Goal: Transaction & Acquisition: Purchase product/service

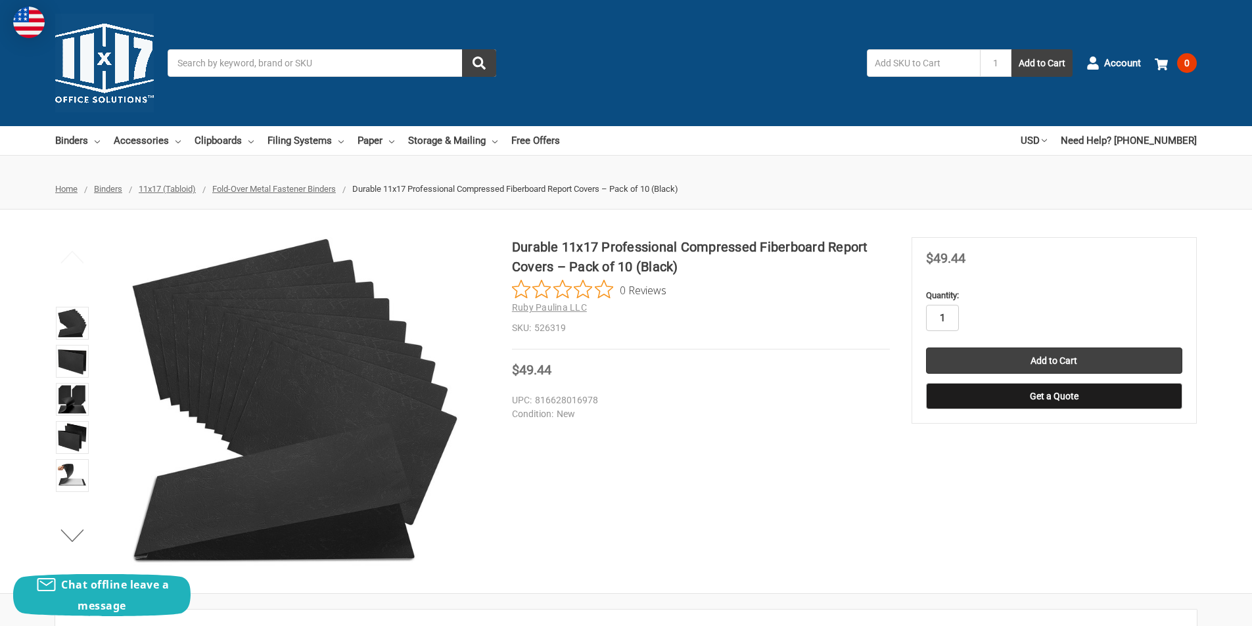
type input "6"
drag, startPoint x: 947, startPoint y: 317, endPoint x: 906, endPoint y: 317, distance: 41.4
click at [906, 317] on div "Durable 11x17 Professional Compressed Fiberboard Report Covers – Pack of 10 (Bl…" at bounding box center [626, 401] width 1252 height 329
type input "5"
click at [1075, 358] on input "Add to Cart" at bounding box center [1054, 361] width 256 height 26
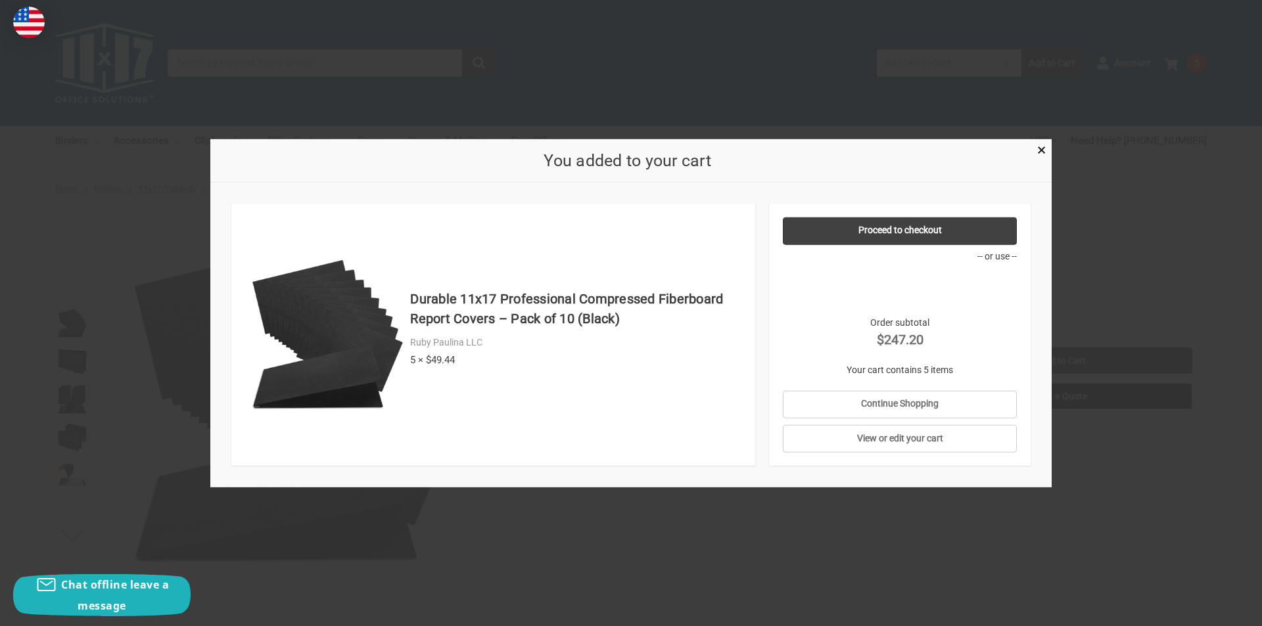
click at [1155, 265] on div at bounding box center [631, 313] width 1262 height 626
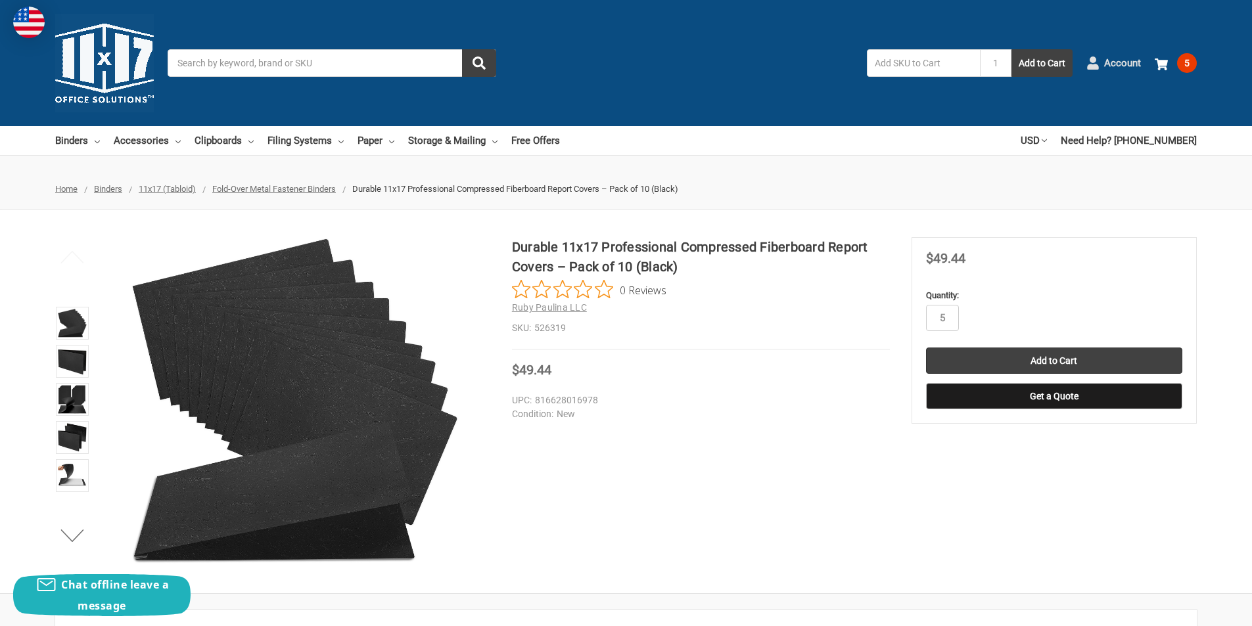
click at [1096, 63] on icon at bounding box center [1092, 63] width 13 height 13
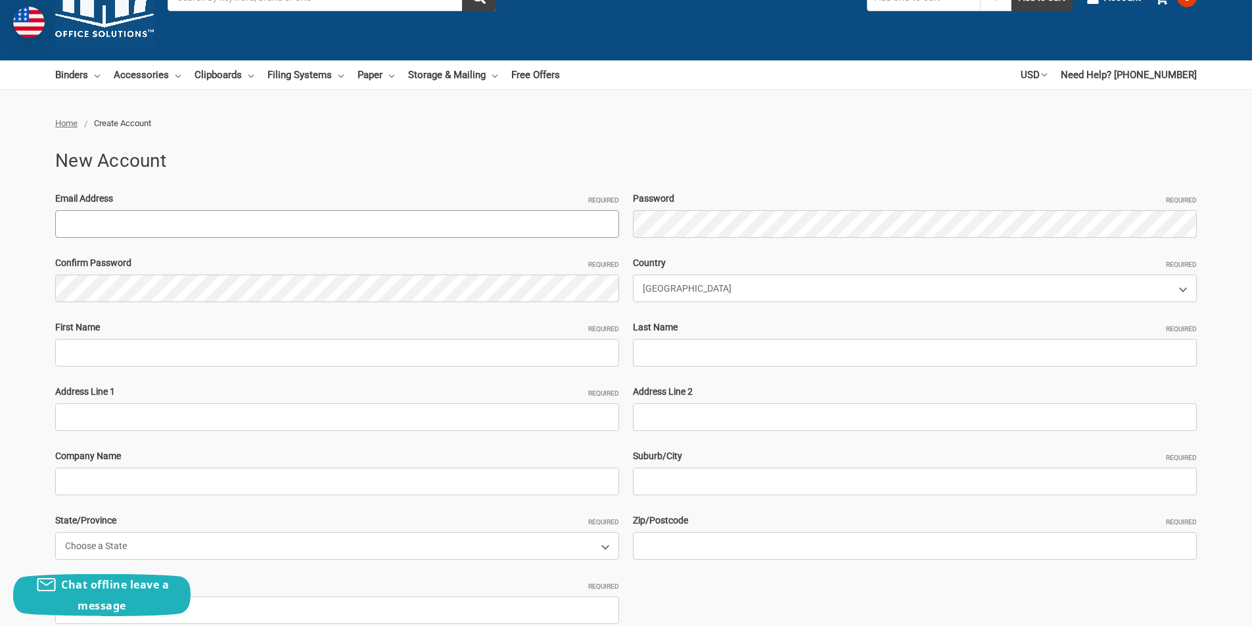
click at [157, 227] on input "Email Address Required" at bounding box center [337, 224] width 564 height 28
paste input "[EMAIL_ADDRESS][DOMAIN_NAME]"
type input "[EMAIL_ADDRESS][DOMAIN_NAME]"
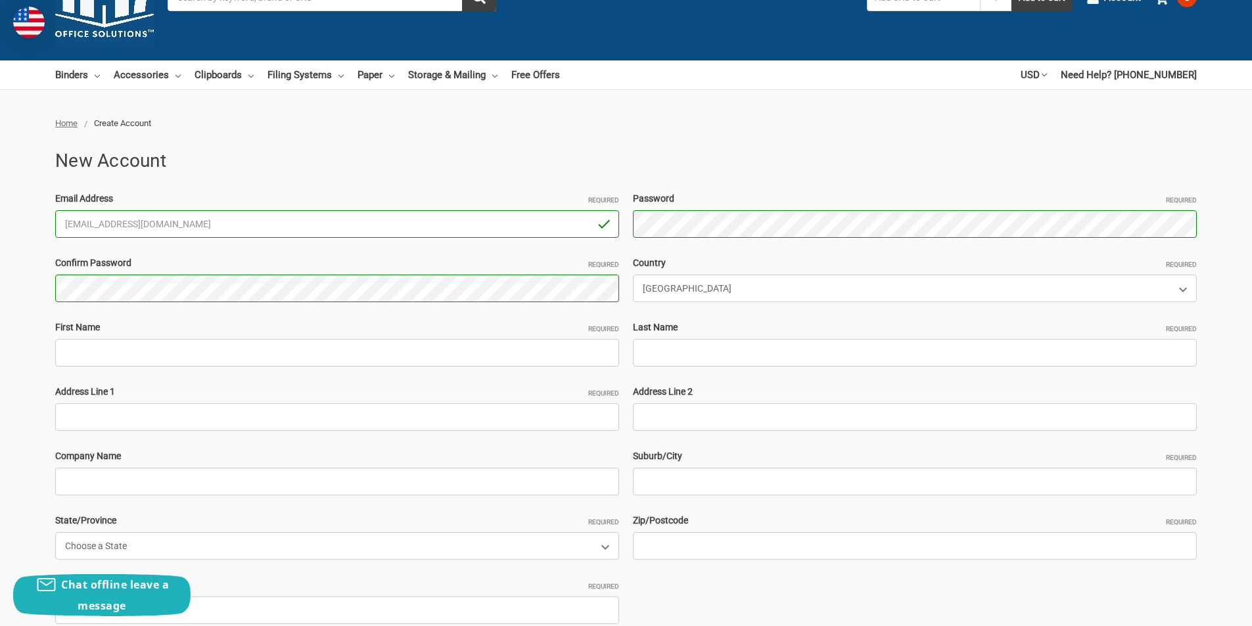
scroll to position [131, 0]
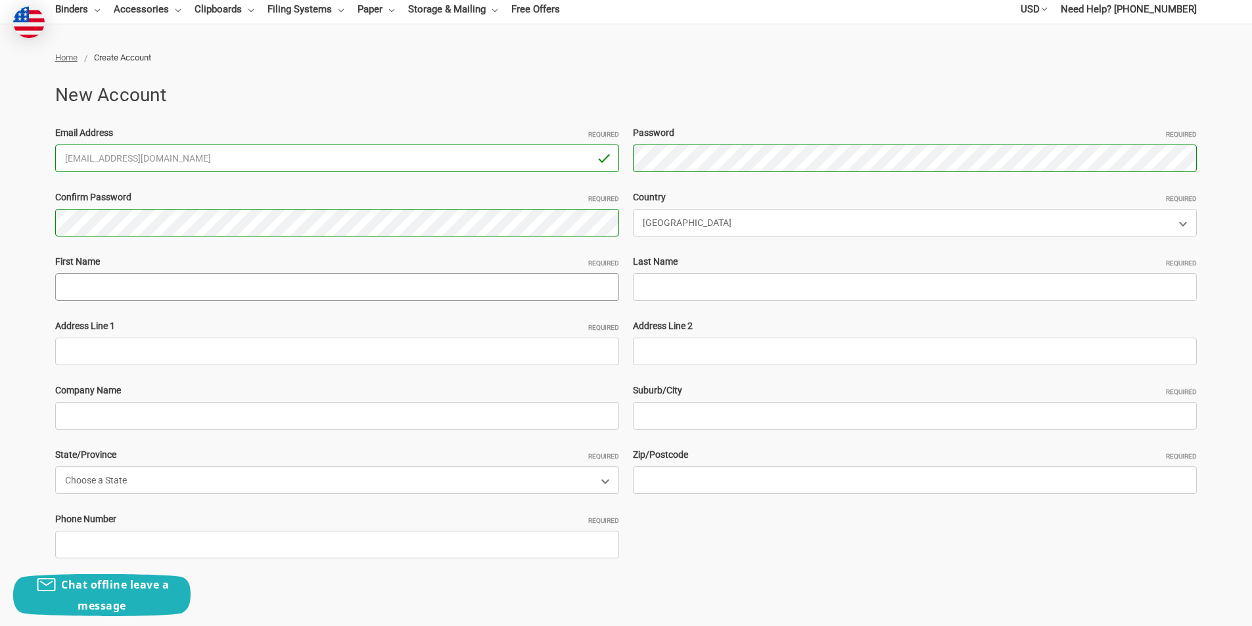
click at [124, 288] on input "First Name Required" at bounding box center [337, 287] width 564 height 28
paste input "JamesElliott"
drag, startPoint x: 136, startPoint y: 291, endPoint x: 94, endPoint y: 292, distance: 42.1
click at [94, 292] on input "JamesElliott" at bounding box center [337, 287] width 564 height 28
type input "[PERSON_NAME]"
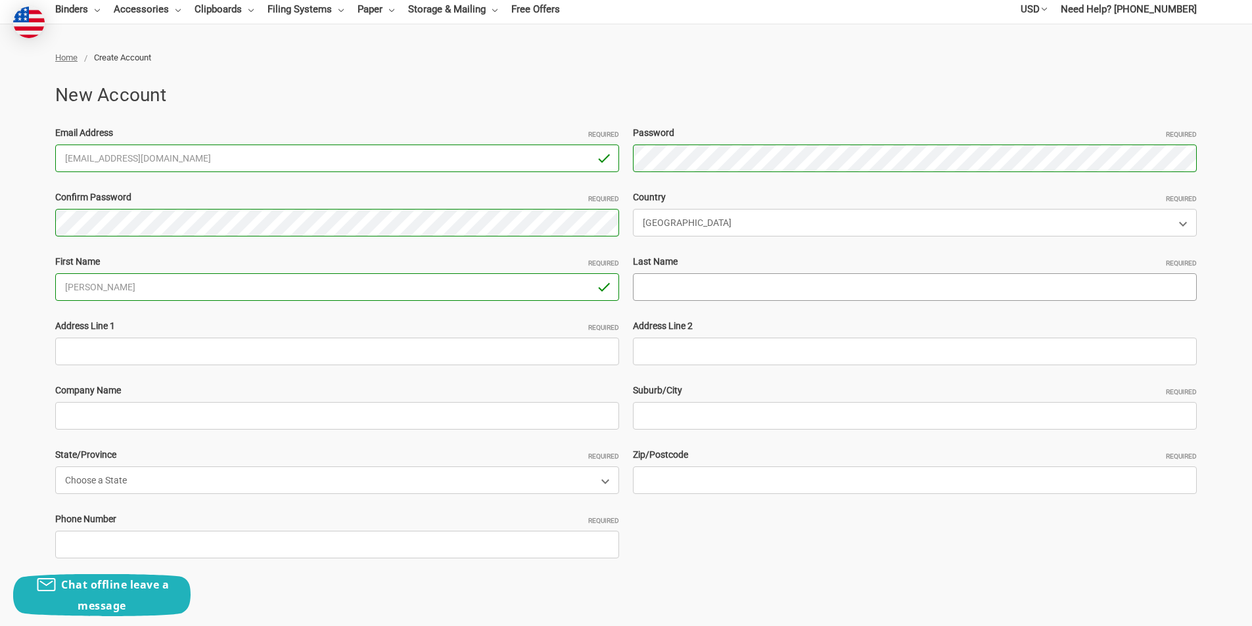
click at [687, 288] on input "Last Name Required" at bounding box center [915, 287] width 564 height 28
paste input "[PERSON_NAME]"
type input "[PERSON_NAME]"
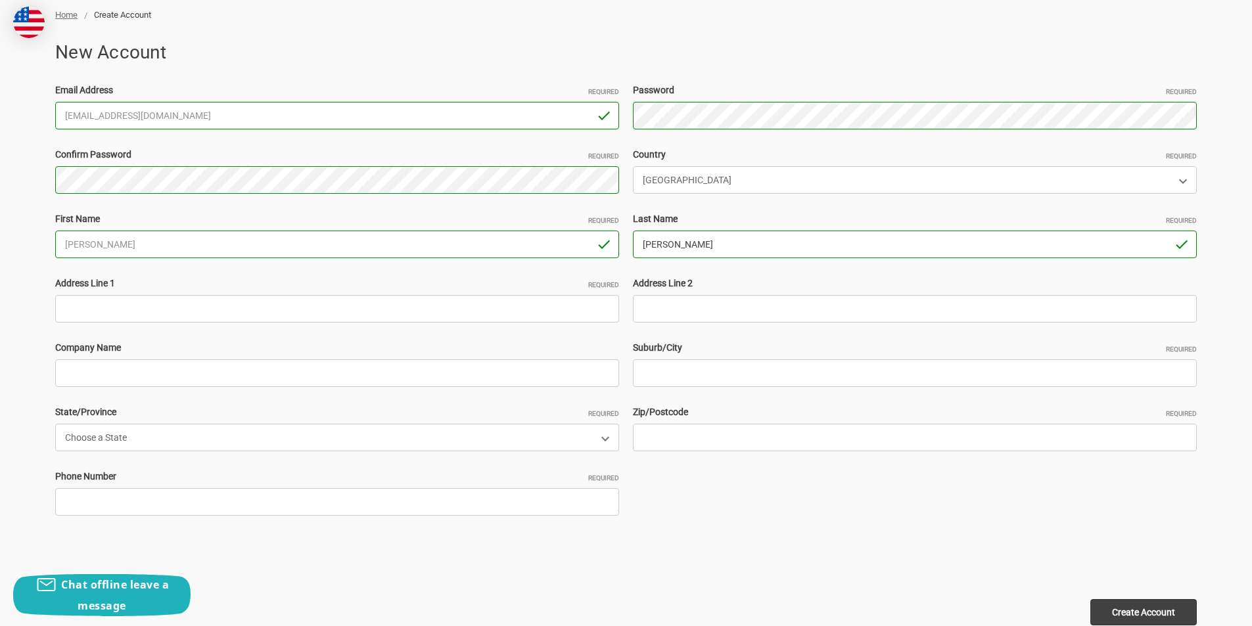
scroll to position [197, 0]
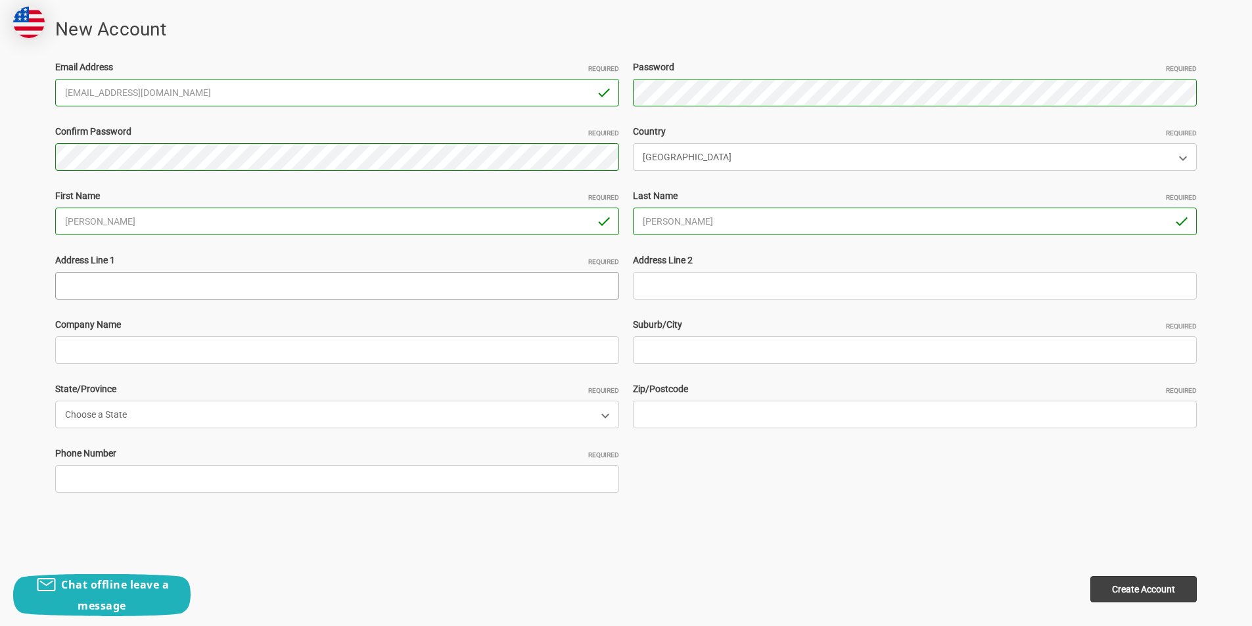
click at [104, 297] on input "Address Line 1 Required" at bounding box center [337, 286] width 564 height 28
paste input "16 Germay Dr Unit B, Wilmington, DE 19804"
drag, startPoint x: 257, startPoint y: 293, endPoint x: 217, endPoint y: 294, distance: 40.1
click at [217, 294] on input "16 Germay Dr Unit B, Wilmington, DE 19804" at bounding box center [337, 286] width 564 height 28
type input "16 Germay Dr Unit B, Wilmington, DE"
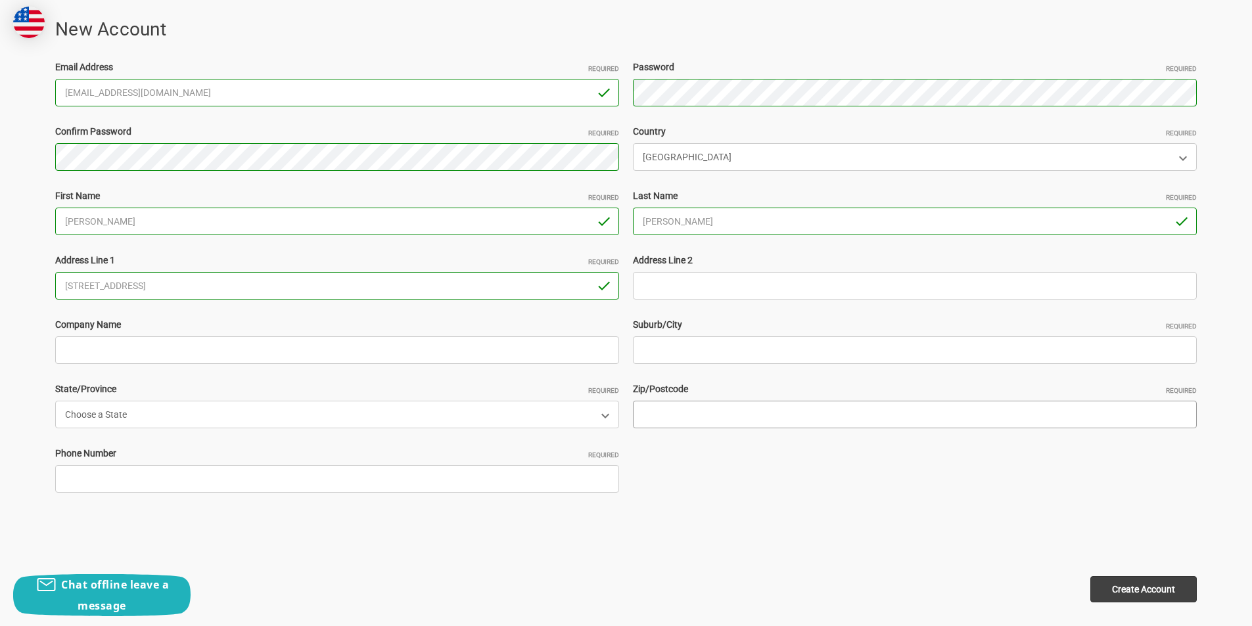
click at [666, 411] on input "Zip/Postcode Required" at bounding box center [915, 415] width 564 height 28
paste input "19804"
type input "19804"
drag, startPoint x: 198, startPoint y: 287, endPoint x: 154, endPoint y: 292, distance: 44.3
click at [154, 292] on input "16 Germay Dr Unit B, Wilmington, DE" at bounding box center [337, 286] width 564 height 28
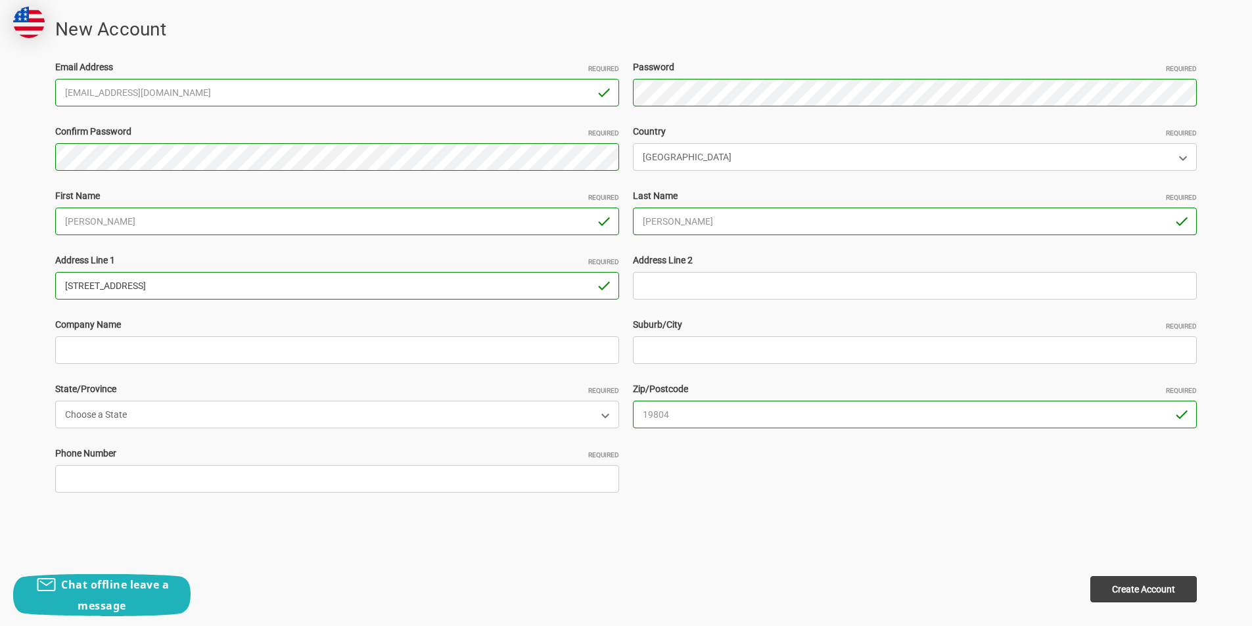
type input "16 Germay Dr Unit B, , DE"
click at [634, 350] on input "Suburb/City Required" at bounding box center [915, 351] width 564 height 28
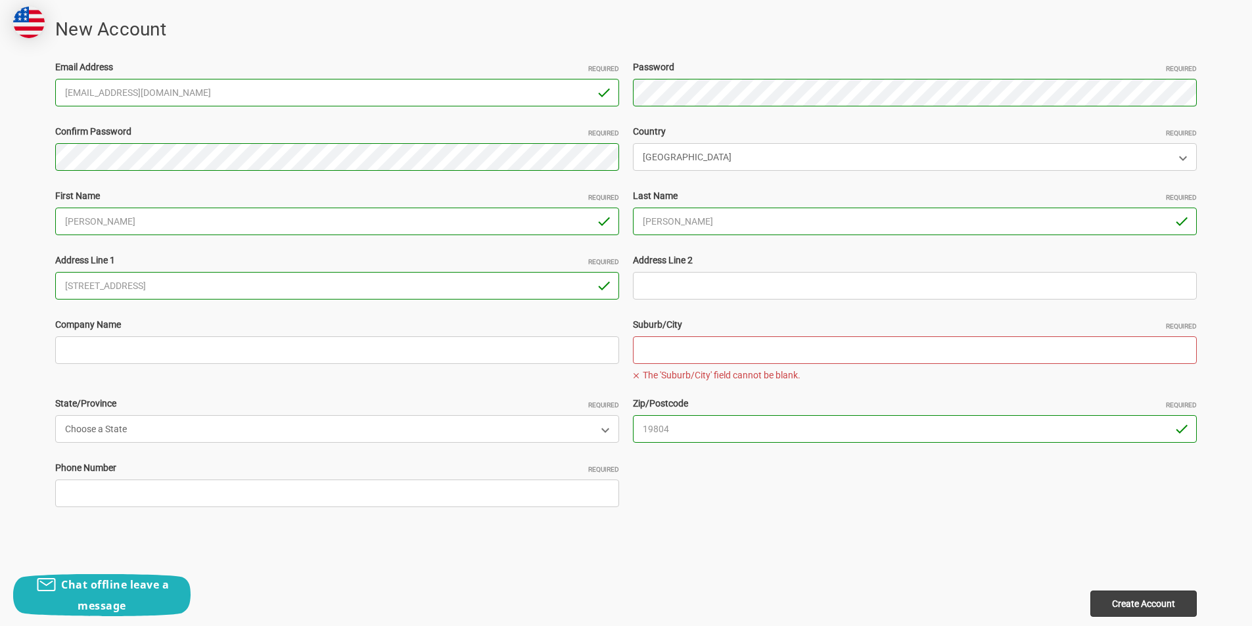
click at [658, 351] on input "Suburb/City Required" at bounding box center [915, 351] width 564 height 28
click at [653, 354] on input "Suburb/City Required" at bounding box center [915, 351] width 564 height 28
paste input "Wilmington"
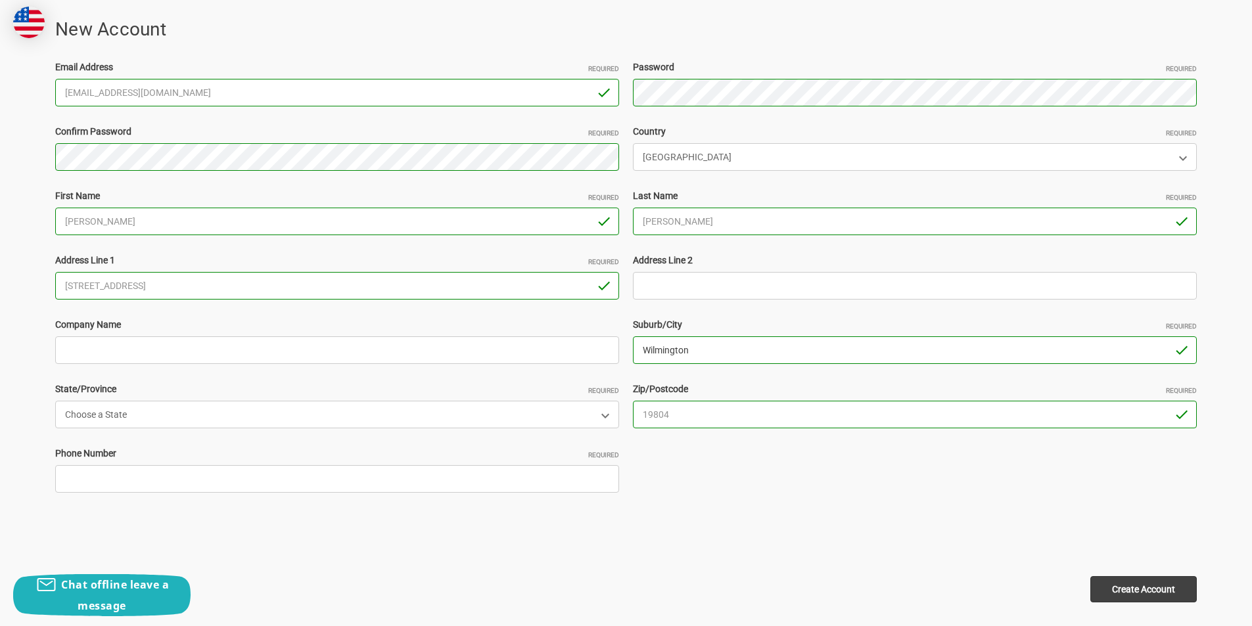
type input "Wilmington"
click at [304, 402] on select "Choose a State Alabama Alaska American Samoa Arizona Arkansas Armed Forces Afri…" at bounding box center [337, 415] width 564 height 28
click at [574, 576] on form "Email Address Required JamesElliott29@hotmail.com Password Required Confirm Pas…" at bounding box center [626, 331] width 1142 height 542
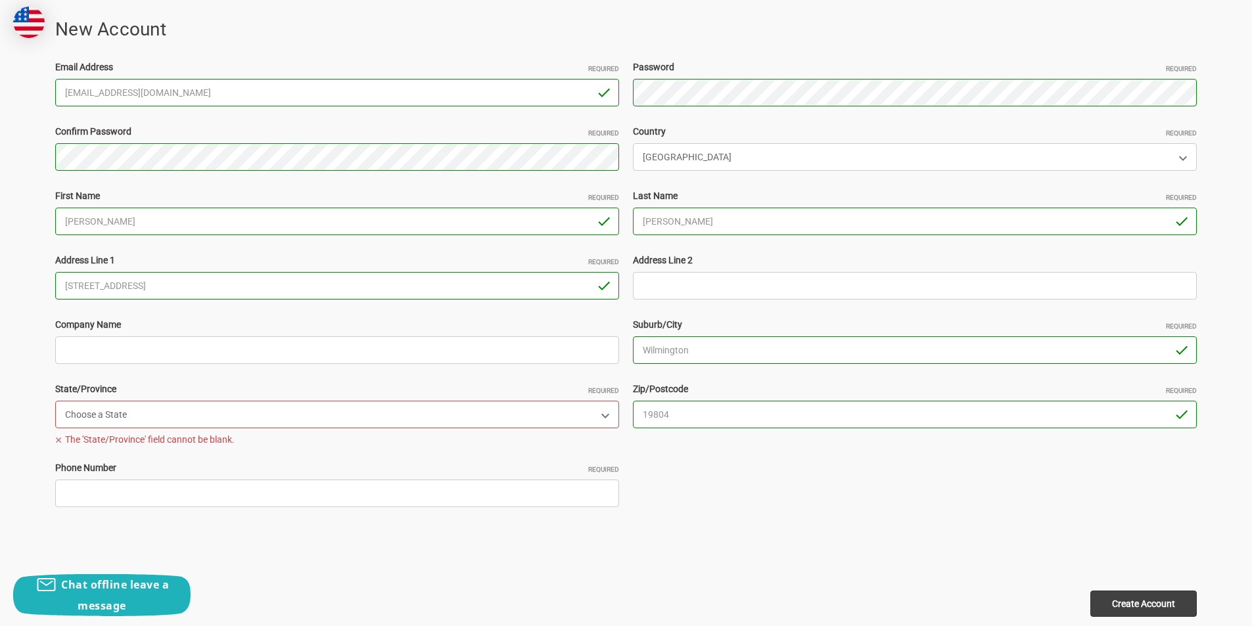
click at [183, 421] on select "Choose a State Alabama Alaska American Samoa Arizona Arkansas Armed Forces Afri…" at bounding box center [337, 415] width 564 height 28
select select "[US_STATE]"
click at [55, 401] on select "Choose a State Alabama Alaska American Samoa Arizona Arkansas Armed Forces Afri…" at bounding box center [337, 415] width 564 height 28
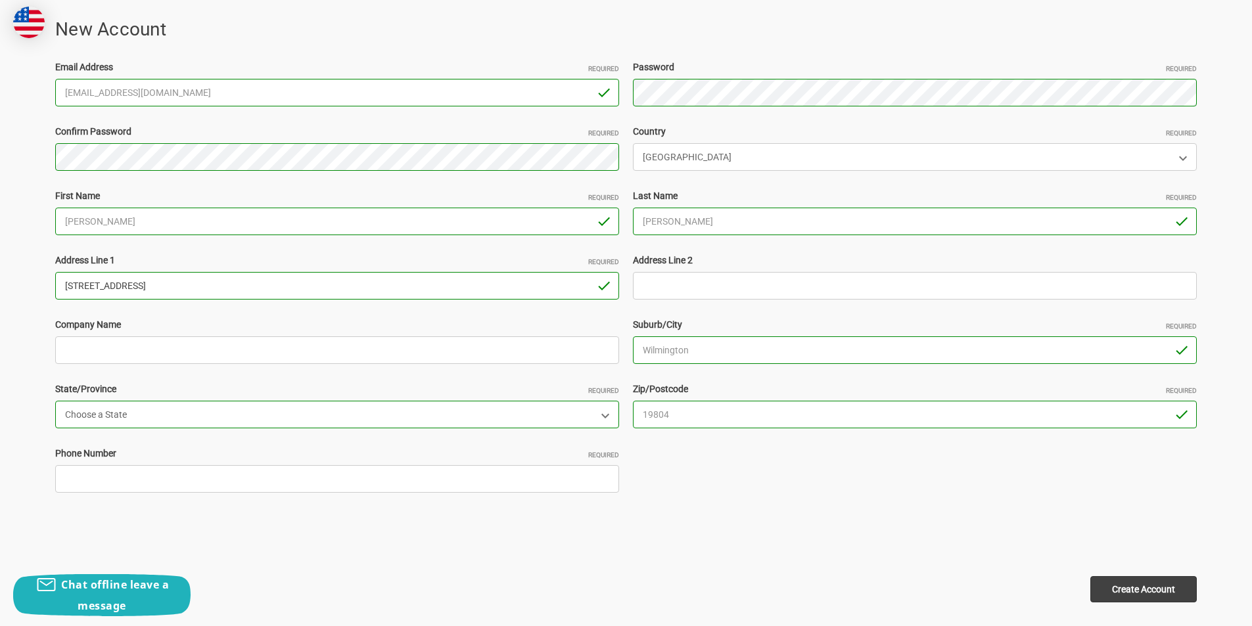
drag, startPoint x: 181, startPoint y: 284, endPoint x: 152, endPoint y: 286, distance: 29.0
click at [152, 286] on input "16 Germay Dr Unit B, , DE" at bounding box center [337, 286] width 564 height 28
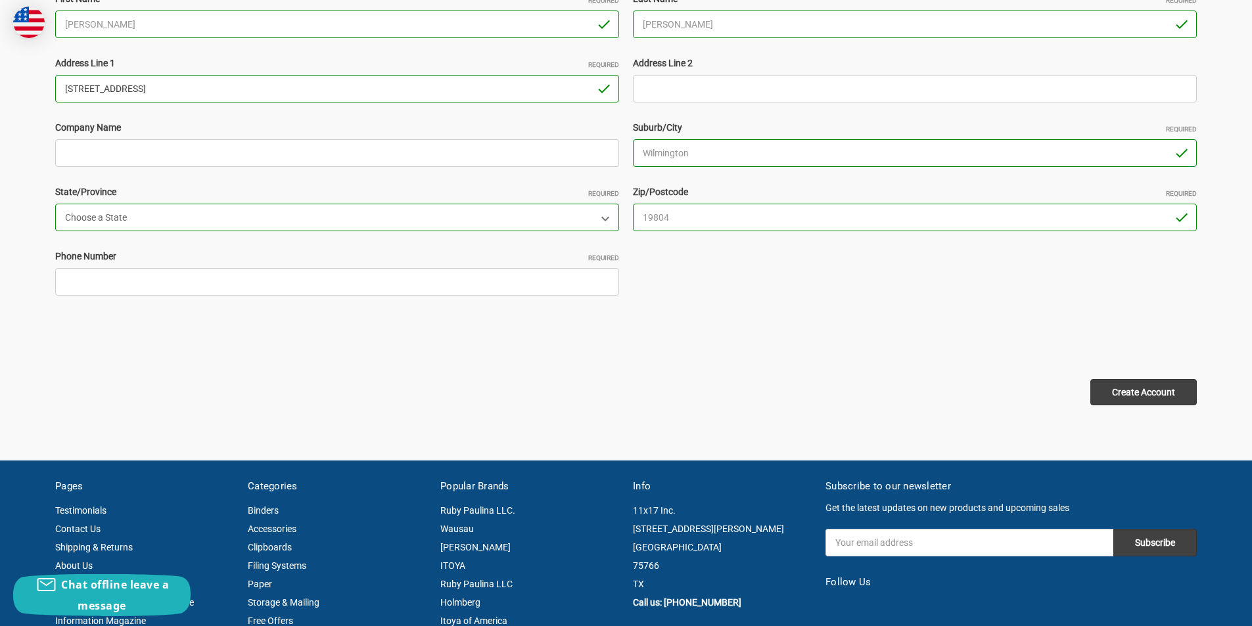
type input "[STREET_ADDRESS]"
click at [157, 281] on input "Phone Number Required" at bounding box center [337, 282] width 564 height 28
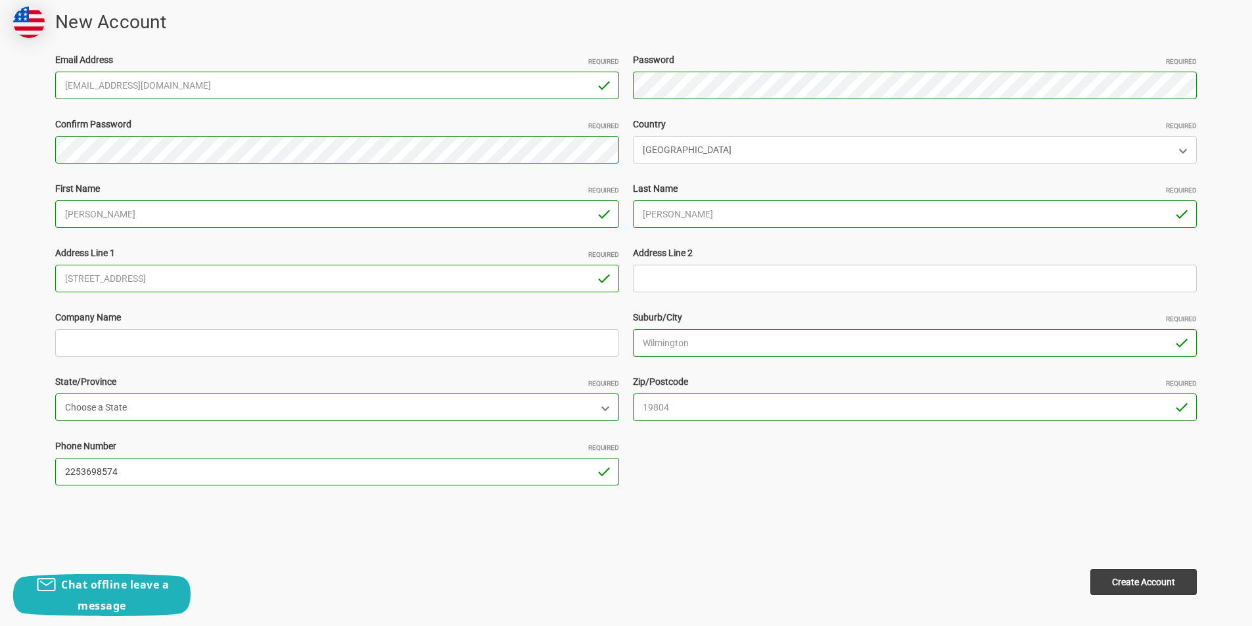
scroll to position [197, 0]
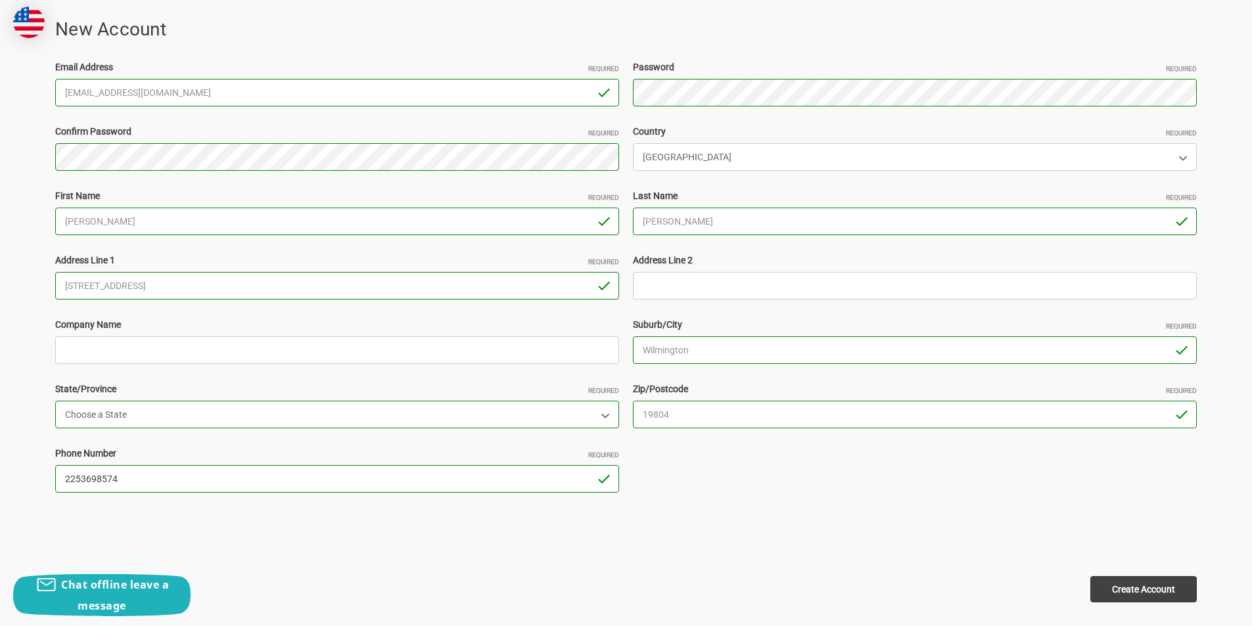
type input "2253698574"
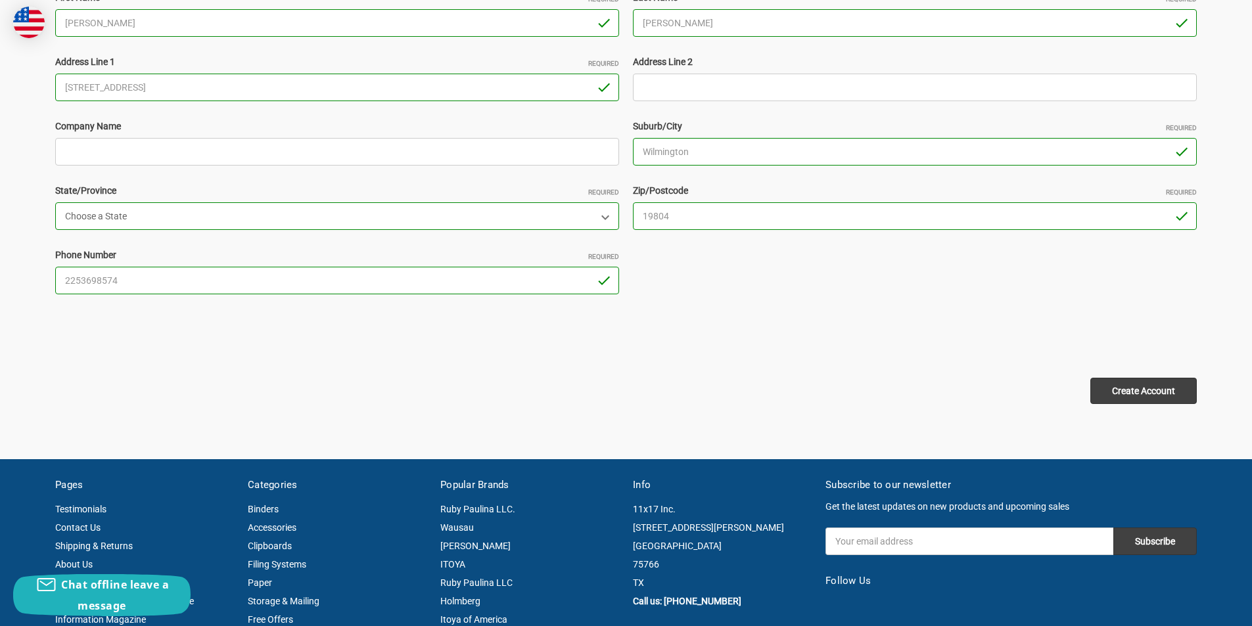
scroll to position [460, 0]
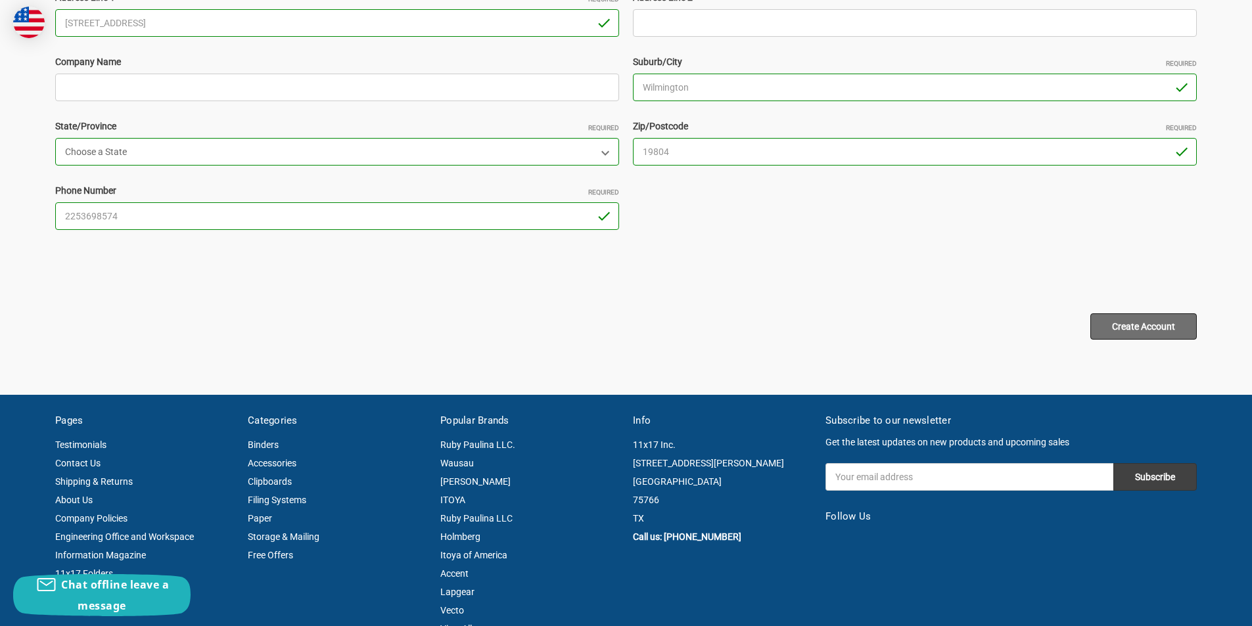
click at [1119, 335] on input "Create Account" at bounding box center [1143, 327] width 106 height 26
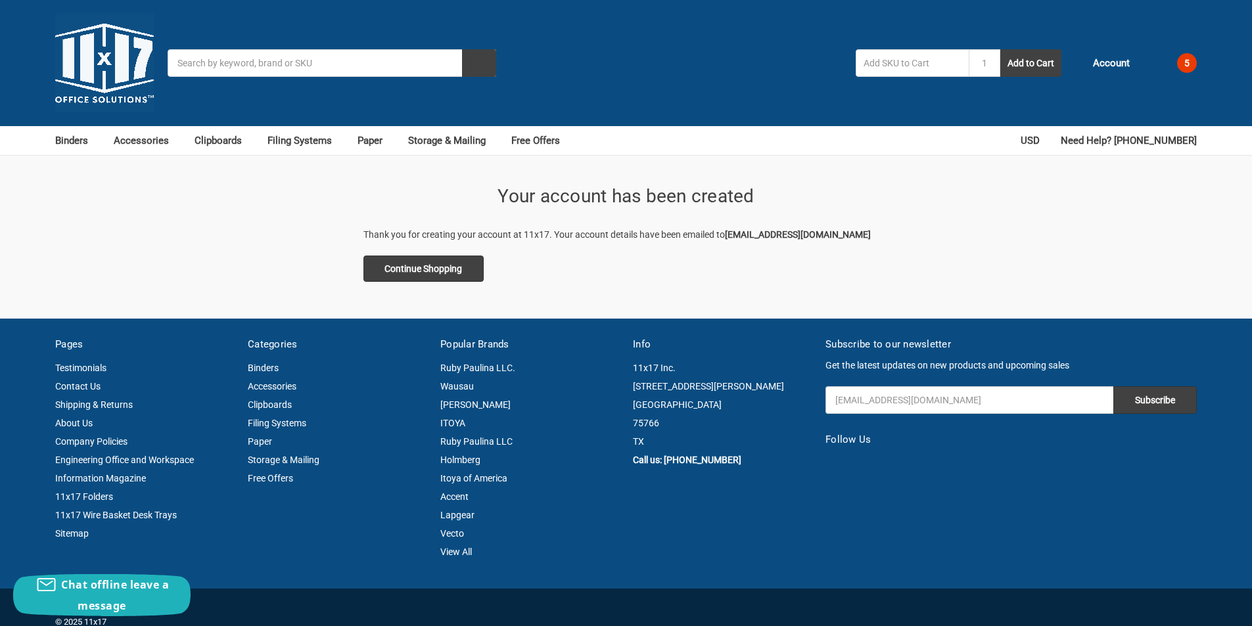
click at [1201, 112] on div "Toggle menu Search 1 Add to Cart Account Orders Returns Messages Addresses Paym…" at bounding box center [626, 63] width 1252 height 126
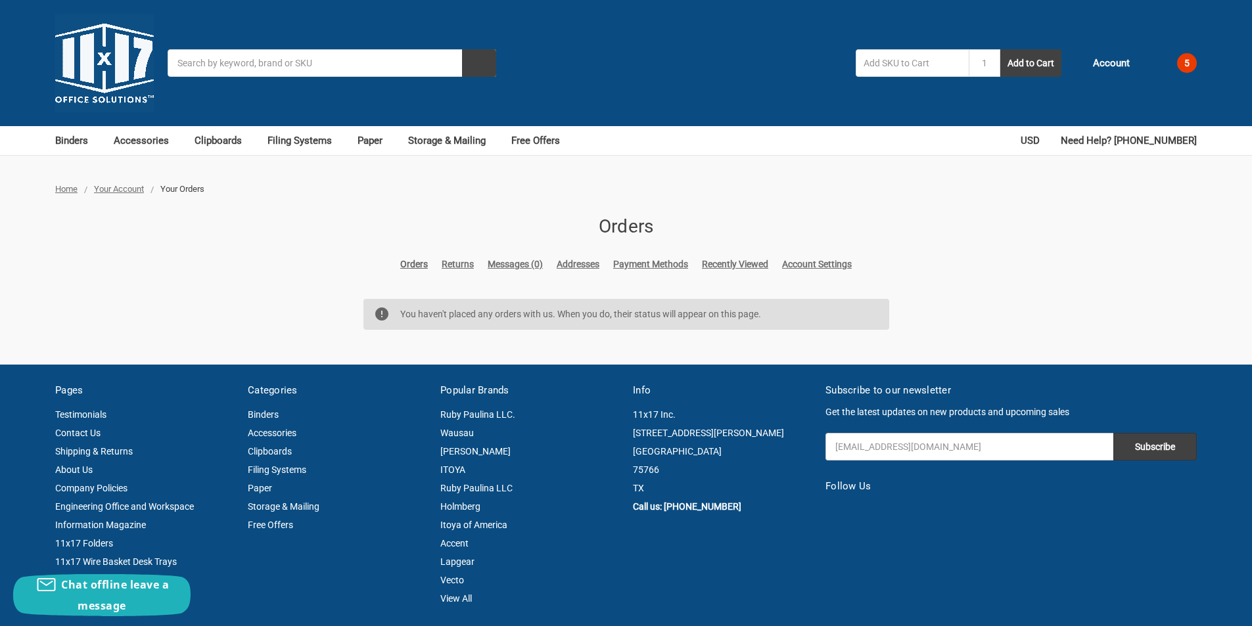
click at [1189, 67] on span "5" at bounding box center [1187, 63] width 20 height 20
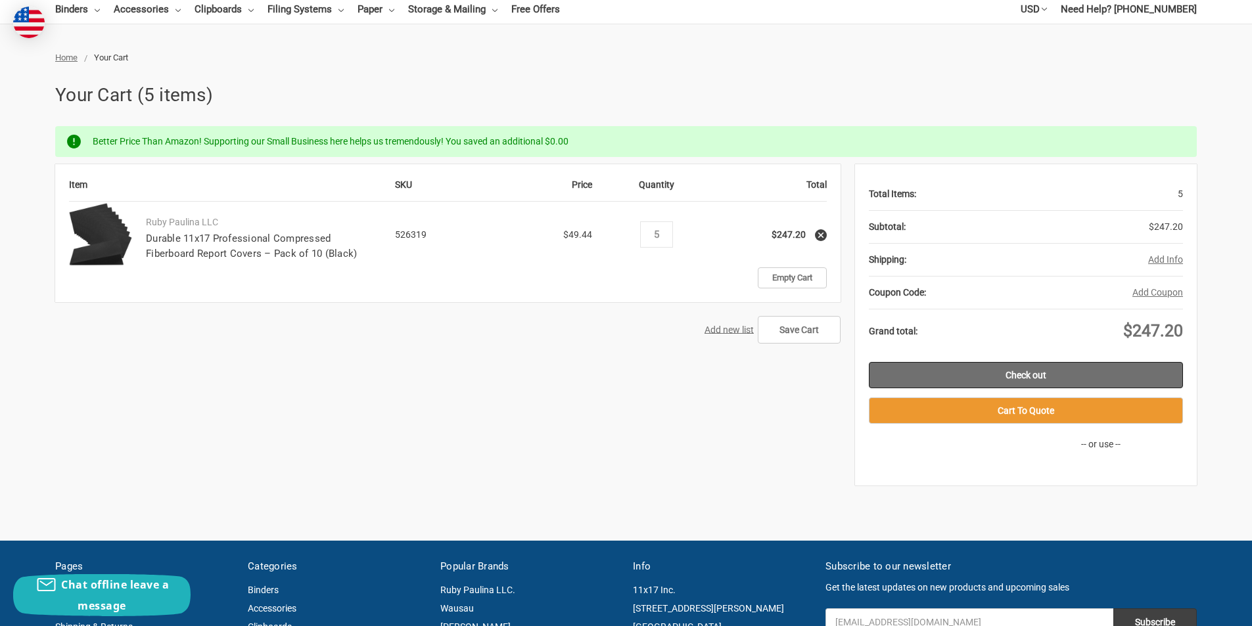
click at [1063, 375] on link "Check out" at bounding box center [1026, 375] width 314 height 26
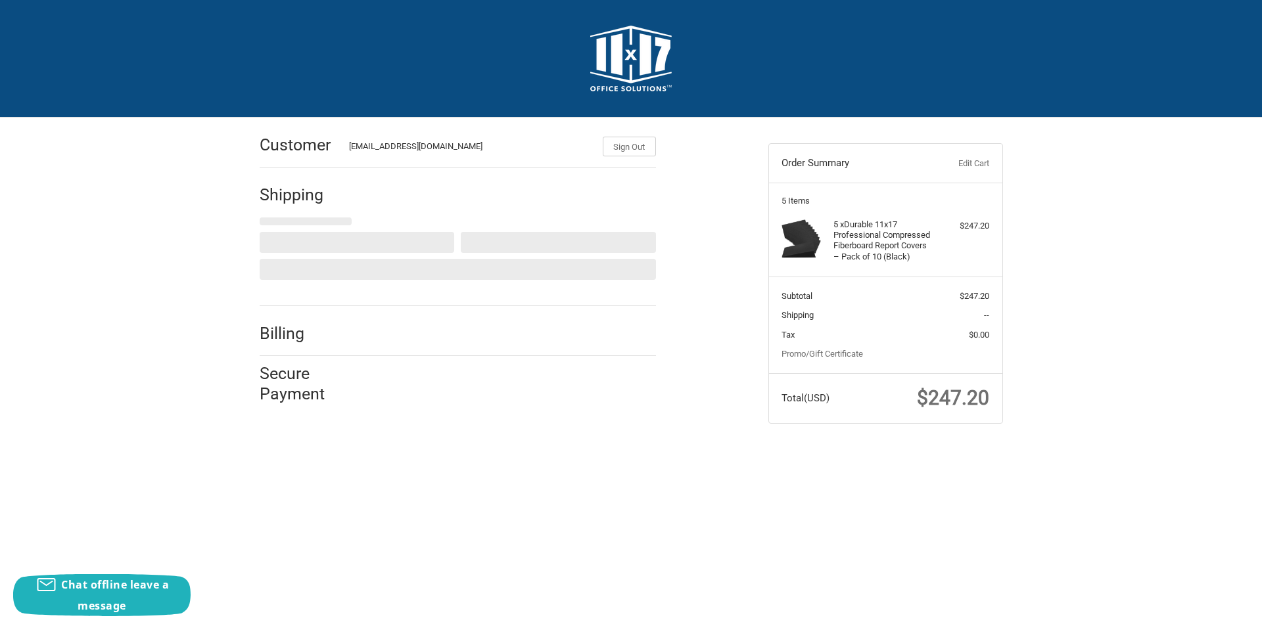
click at [973, 165] on link "Edit Cart" at bounding box center [956, 163] width 65 height 13
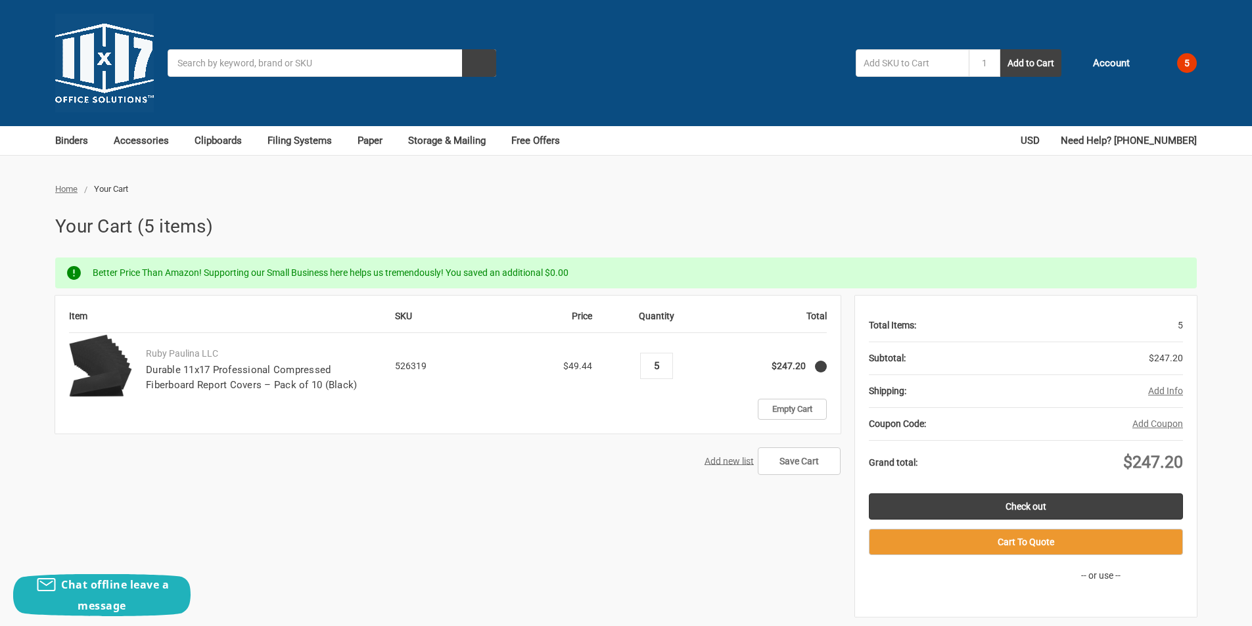
drag, startPoint x: 0, startPoint y: 0, endPoint x: 647, endPoint y: 367, distance: 744.4
click at [647, 367] on input "5" at bounding box center [656, 366] width 23 height 12
type input "6"
click at [659, 455] on div "Add new list Save Cart" at bounding box center [447, 462] width 785 height 28
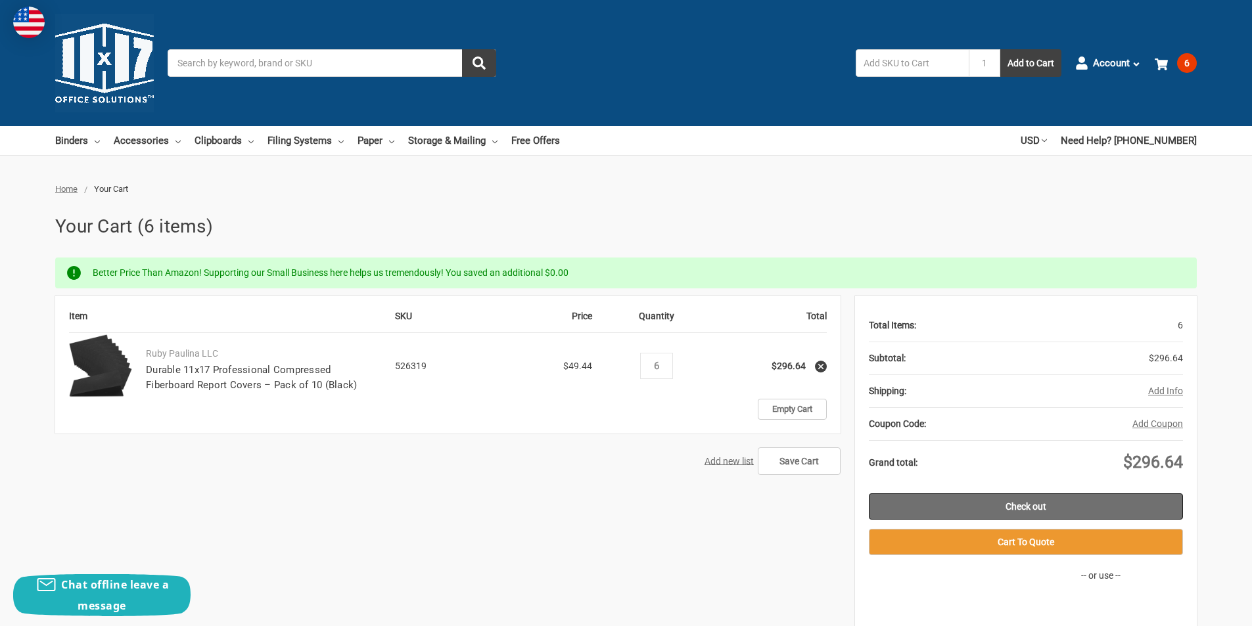
click at [1090, 501] on link "Check out" at bounding box center [1026, 507] width 314 height 26
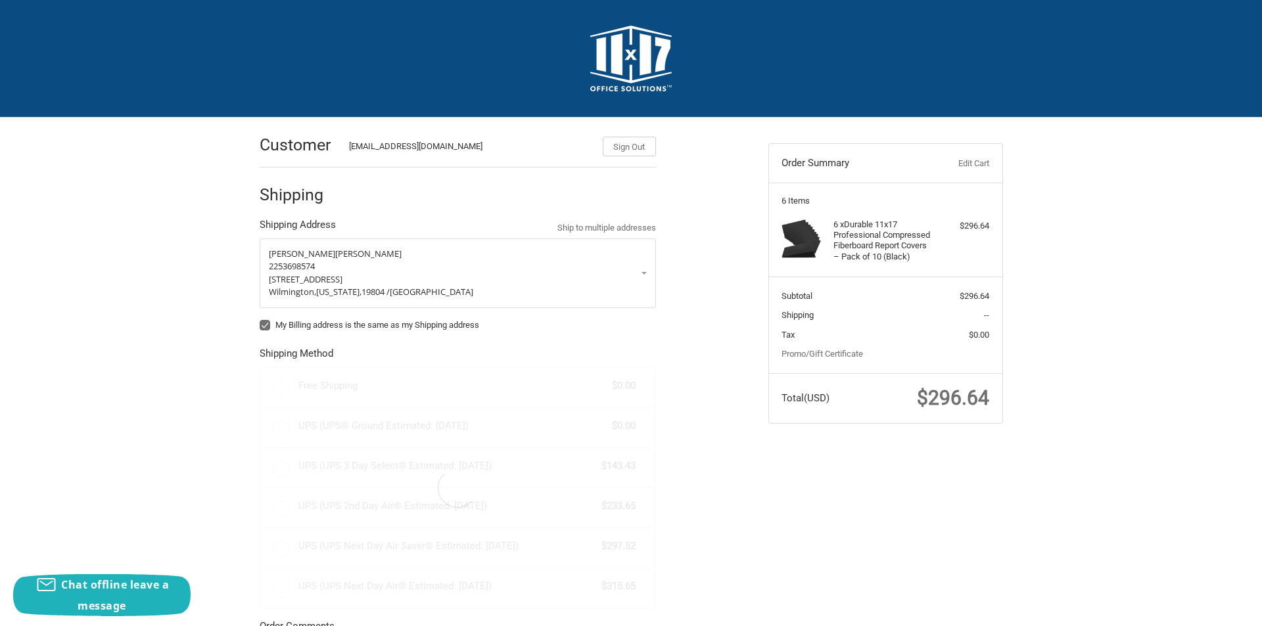
radio input "true"
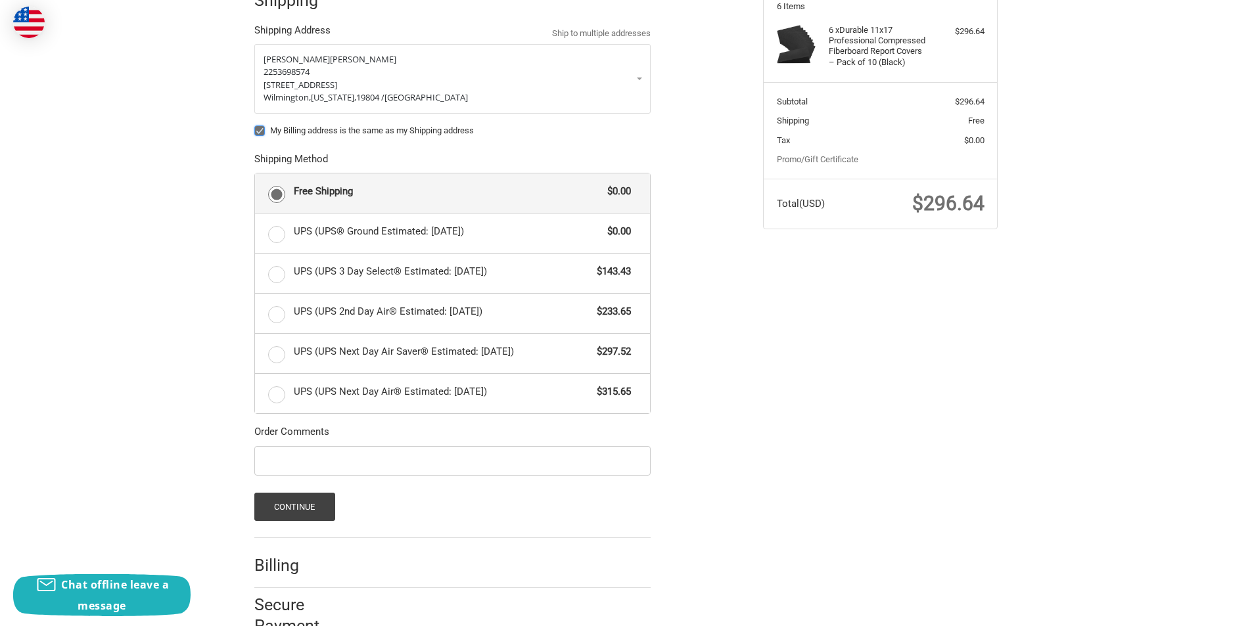
scroll to position [197, 0]
click at [259, 126] on label "My Billing address is the same as my Shipping address" at bounding box center [452, 128] width 396 height 11
click at [255, 122] on input "My Billing address is the same as my Shipping address" at bounding box center [254, 122] width 1 height 1
checkbox input "false"
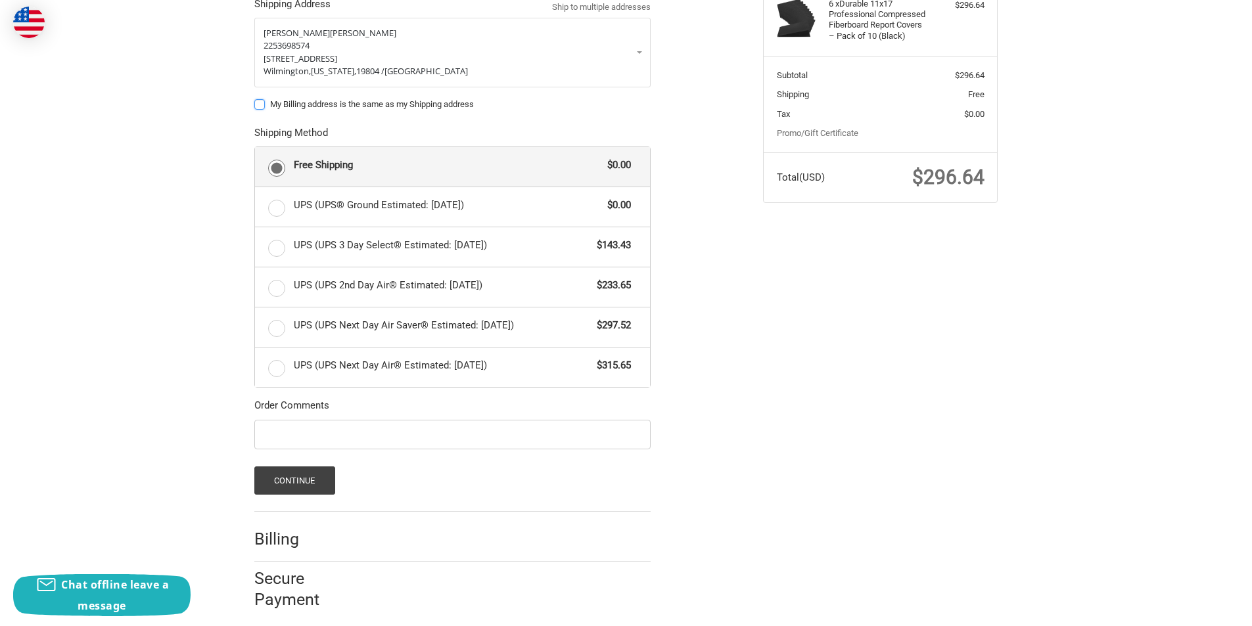
scroll to position [231, 0]
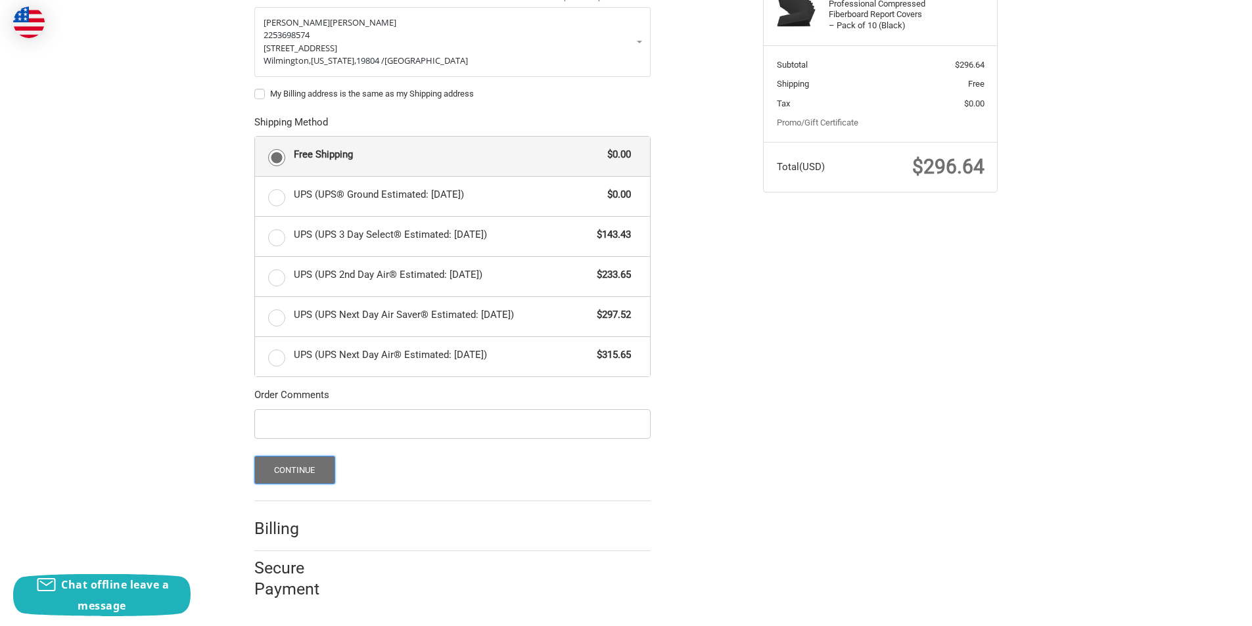
click at [295, 469] on button "Continue" at bounding box center [294, 470] width 81 height 28
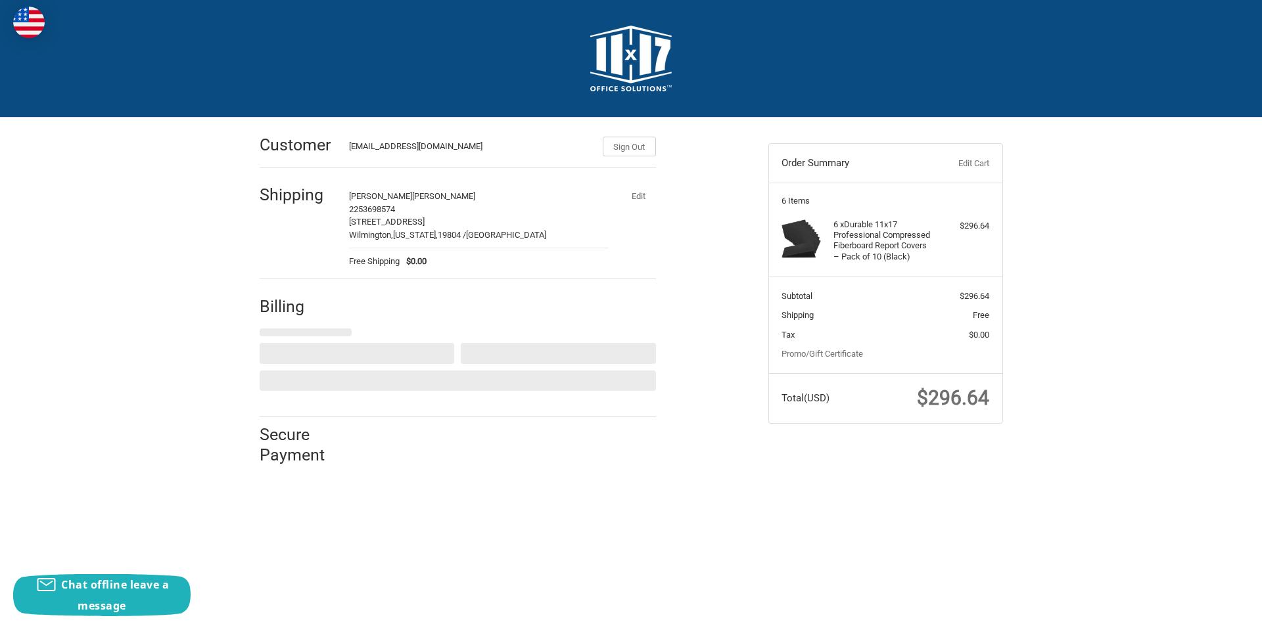
select select "US"
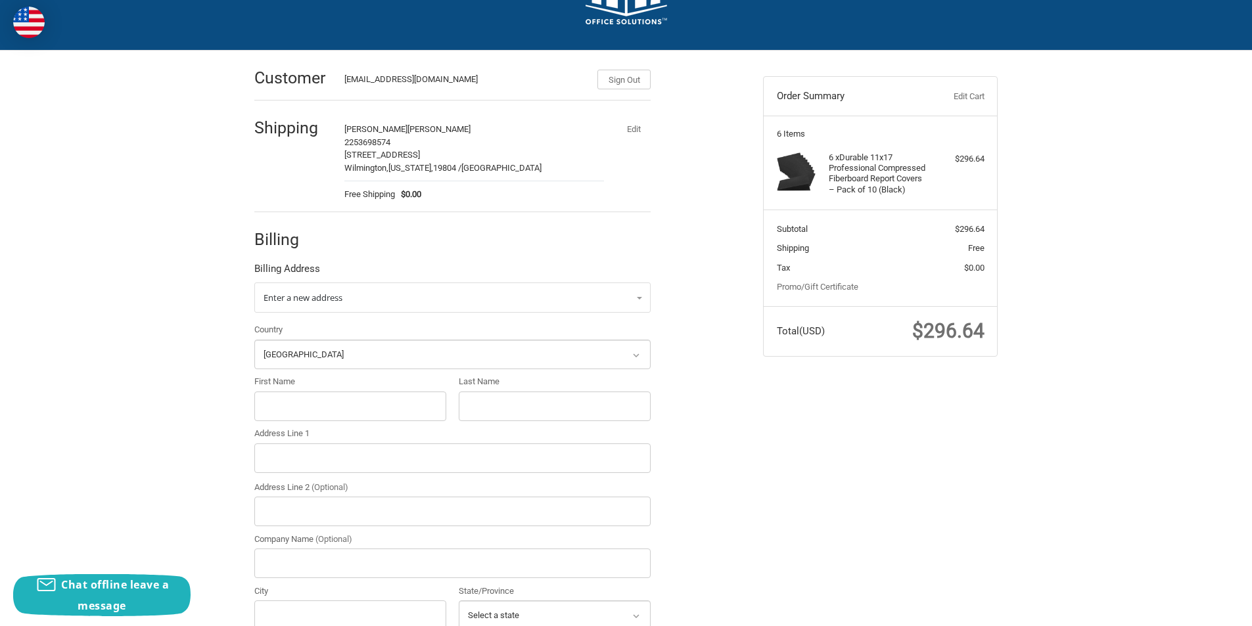
scroll to position [197, 0]
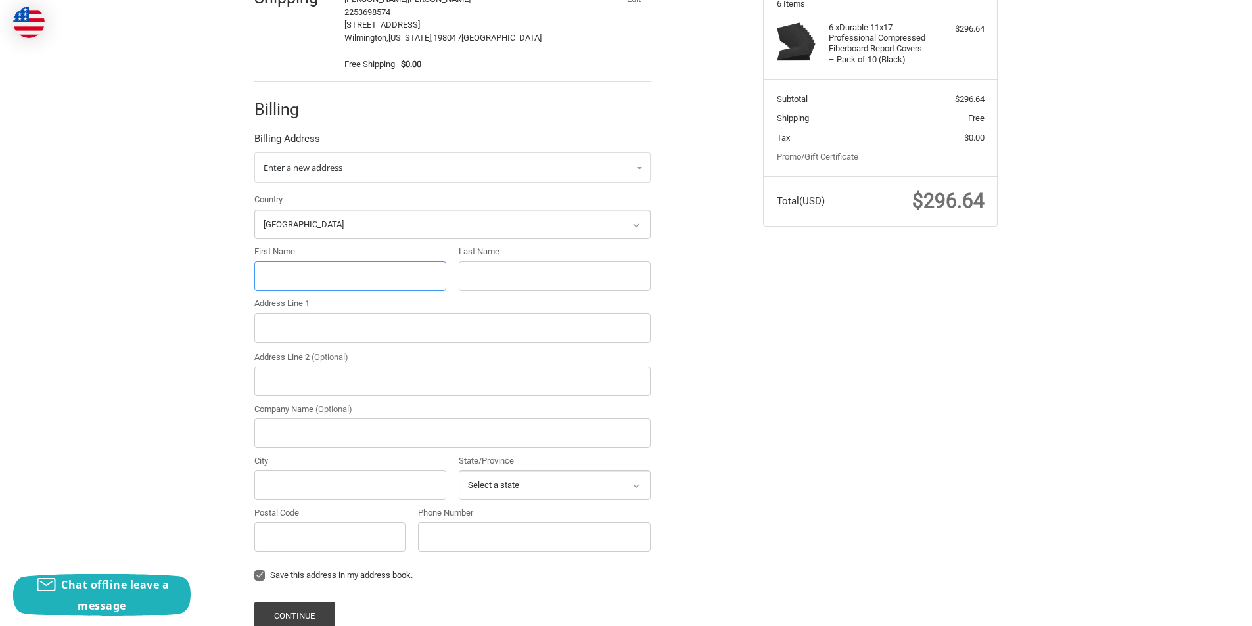
click at [289, 275] on input "First Name" at bounding box center [350, 277] width 192 height 30
click at [317, 270] on input "First Name" at bounding box center [350, 277] width 192 height 30
paste input "[PERSON_NAME]"
drag, startPoint x: 358, startPoint y: 273, endPoint x: 319, endPoint y: 277, distance: 38.3
click at [319, 277] on input "[PERSON_NAME]" at bounding box center [350, 277] width 192 height 30
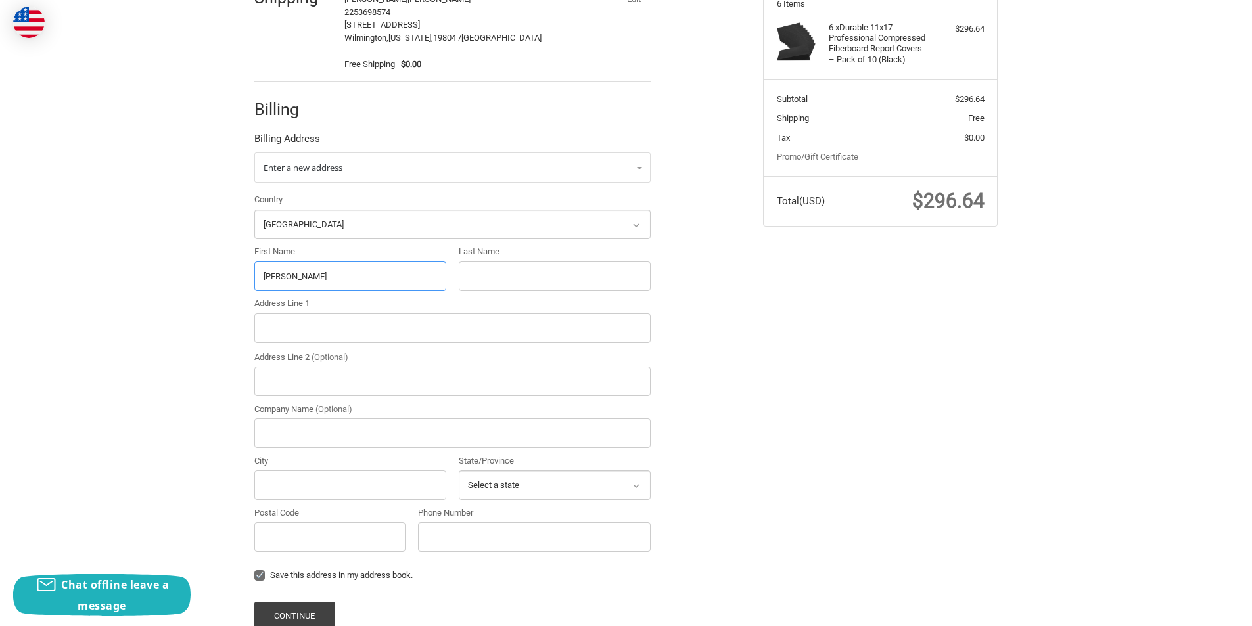
type input "[PERSON_NAME]"
click at [501, 273] on input "Last Name" at bounding box center [555, 277] width 192 height 30
paste input "[PERSON_NAME]"
type input "[PERSON_NAME]"
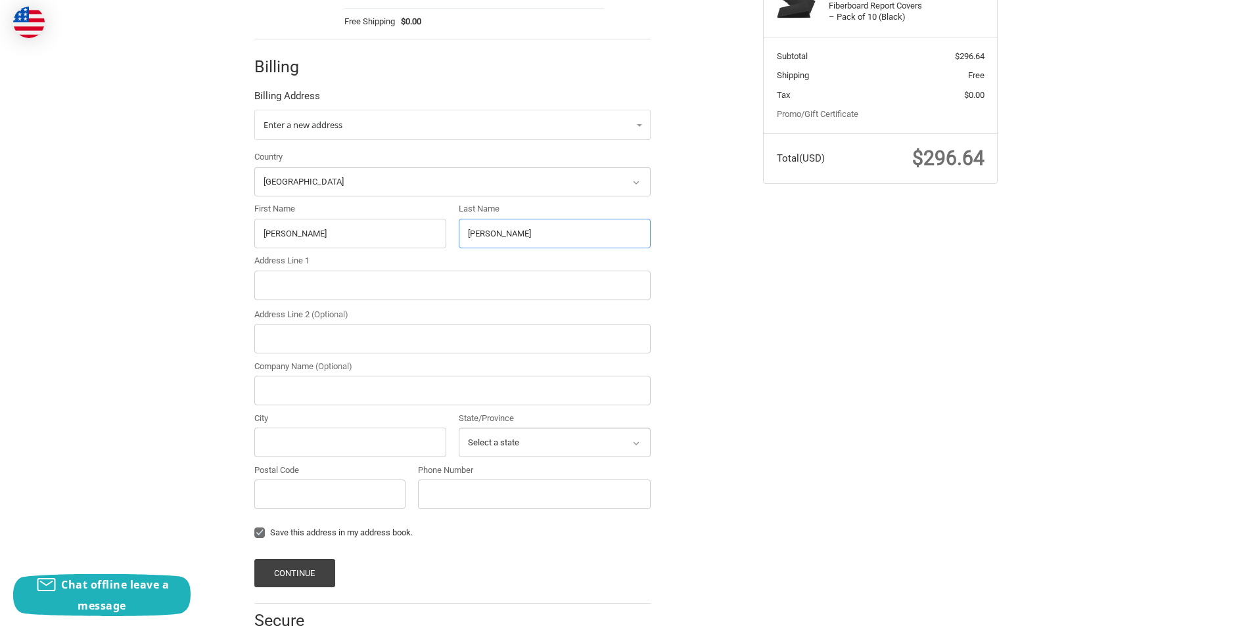
scroll to position [263, 0]
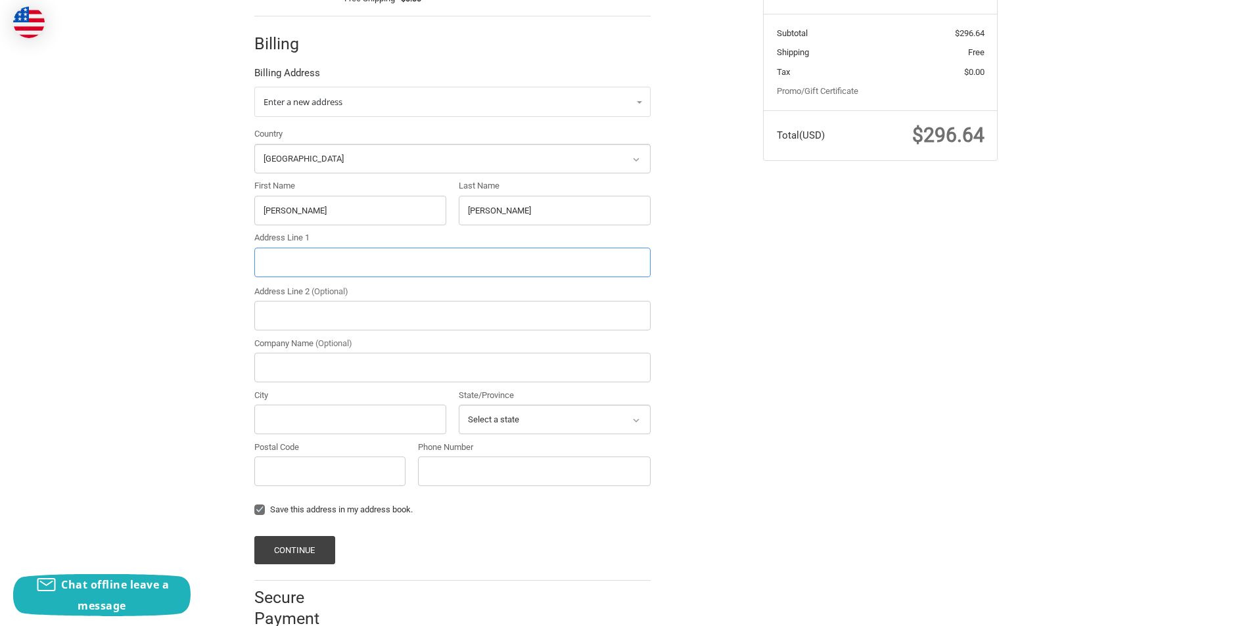
click at [282, 266] on input "Address Line 1" at bounding box center [452, 263] width 396 height 30
paste input "[STREET_ADDRESS]"
drag, startPoint x: 468, startPoint y: 267, endPoint x: 434, endPoint y: 267, distance: 33.5
click at [434, 267] on input "[STREET_ADDRESS]" at bounding box center [452, 263] width 396 height 30
type input "[STREET_ADDRESS]"
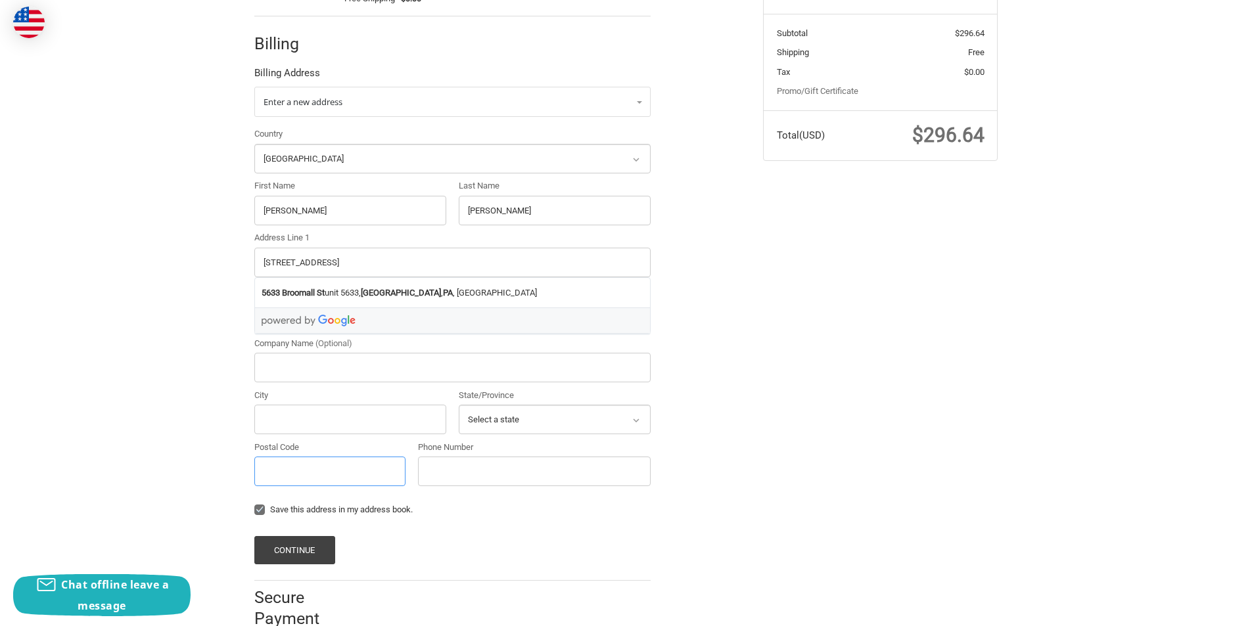
click at [285, 470] on input "Postal Code" at bounding box center [329, 472] width 151 height 30
paste input "19143"
type input "19143"
drag, startPoint x: 417, startPoint y: 262, endPoint x: 373, endPoint y: 263, distance: 44.7
click at [373, 263] on input "[STREET_ADDRESS]" at bounding box center [452, 263] width 396 height 30
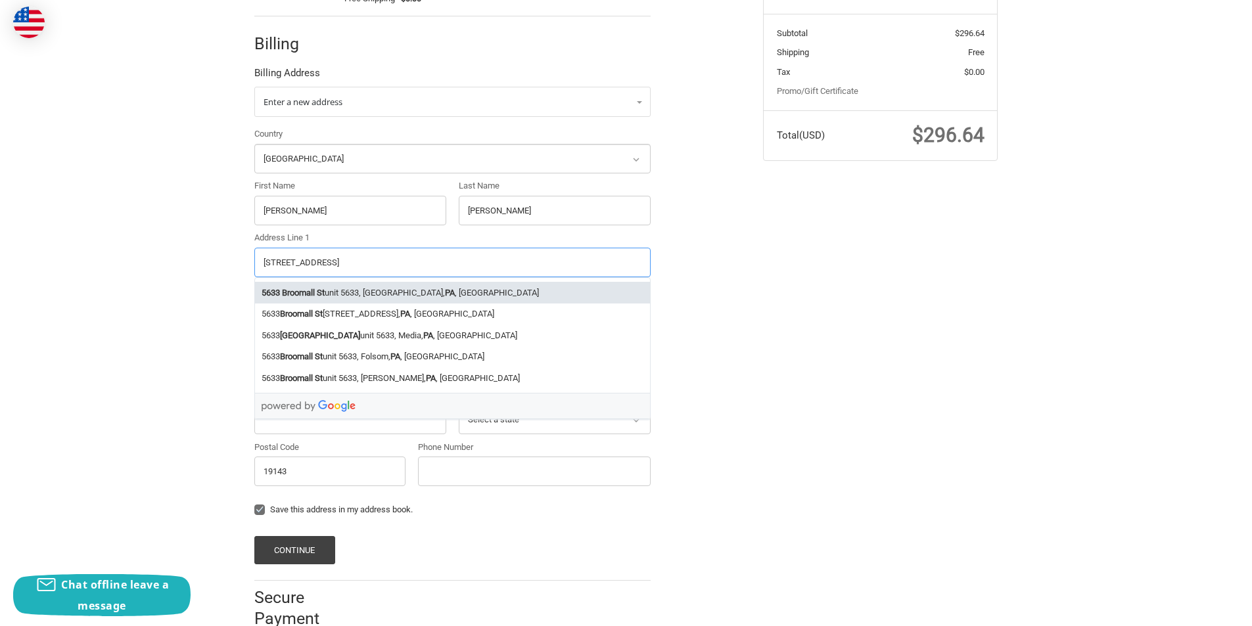
type input "[STREET_ADDRESS]"
click at [291, 427] on input "City" at bounding box center [350, 420] width 192 height 30
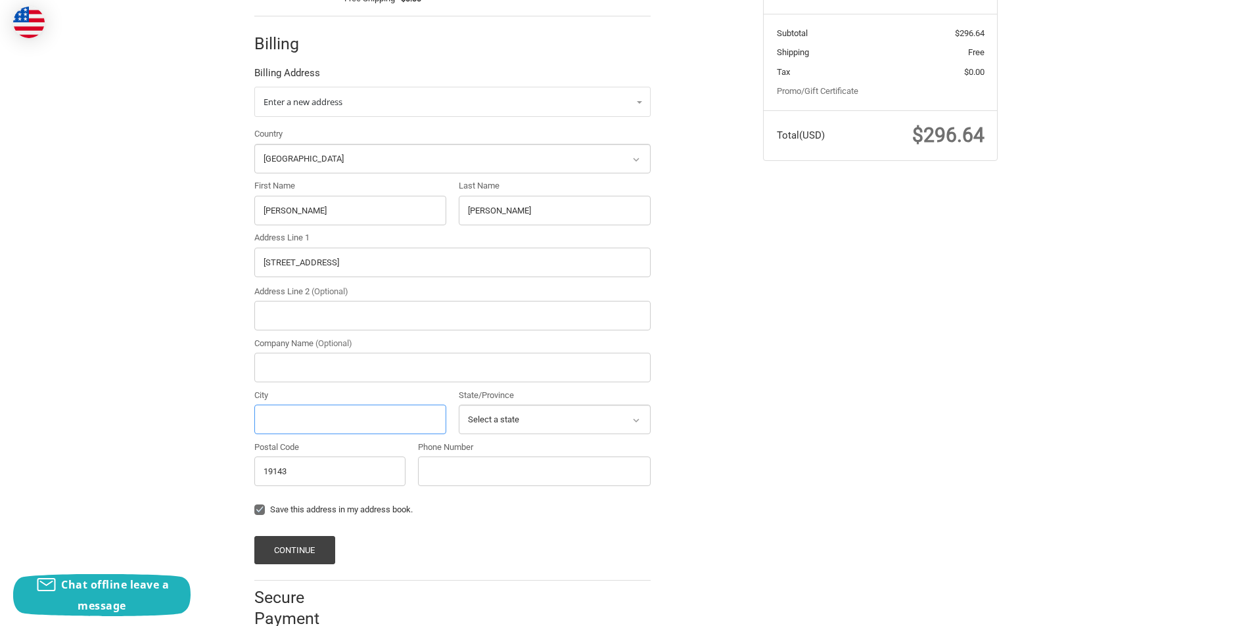
paste input "[GEOGRAPHIC_DATA]"
type input "[GEOGRAPHIC_DATA]"
click at [510, 427] on select "Select a state [US_STATE] [US_STATE] [US_STATE] [US_STATE] [US_STATE] Armed For…" at bounding box center [555, 420] width 192 height 30
select select "PA"
click at [459, 405] on select "Select a state [US_STATE] [US_STATE] [US_STATE] [US_STATE] [US_STATE] Armed For…" at bounding box center [555, 420] width 192 height 30
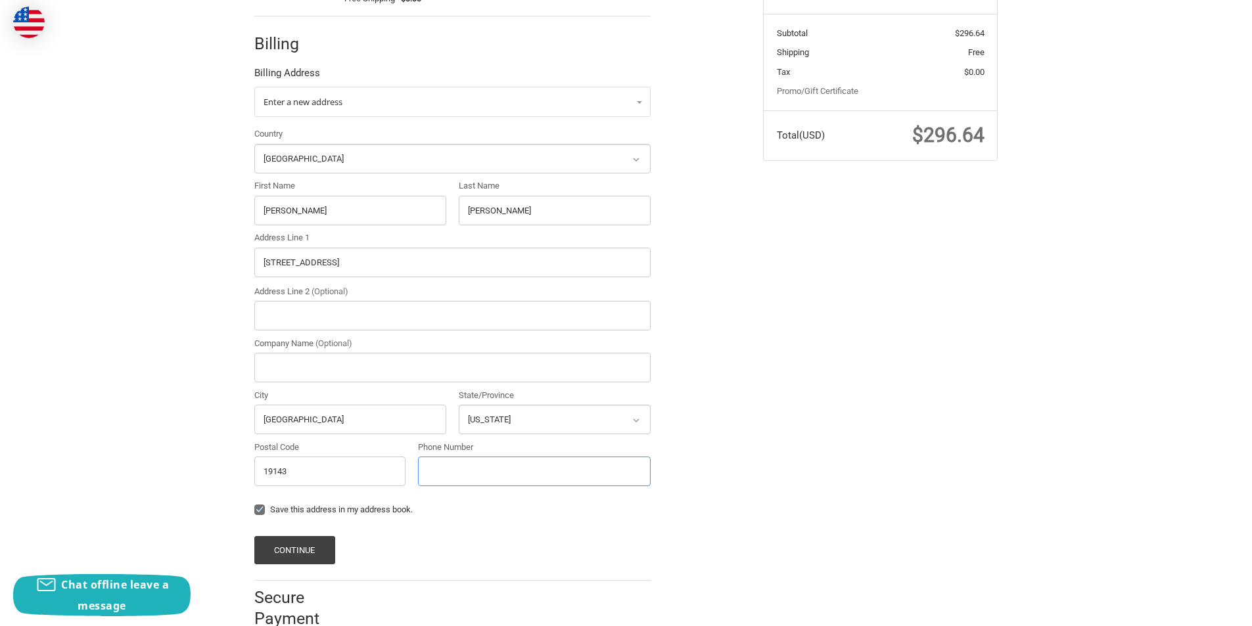
click at [472, 469] on input "Phone Number" at bounding box center [534, 472] width 233 height 30
type input "2253698574"
drag, startPoint x: 394, startPoint y: 264, endPoint x: 374, endPoint y: 265, distance: 19.8
click at [374, 265] on input "[STREET_ADDRESS]" at bounding box center [452, 263] width 396 height 30
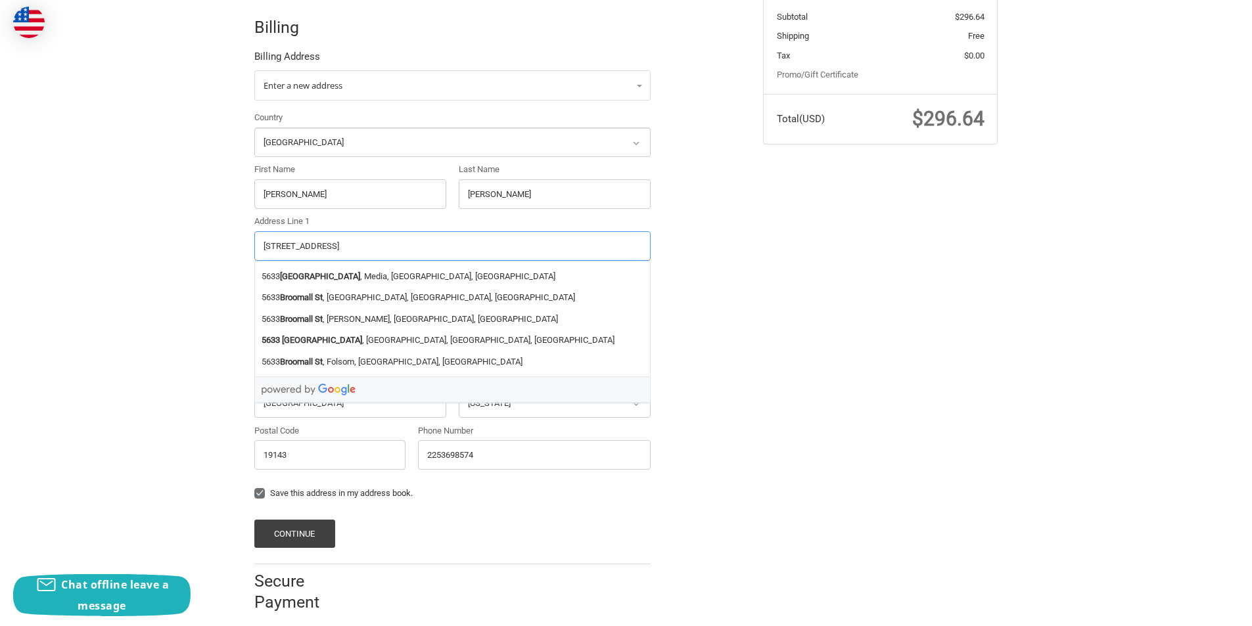
scroll to position [292, 0]
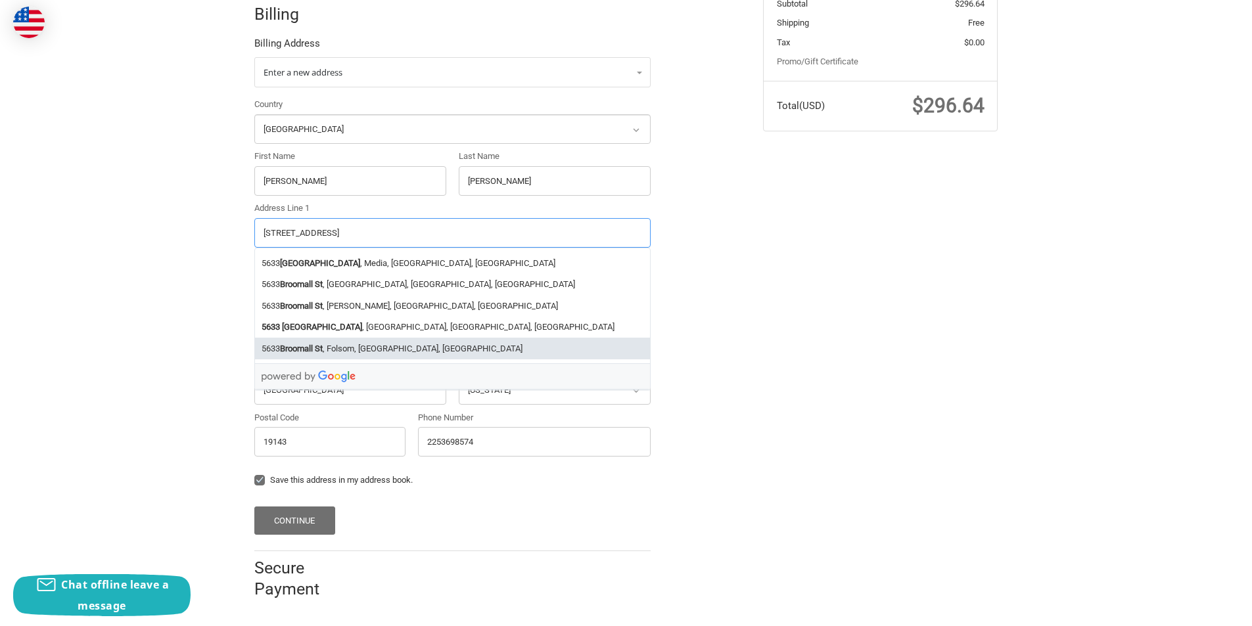
type input "[STREET_ADDRESS]"
click at [291, 521] on button "Continue" at bounding box center [294, 521] width 81 height 28
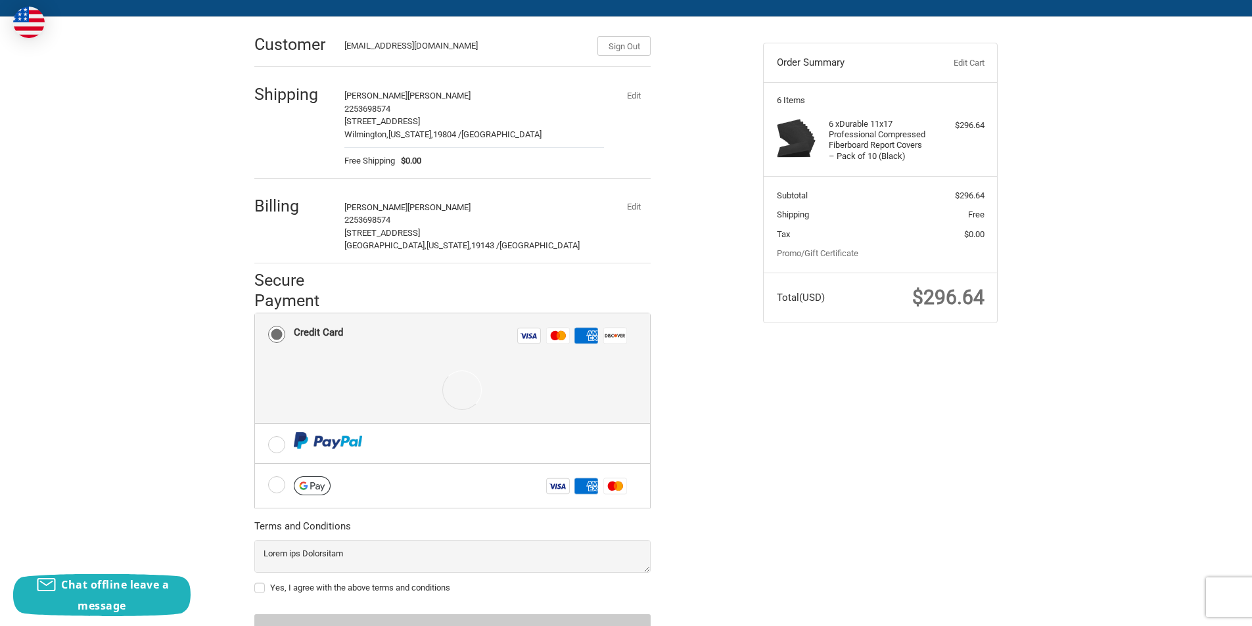
scroll to position [166, 0]
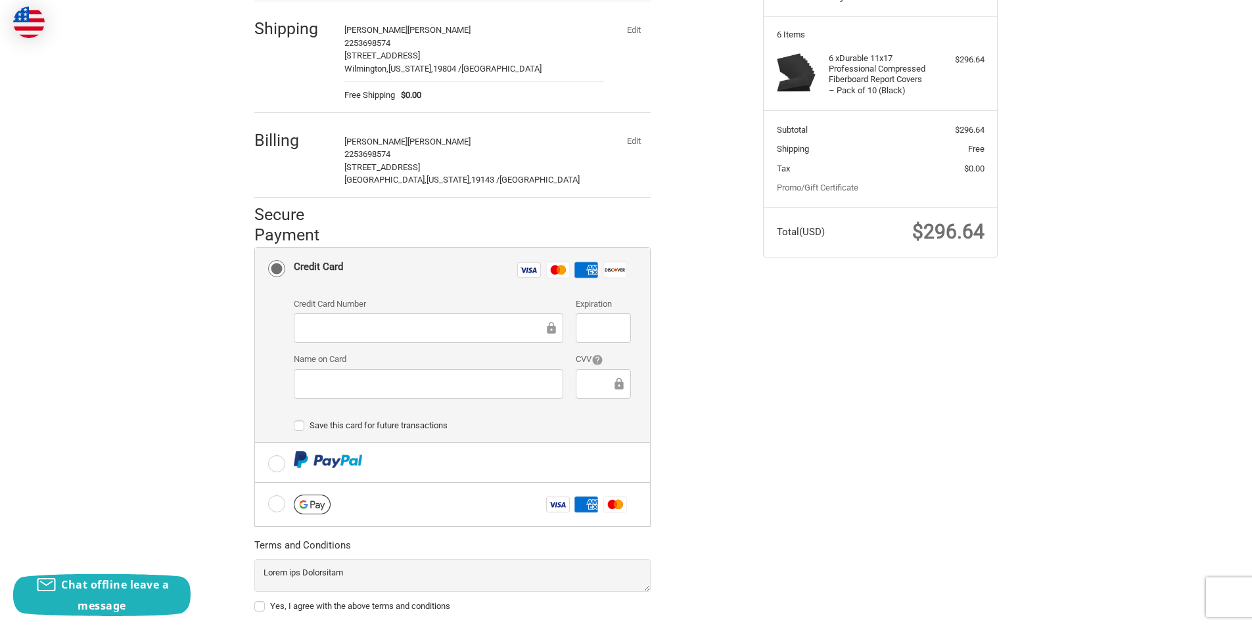
click at [373, 336] on iframe at bounding box center [423, 328] width 241 height 15
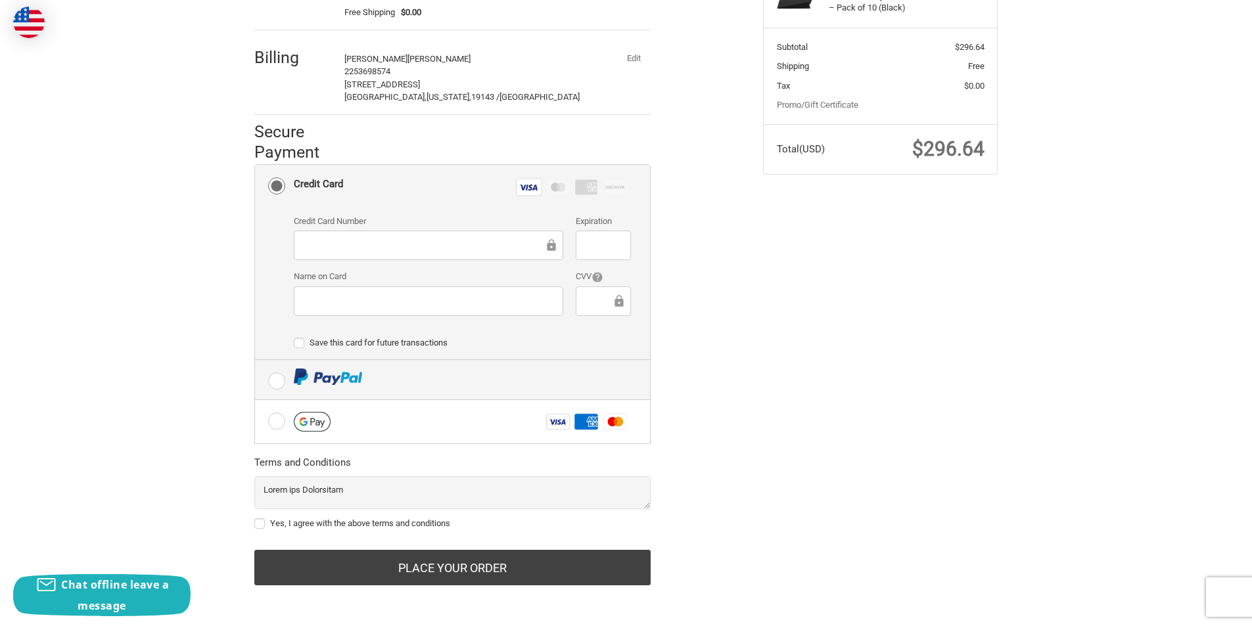
scroll to position [250, 0]
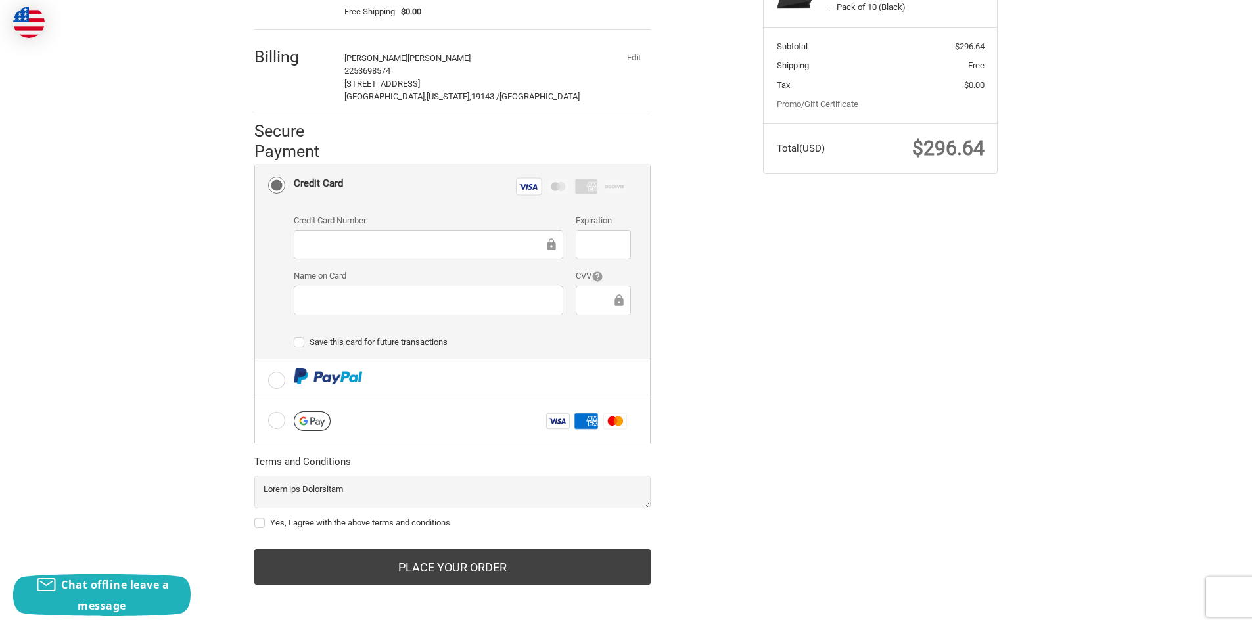
click at [262, 521] on label "Yes, I agree with the above terms and conditions" at bounding box center [452, 523] width 396 height 11
click at [255, 517] on input "Yes, I agree with the above terms and conditions" at bounding box center [254, 517] width 1 height 1
checkbox input "true"
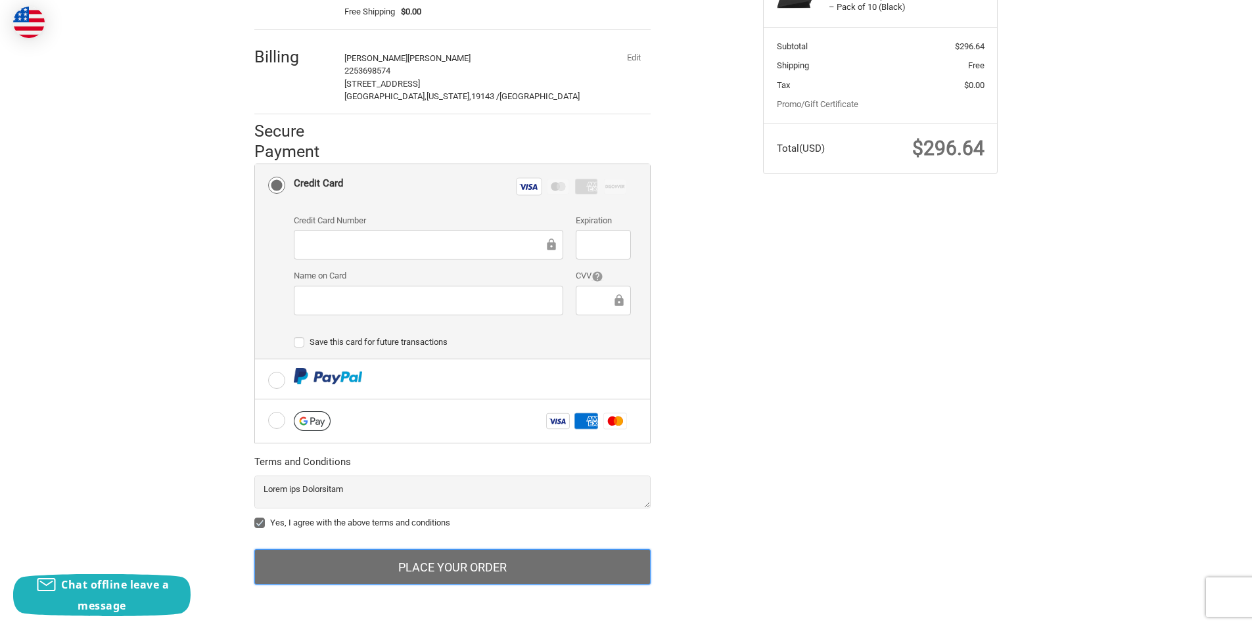
click at [510, 561] on button "Place Your Order" at bounding box center [452, 566] width 396 height 35
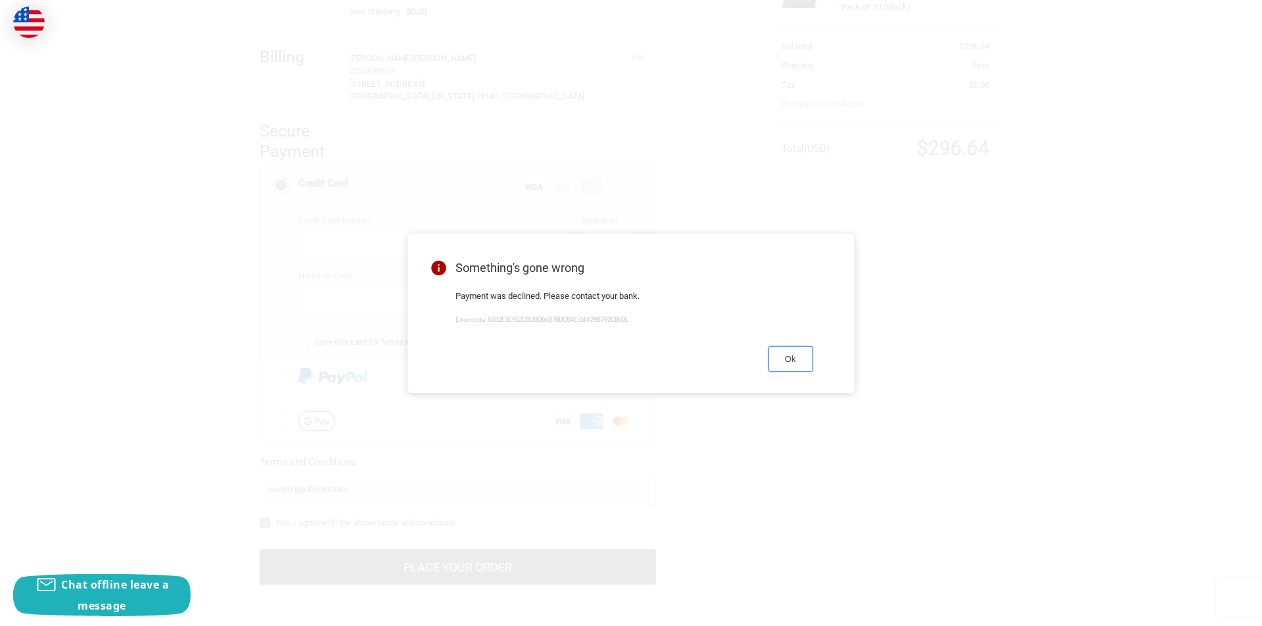
click at [795, 372] on button "Ok" at bounding box center [790, 359] width 45 height 26
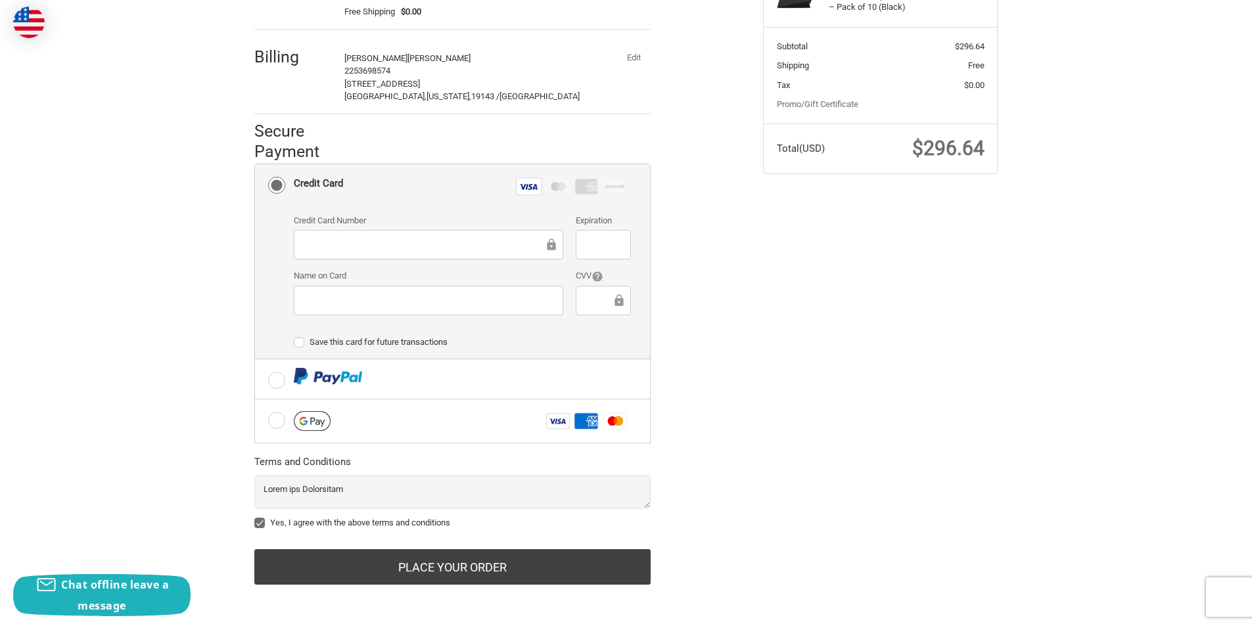
click at [631, 58] on button "Edit" at bounding box center [633, 58] width 34 height 18
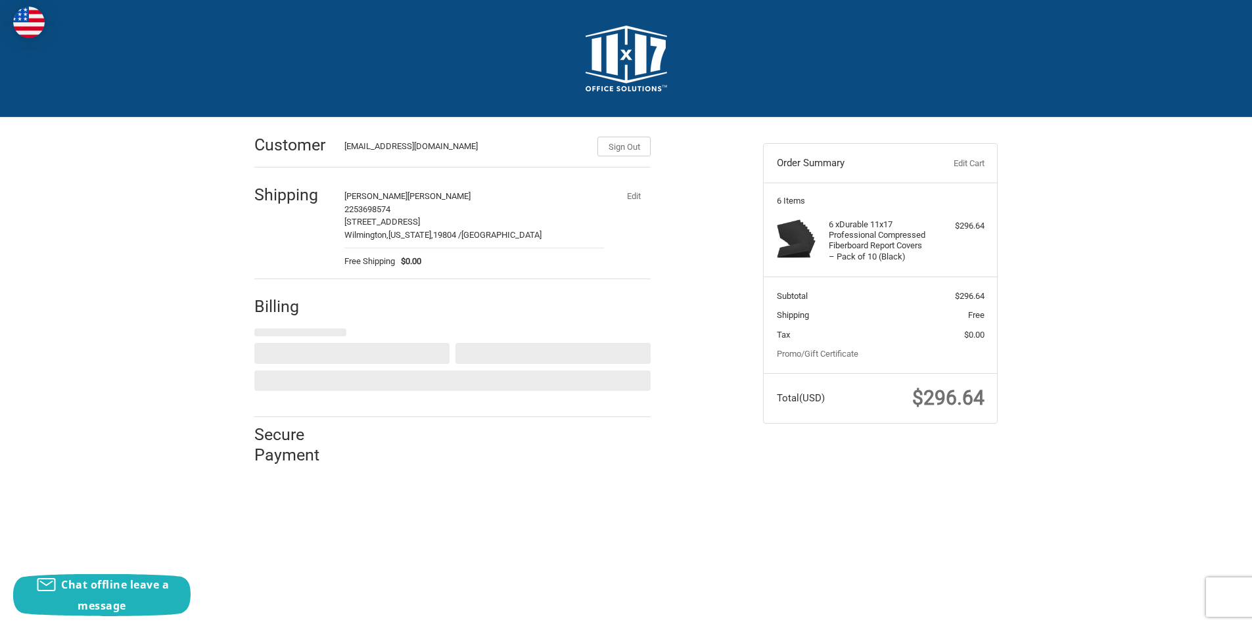
select select "US"
select select "PA"
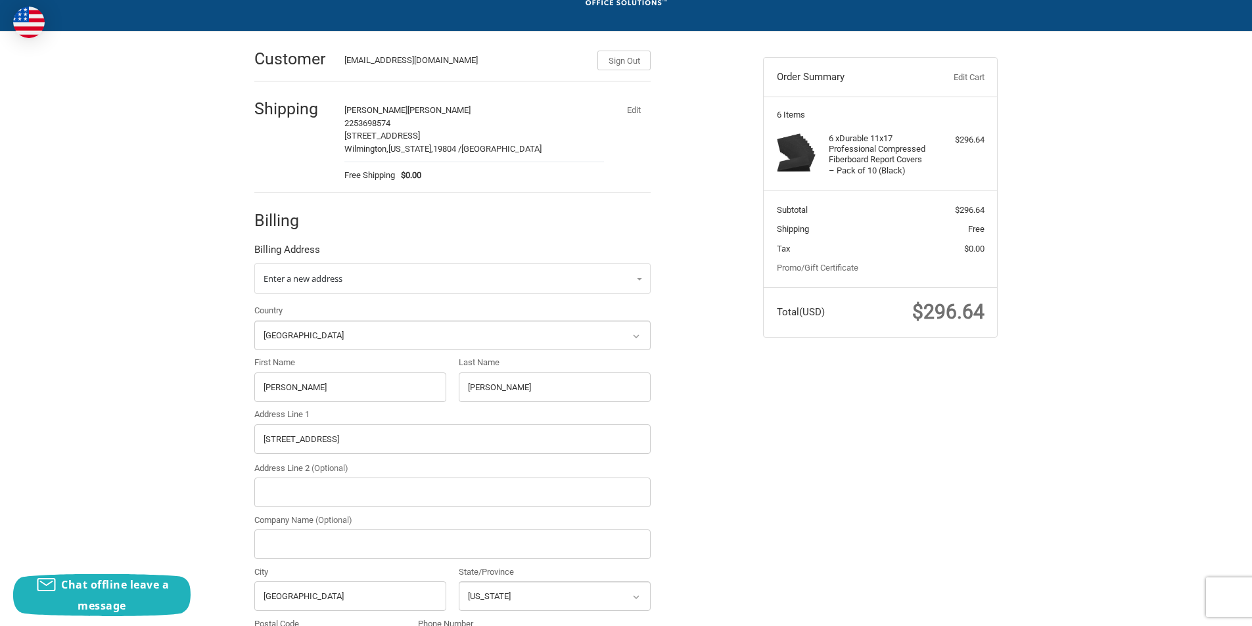
scroll to position [197, 0]
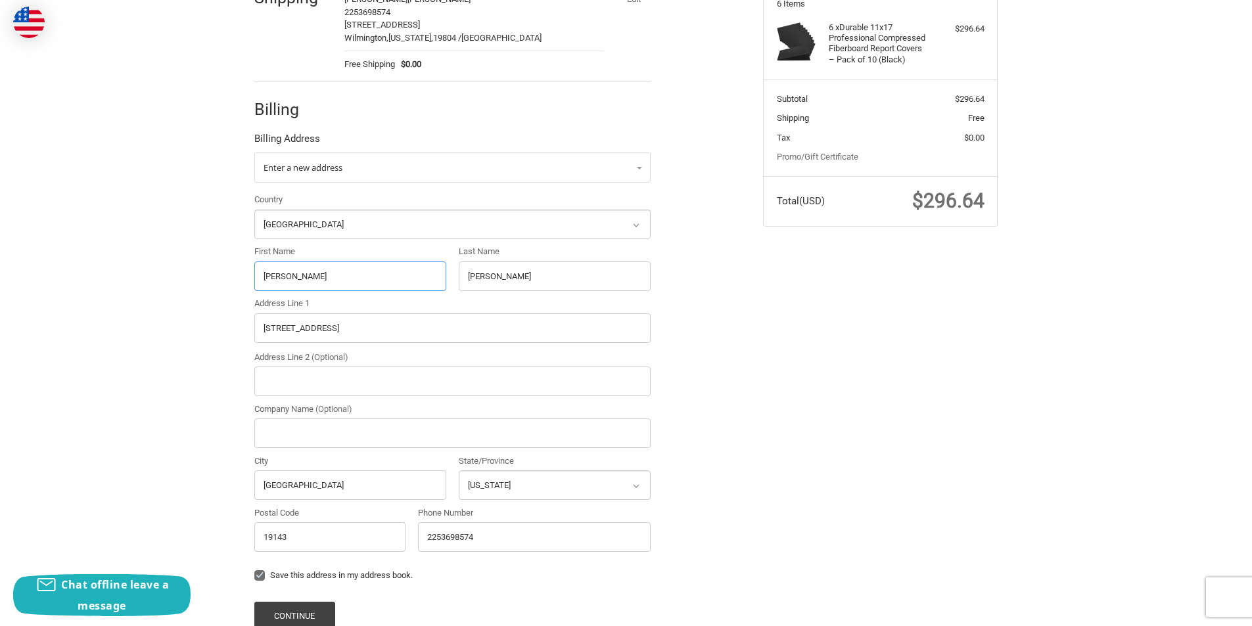
drag, startPoint x: 335, startPoint y: 277, endPoint x: 243, endPoint y: 281, distance: 92.1
click at [243, 281] on div "Customer [EMAIL_ADDRESS][DOMAIN_NAME] Sign Out Shipping [PERSON_NAME] 225369857…" at bounding box center [626, 314] width 789 height 789
paste input "[PERSON_NAME]"
drag, startPoint x: 356, startPoint y: 274, endPoint x: 291, endPoint y: 275, distance: 65.1
click at [291, 275] on input "[PERSON_NAME]" at bounding box center [350, 277] width 192 height 30
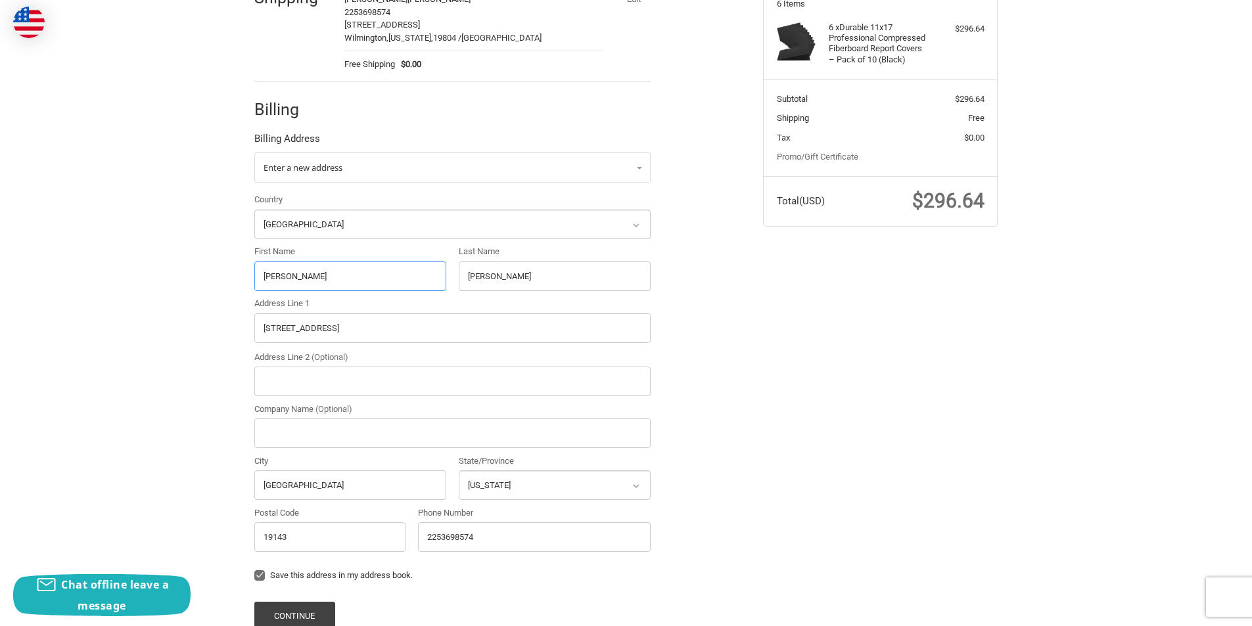
type input "[PERSON_NAME]"
drag, startPoint x: 496, startPoint y: 283, endPoint x: 446, endPoint y: 283, distance: 50.6
click at [446, 283] on div "Country Select a country [GEOGRAPHIC_DATA] [GEOGRAPHIC_DATA] [GEOGRAPHIC_DATA] …" at bounding box center [452, 375] width 409 height 365
paste input "[PERSON_NAME]"
type input "[PERSON_NAME]"
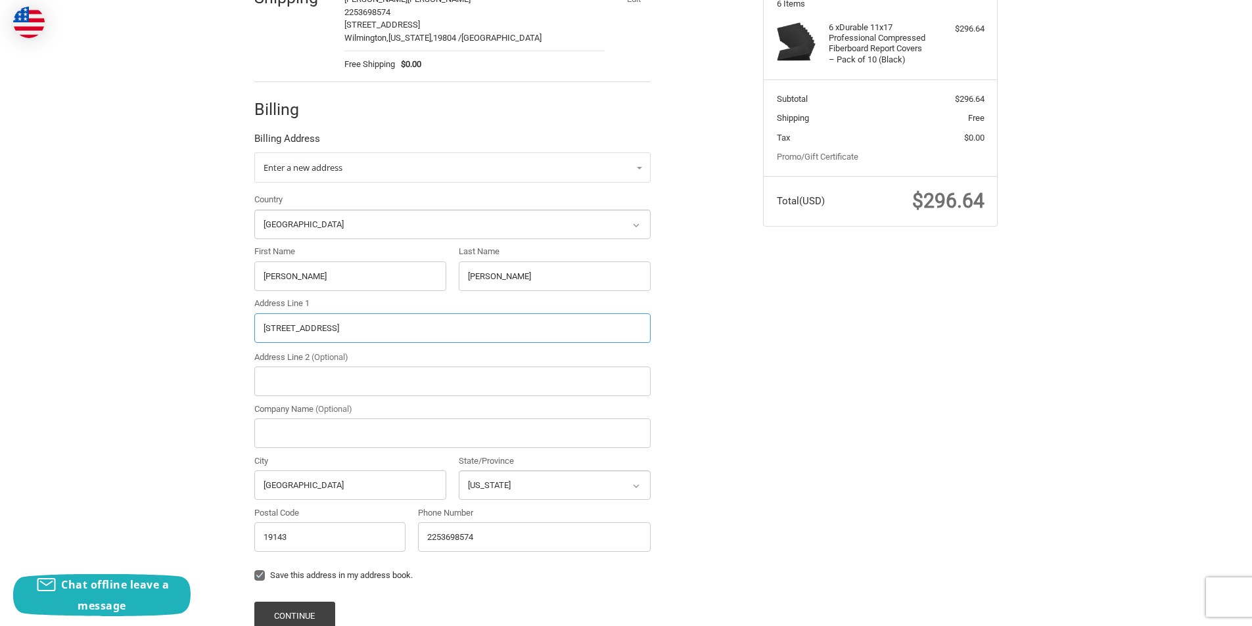
drag, startPoint x: 383, startPoint y: 326, endPoint x: 254, endPoint y: 326, distance: 129.5
click at [254, 326] on div "Address Line 1 [STREET_ADDRESS]" at bounding box center [452, 320] width 409 height 47
paste input "[STREET_ADDRESS]"
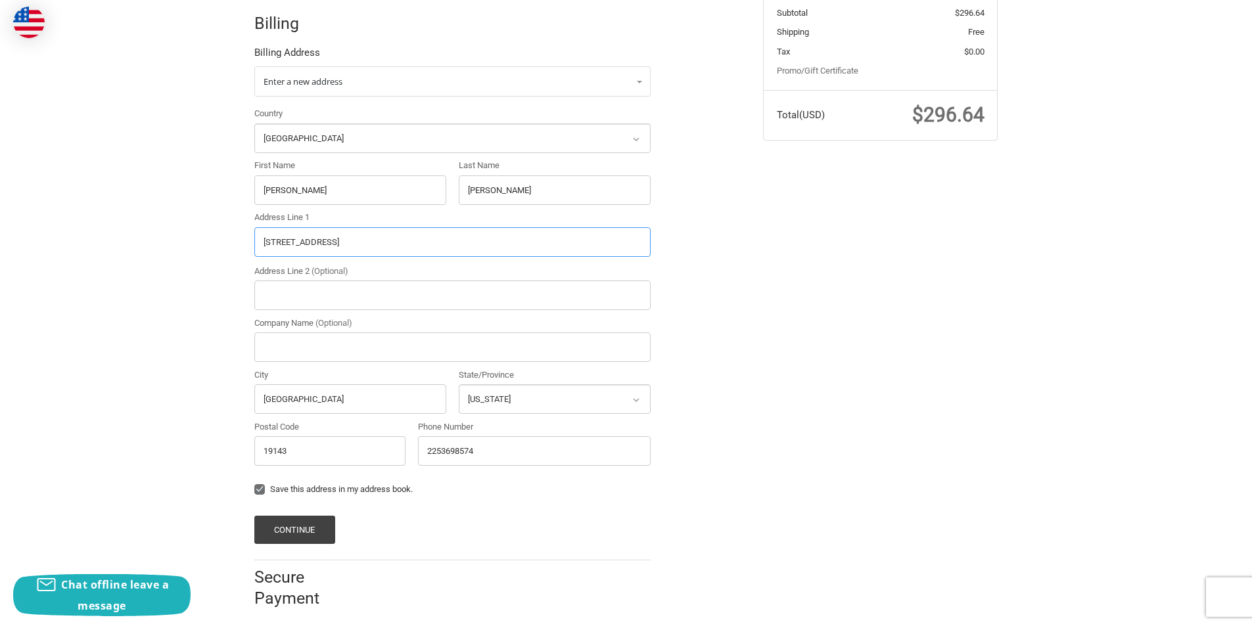
scroll to position [292, 0]
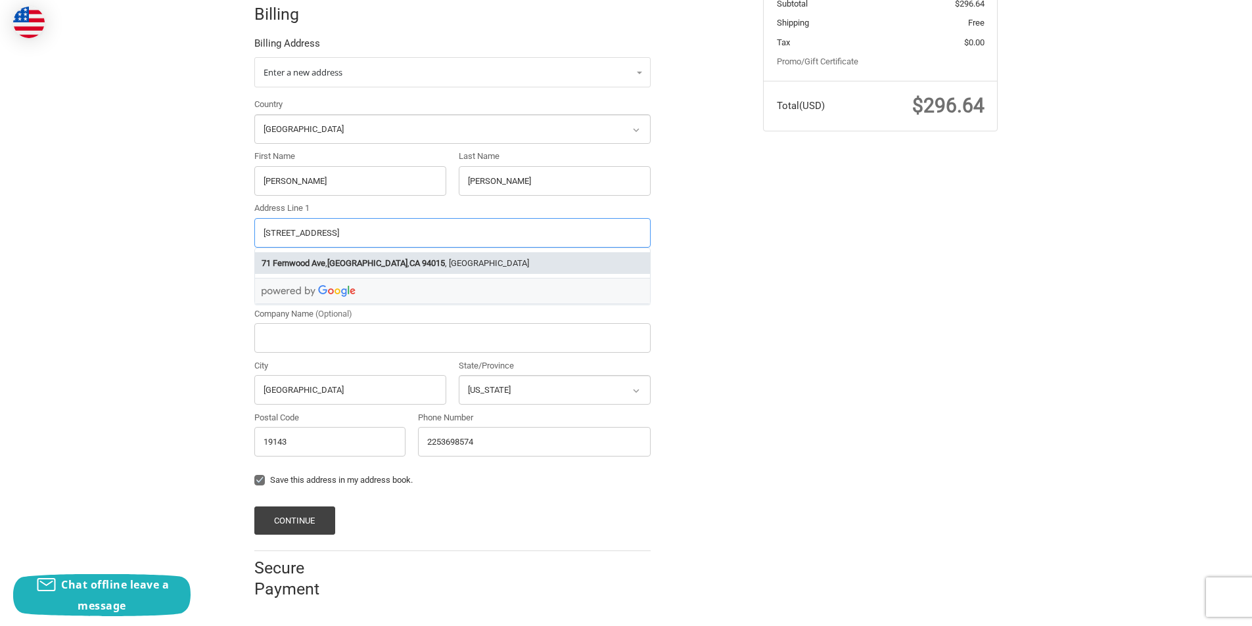
click at [407, 253] on li "[STREET_ADDRESS]" at bounding box center [452, 263] width 395 height 22
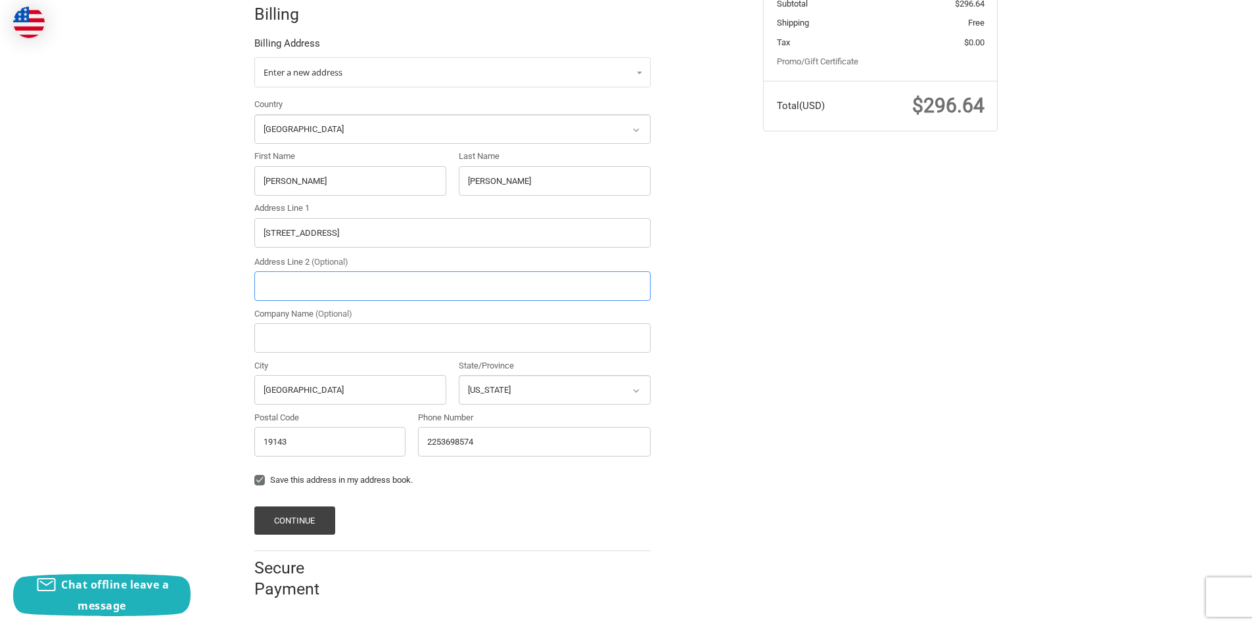
type input "[STREET_ADDRESS]"
type input "[GEOGRAPHIC_DATA]"
select select "CA"
type input "94015"
click at [281, 523] on button "Continue" at bounding box center [294, 521] width 81 height 28
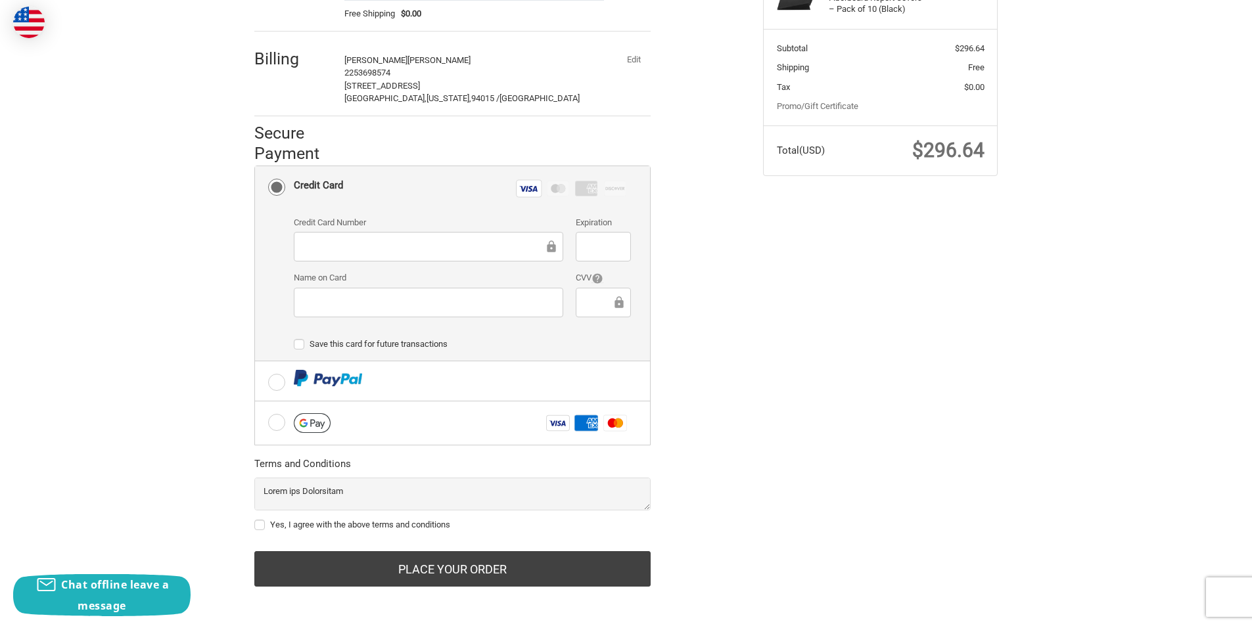
scroll to position [250, 0]
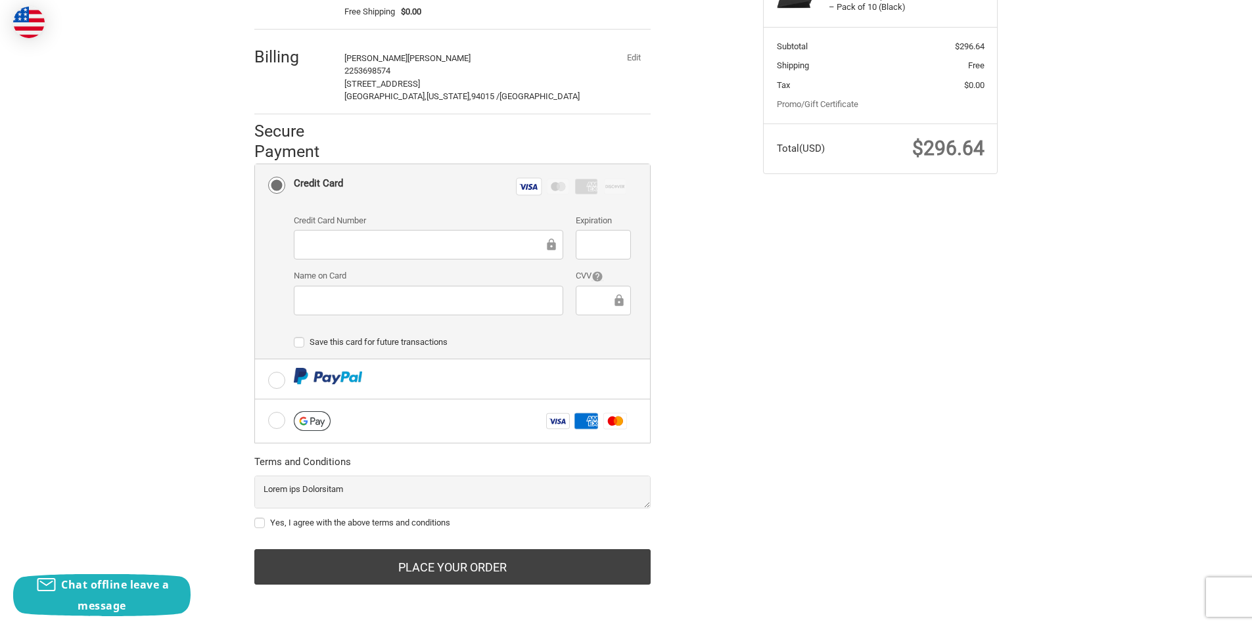
click at [264, 522] on label "Yes, I agree with the above terms and conditions" at bounding box center [452, 523] width 396 height 11
click at [255, 517] on input "Yes, I agree with the above terms and conditions" at bounding box center [254, 517] width 1 height 1
checkbox input "true"
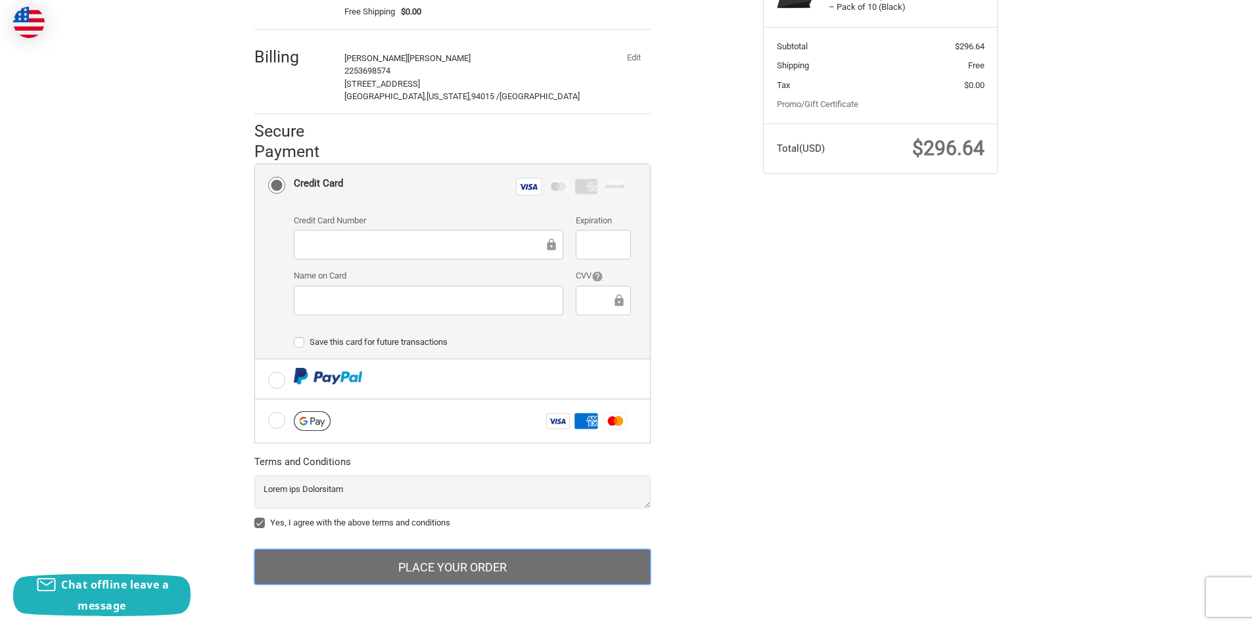
click at [485, 563] on button "Place Your Order" at bounding box center [452, 566] width 396 height 35
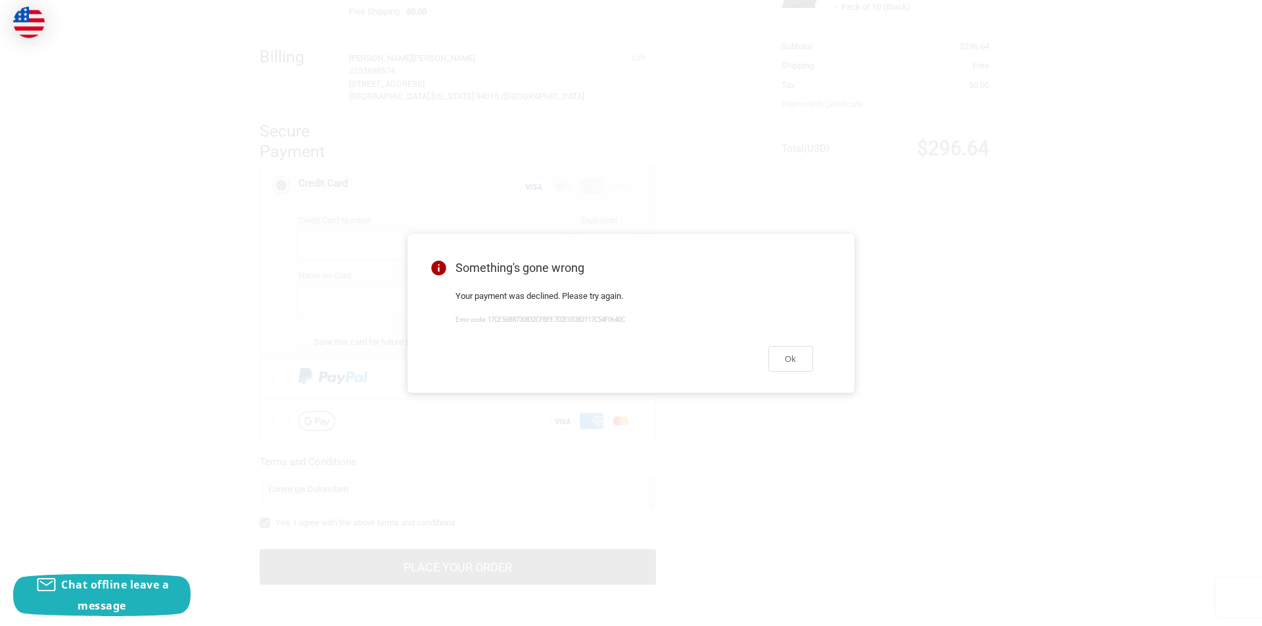
click at [767, 360] on div "Ok" at bounding box center [634, 359] width 389 height 55
click at [791, 361] on button "Ok" at bounding box center [790, 359] width 45 height 26
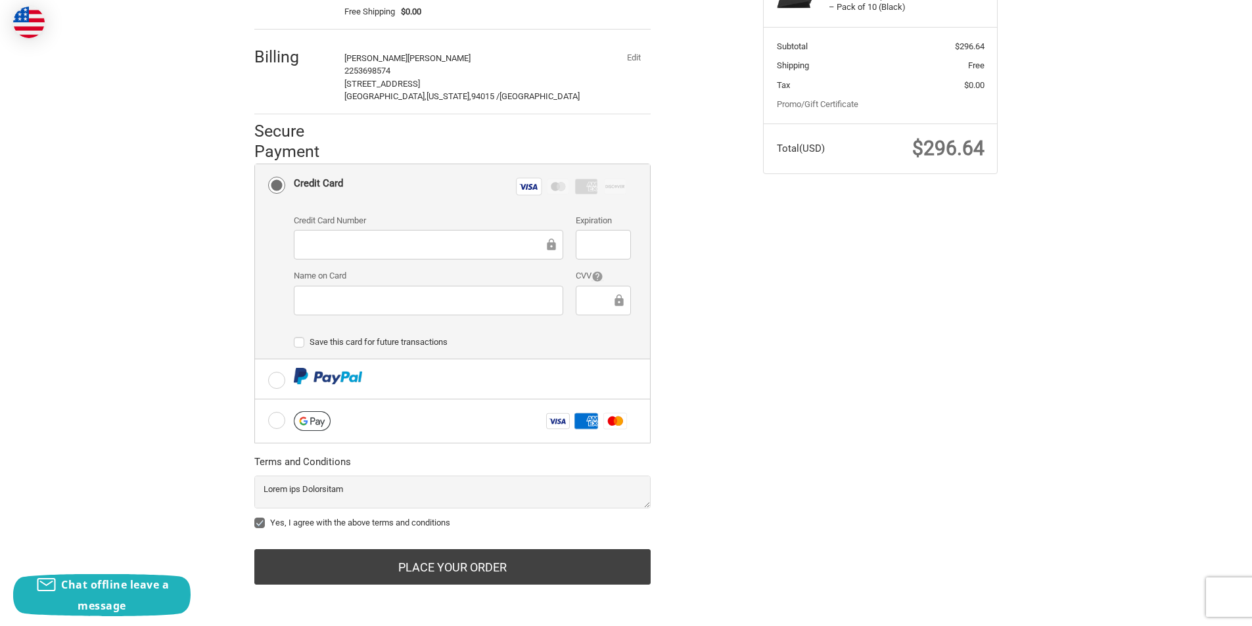
click at [636, 60] on button "Edit" at bounding box center [633, 58] width 34 height 18
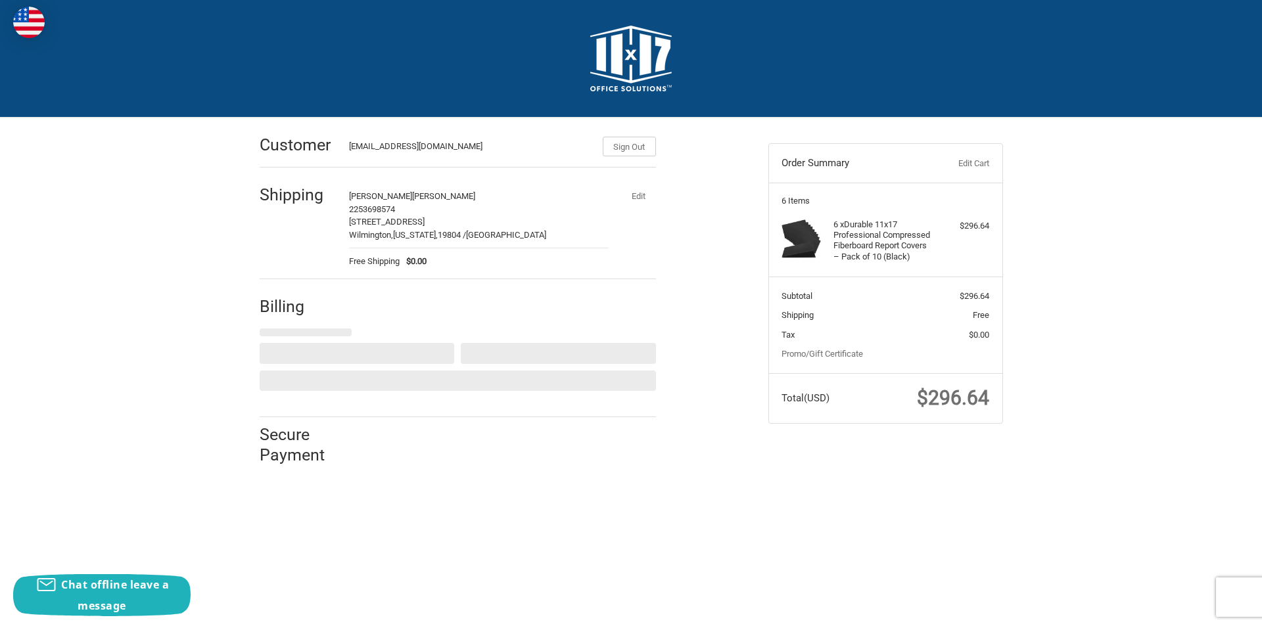
select select "US"
select select "CA"
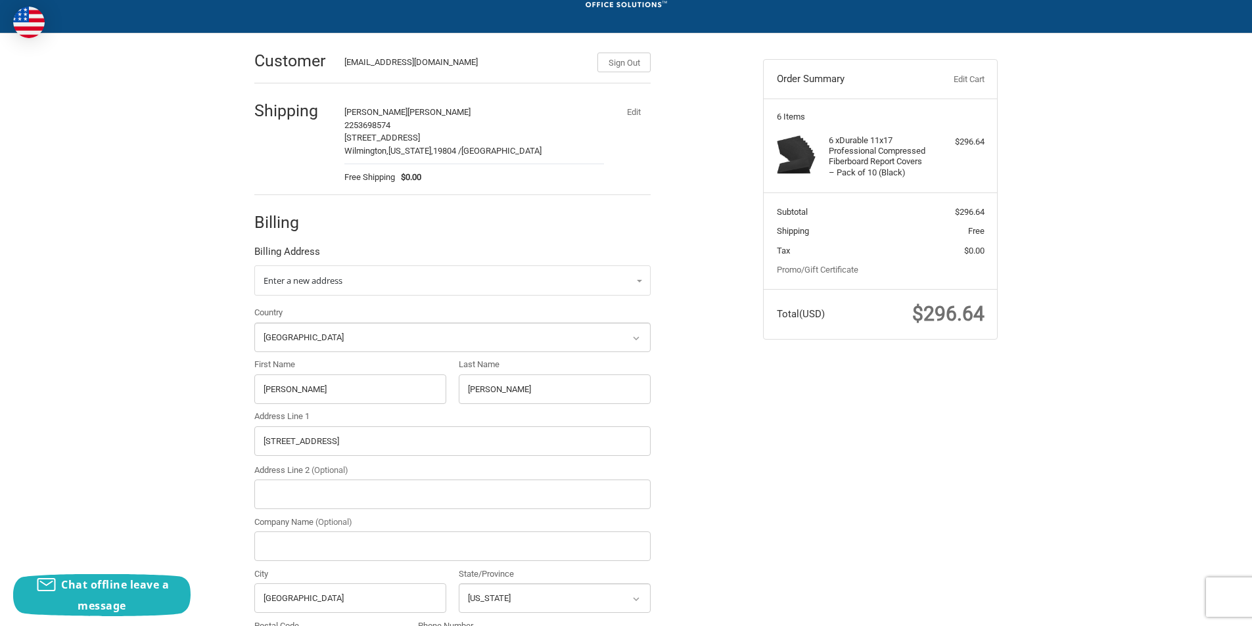
scroll to position [197, 0]
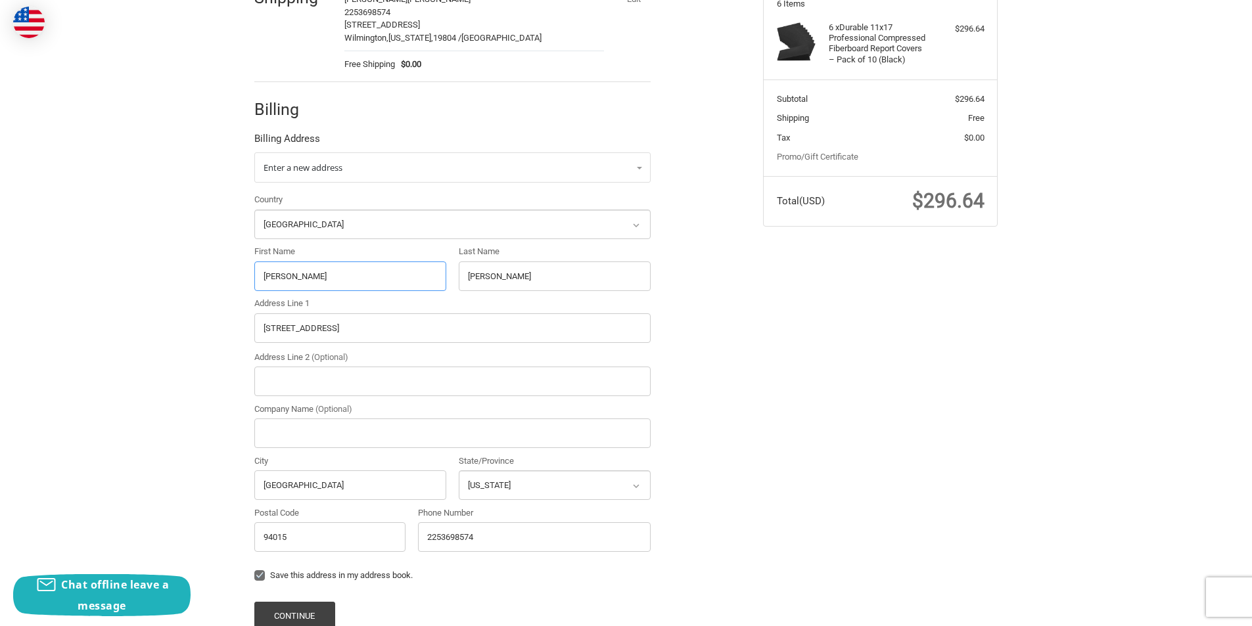
drag, startPoint x: 296, startPoint y: 277, endPoint x: 246, endPoint y: 279, distance: 50.7
click at [246, 279] on div "Customer [EMAIL_ADDRESS][DOMAIN_NAME] Sign Out Shipping [PERSON_NAME] 225369857…" at bounding box center [498, 308] width 509 height 776
paste input "[PERSON_NAME]"
drag, startPoint x: 327, startPoint y: 279, endPoint x: 285, endPoint y: 281, distance: 42.1
click at [285, 281] on input "[PERSON_NAME]" at bounding box center [350, 277] width 192 height 30
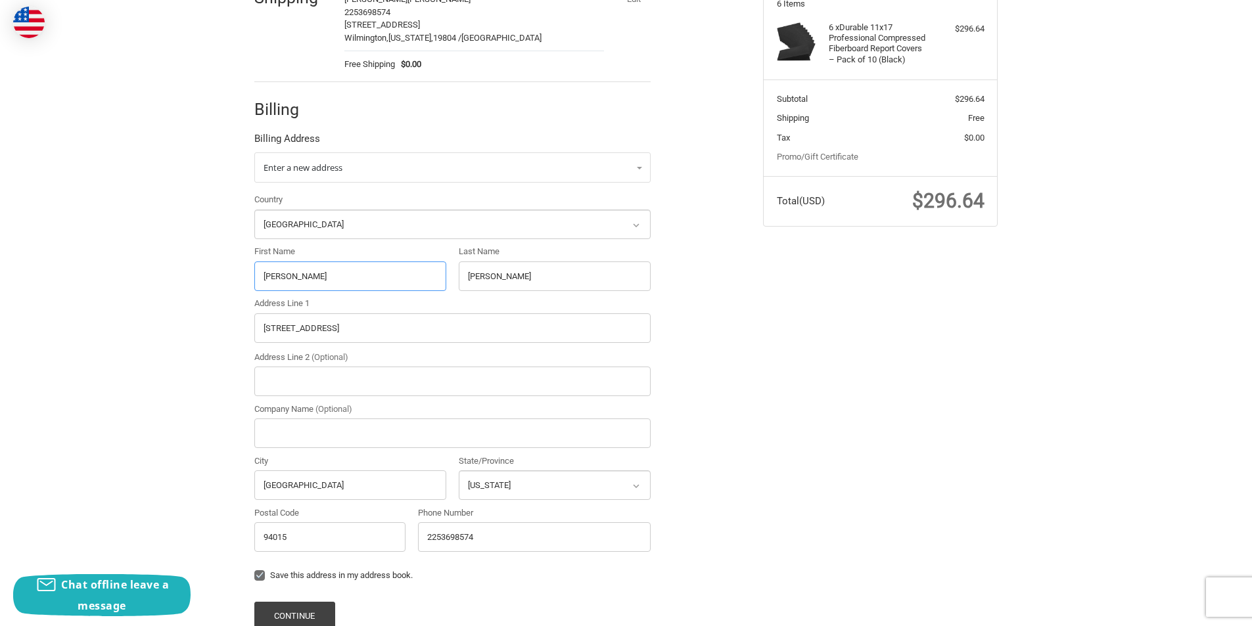
type input "[PERSON_NAME]"
drag, startPoint x: 523, startPoint y: 281, endPoint x: 459, endPoint y: 281, distance: 63.8
click at [459, 281] on input "[PERSON_NAME]" at bounding box center [555, 277] width 192 height 30
paste input "[PERSON_NAME]"
type input "[PERSON_NAME]"
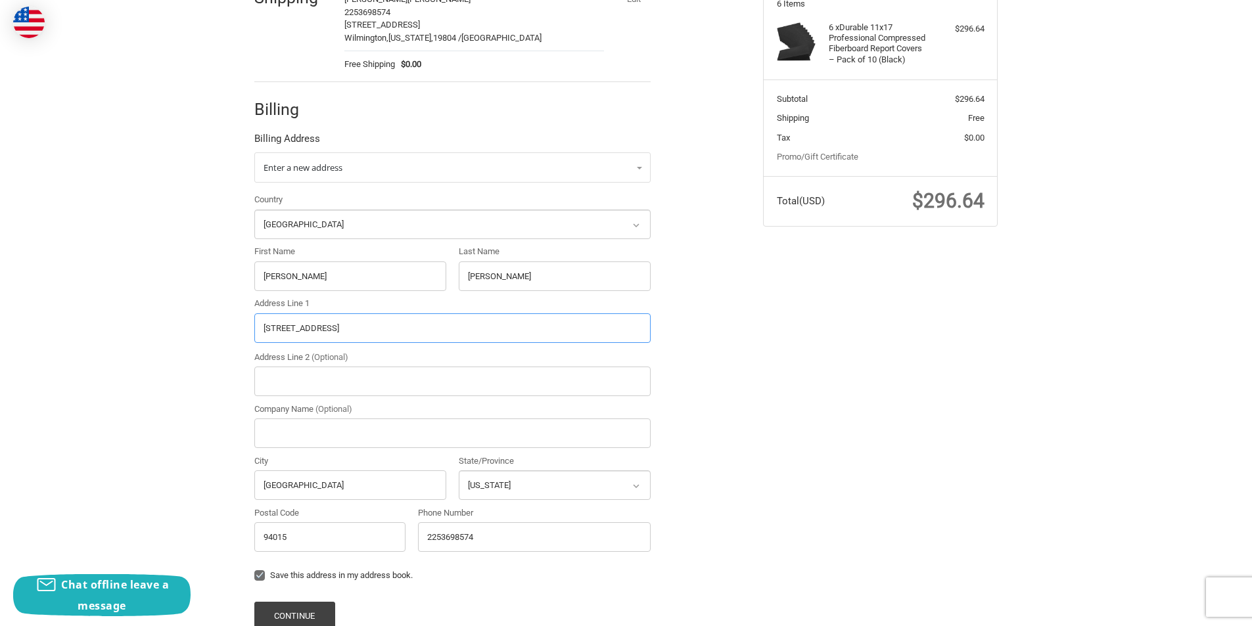
drag, startPoint x: 356, startPoint y: 331, endPoint x: 225, endPoint y: 333, distance: 130.8
click at [225, 333] on div "Customer [EMAIL_ADDRESS][DOMAIN_NAME] Sign Out Shipping [PERSON_NAME] 225369857…" at bounding box center [626, 314] width 1252 height 789
paste input "[STREET_ADDRESS][PERSON_NAME]"
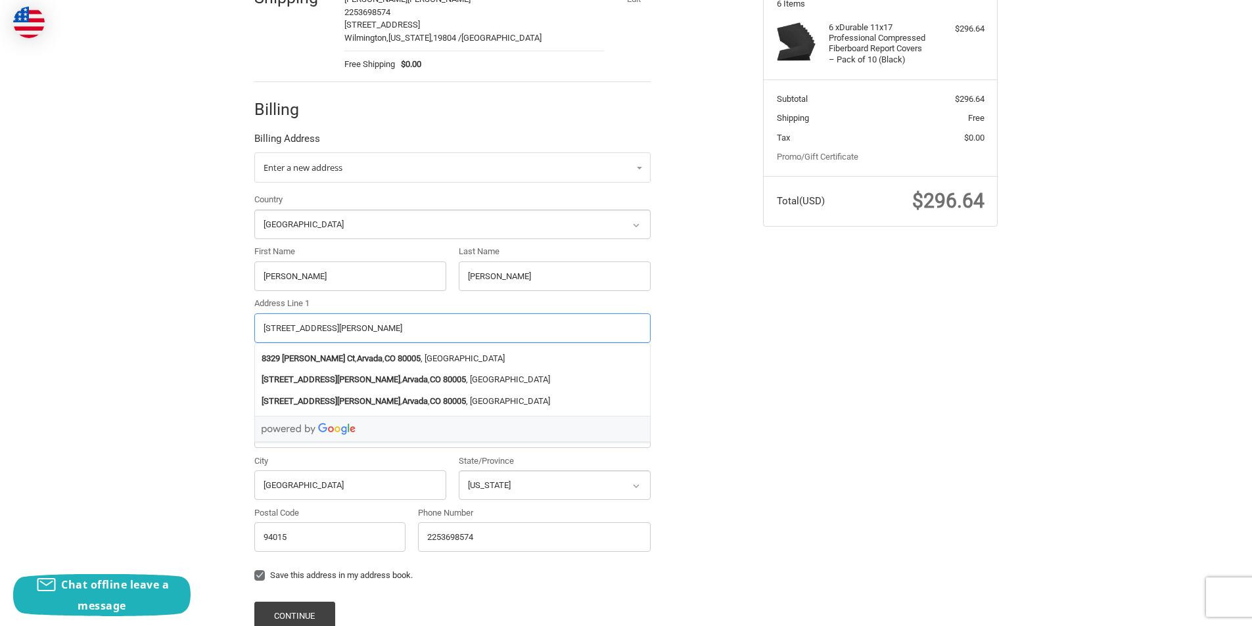
drag, startPoint x: 402, startPoint y: 325, endPoint x: 381, endPoint y: 325, distance: 21.0
click at [381, 325] on input "[STREET_ADDRESS][PERSON_NAME]" at bounding box center [452, 329] width 396 height 30
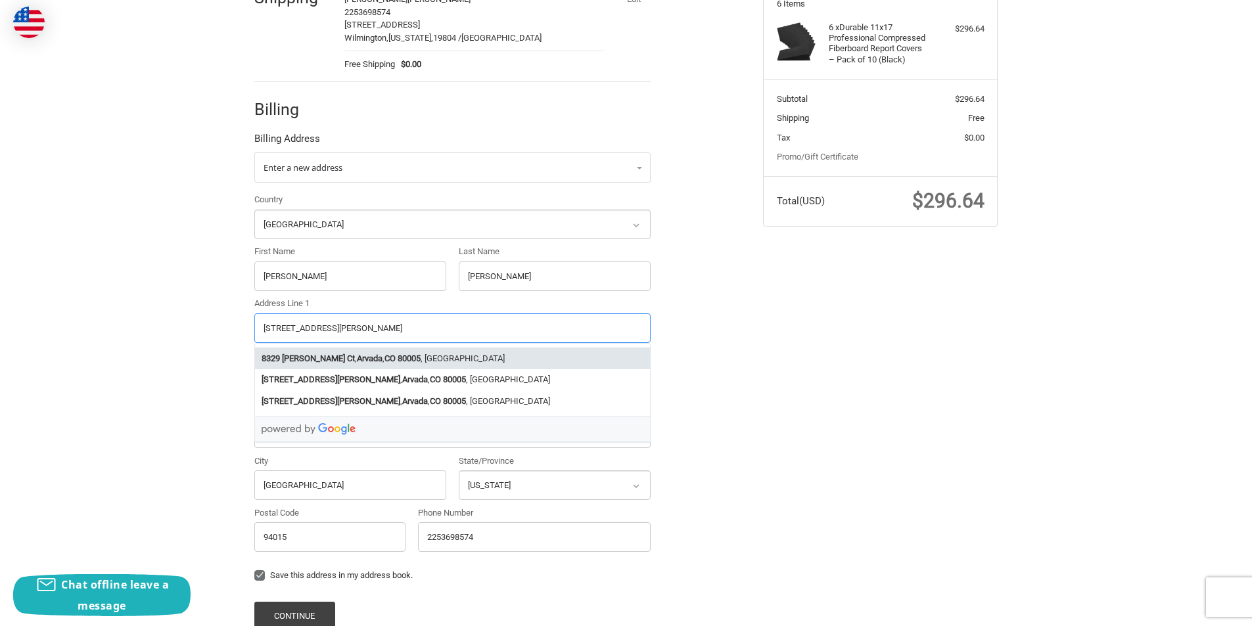
click at [390, 352] on li "[STREET_ADDRESS][PERSON_NAME]" at bounding box center [452, 359] width 395 height 22
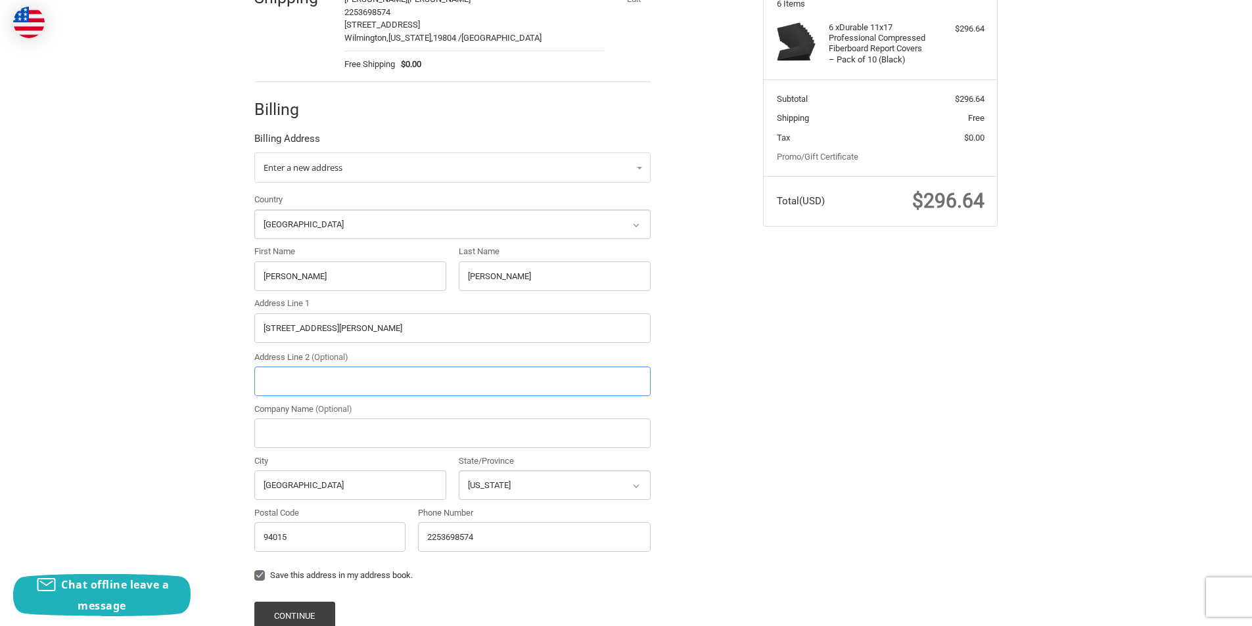
type input "[STREET_ADDRESS][PERSON_NAME]"
type input "Arvada"
select select "CO"
type input "80005"
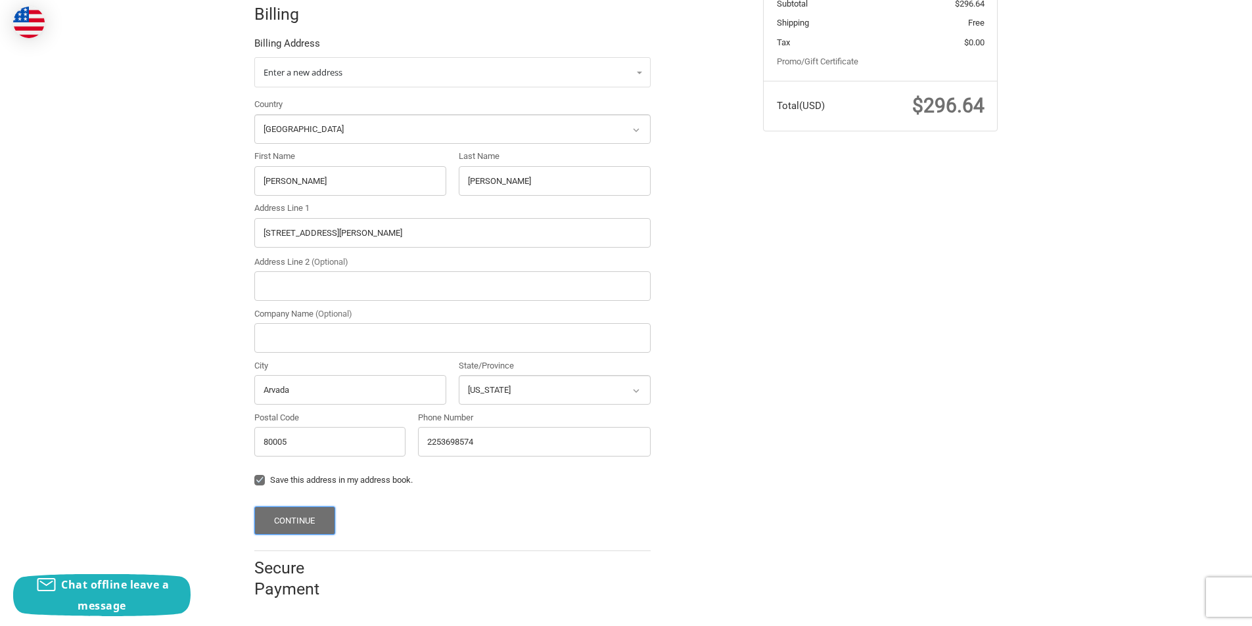
click at [324, 516] on button "Continue" at bounding box center [294, 521] width 81 height 28
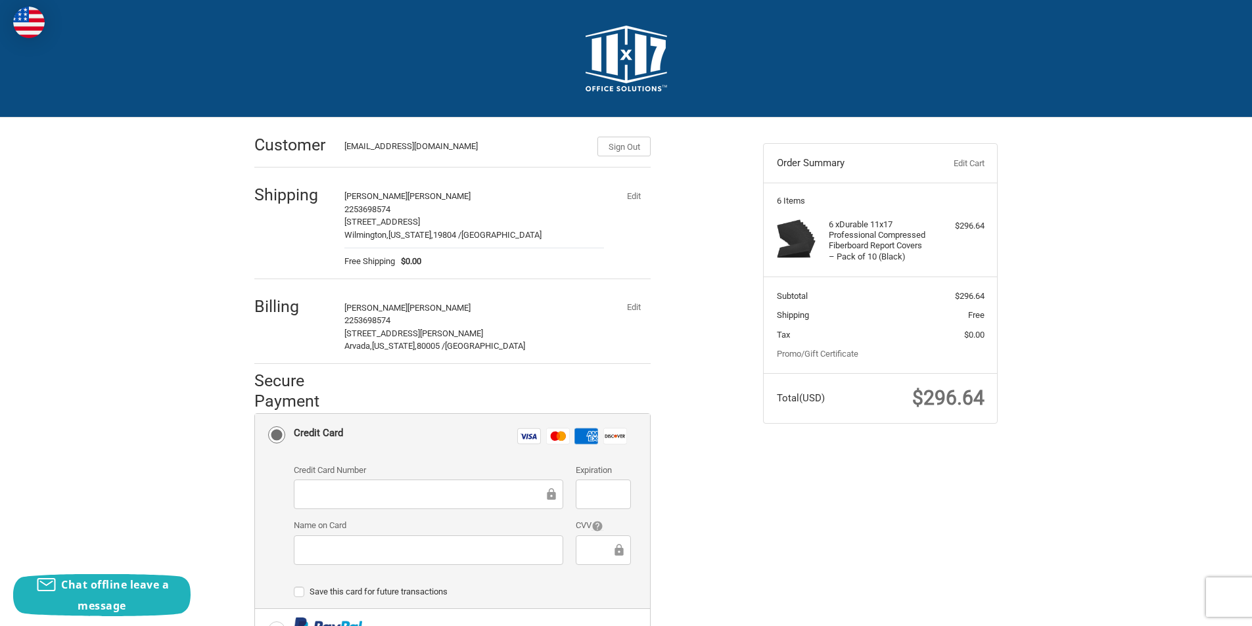
click at [335, 486] on div at bounding box center [428, 495] width 269 height 30
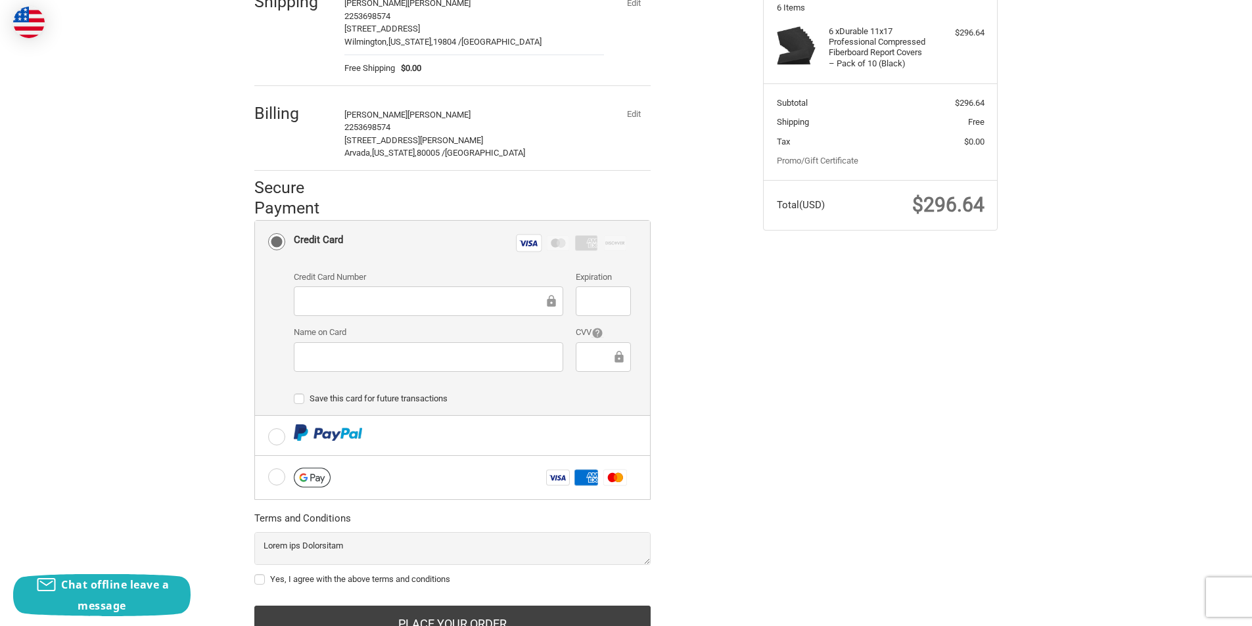
scroll to position [250, 0]
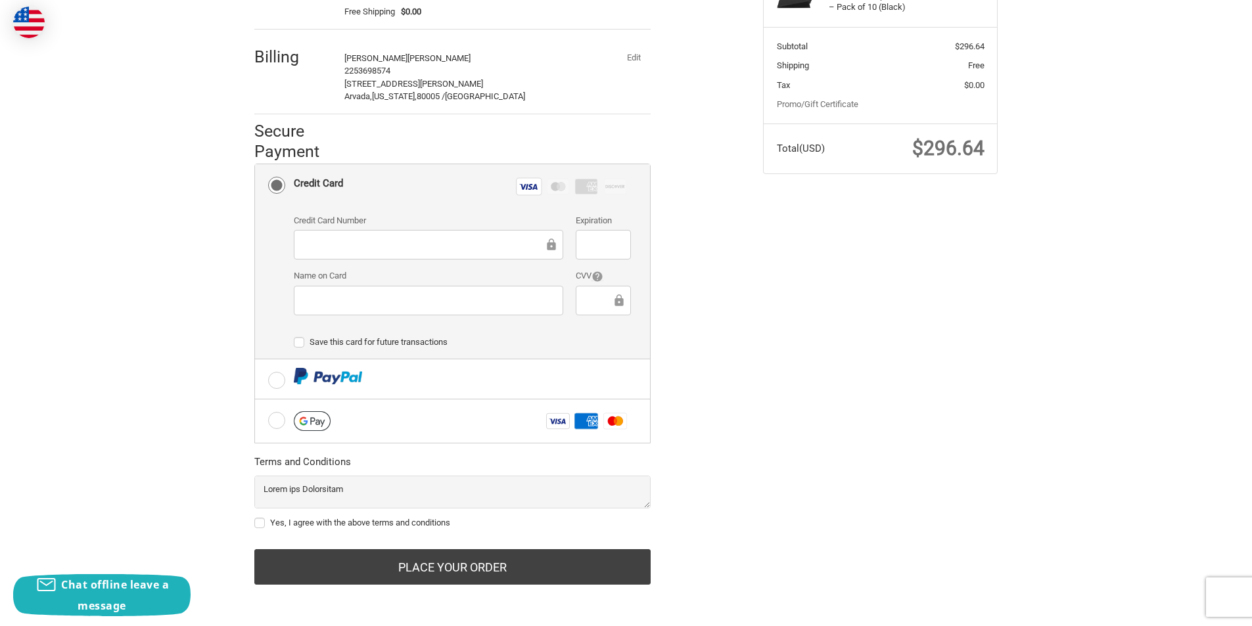
click at [258, 523] on label "Yes, I agree with the above terms and conditions" at bounding box center [452, 523] width 396 height 11
click at [255, 517] on input "Yes, I agree with the above terms and conditions" at bounding box center [254, 517] width 1 height 1
checkbox input "true"
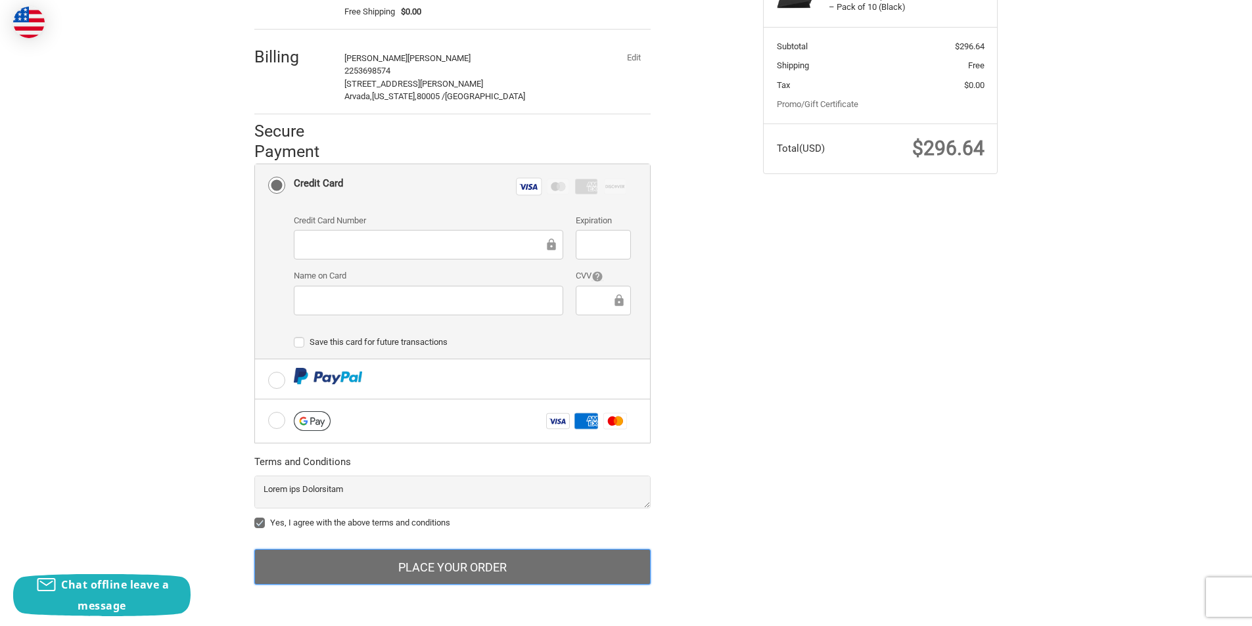
click at [450, 570] on button "Place Your Order" at bounding box center [452, 566] width 396 height 35
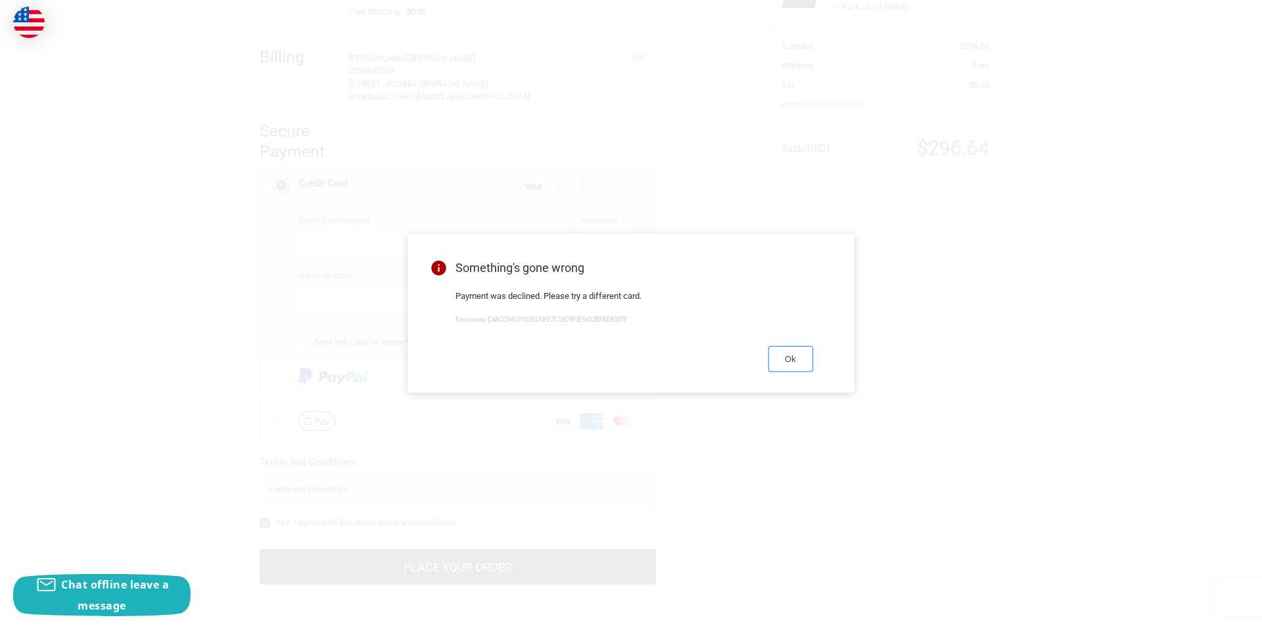
click at [795, 360] on button "Ok" at bounding box center [790, 359] width 45 height 26
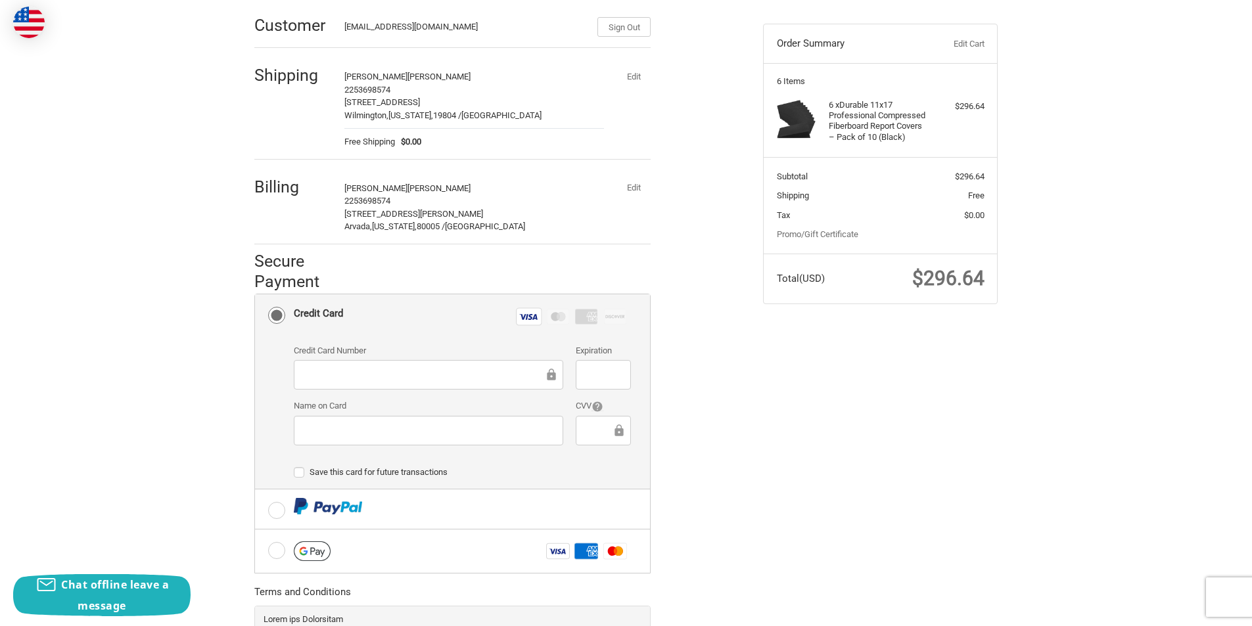
scroll to position [119, 0]
click at [625, 192] on button "Edit" at bounding box center [633, 188] width 34 height 18
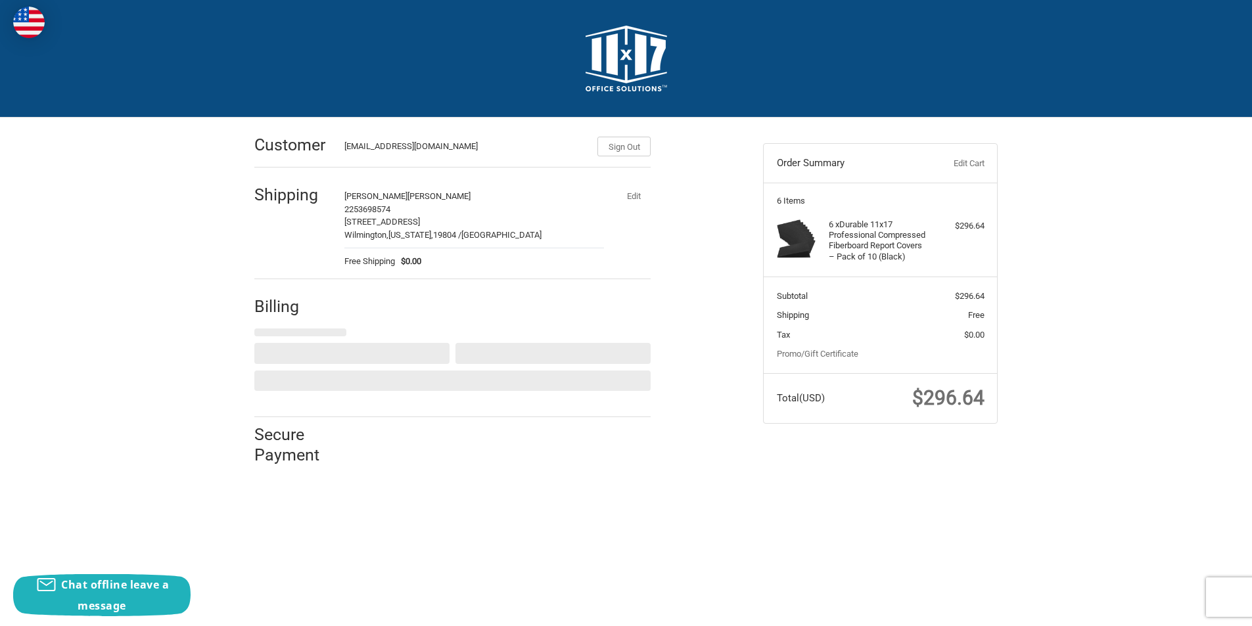
scroll to position [0, 0]
select select "US"
select select "CO"
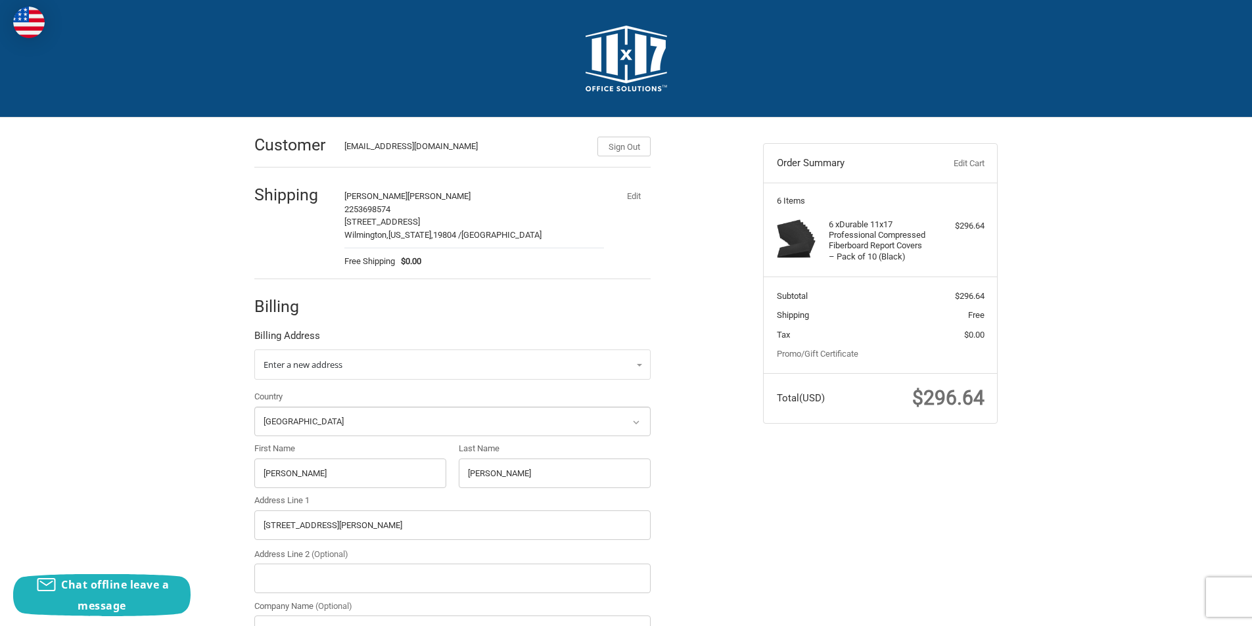
scroll to position [131, 0]
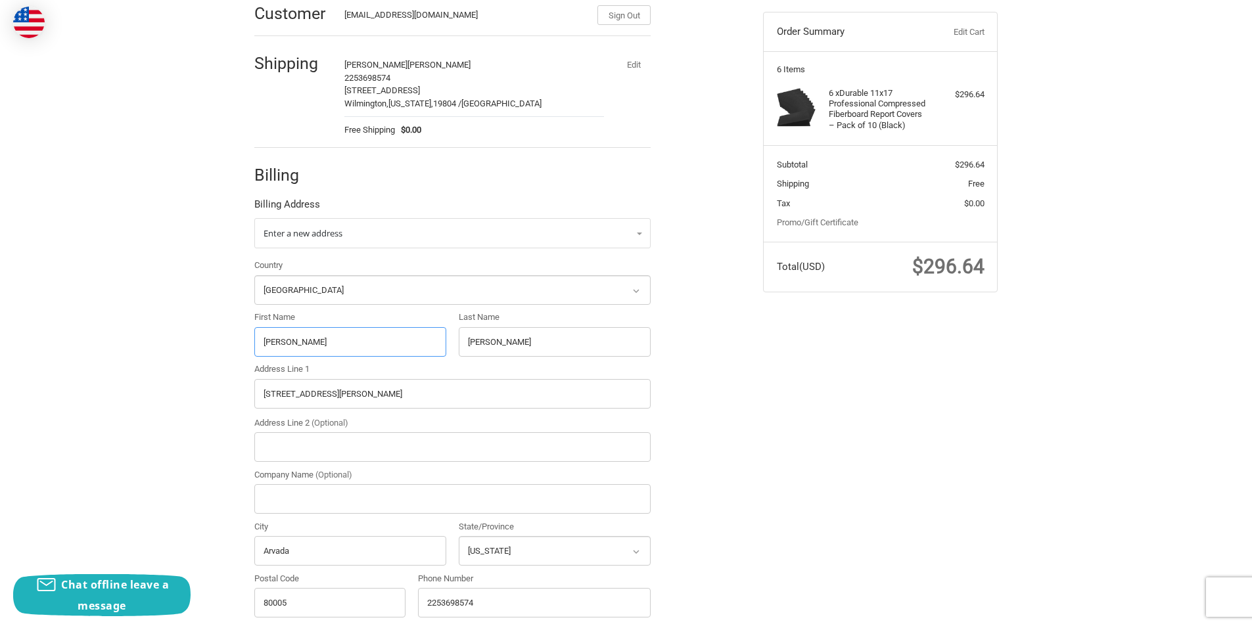
drag, startPoint x: 294, startPoint y: 347, endPoint x: 229, endPoint y: 347, distance: 64.4
click at [229, 347] on div "Customer [EMAIL_ADDRESS][DOMAIN_NAME] Sign Out Shipping [PERSON_NAME] 225369857…" at bounding box center [626, 380] width 1252 height 789
paste input "[PERSON_NAME]"
drag, startPoint x: 346, startPoint y: 340, endPoint x: 290, endPoint y: 340, distance: 56.5
click at [290, 340] on input "[PERSON_NAME]" at bounding box center [350, 342] width 192 height 30
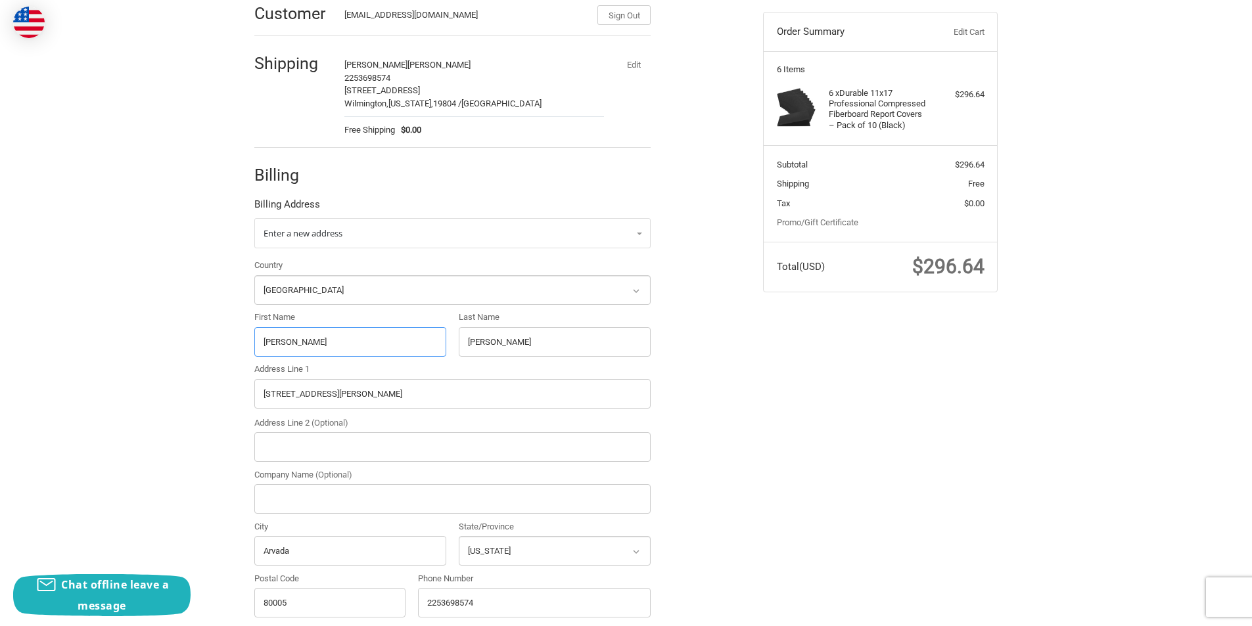
type input "[PERSON_NAME]"
drag, startPoint x: 510, startPoint y: 346, endPoint x: 447, endPoint y: 346, distance: 63.1
click at [447, 346] on div "Country Select a country [GEOGRAPHIC_DATA] [GEOGRAPHIC_DATA] [GEOGRAPHIC_DATA] …" at bounding box center [452, 441] width 409 height 365
paste input "[PERSON_NAME]"
type input "[PERSON_NAME]"
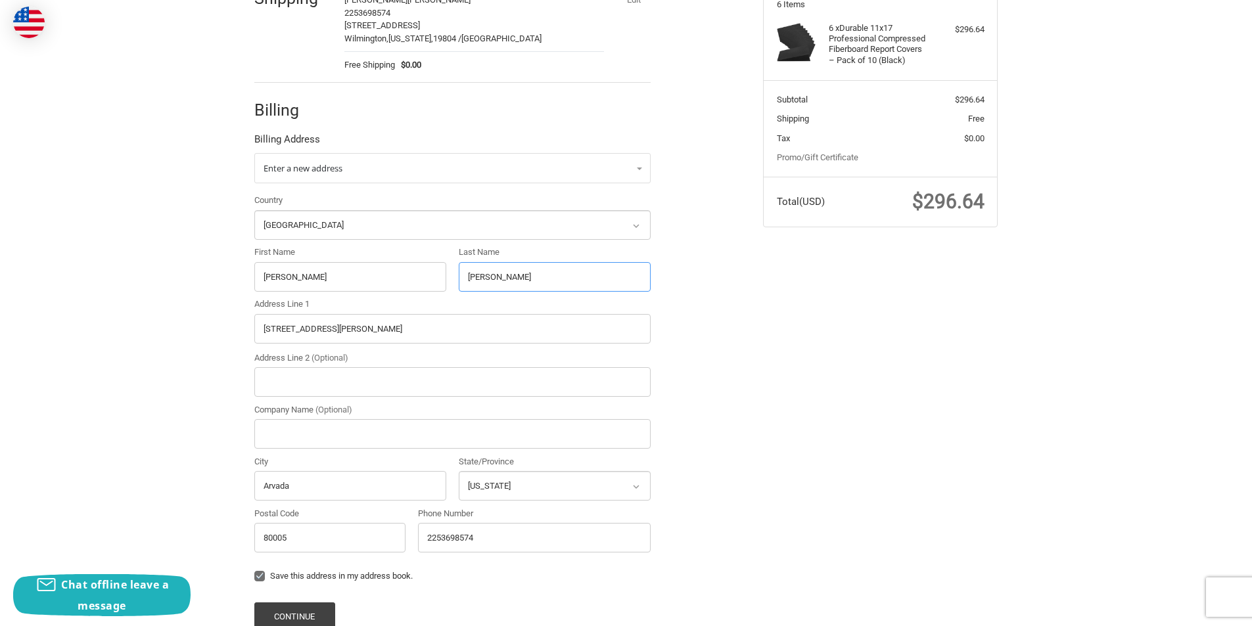
scroll to position [197, 0]
drag, startPoint x: 302, startPoint y: 335, endPoint x: 229, endPoint y: 338, distance: 72.4
click at [229, 338] on div "Customer [EMAIL_ADDRESS][DOMAIN_NAME] Sign Out Shipping [PERSON_NAME] 225369857…" at bounding box center [626, 314] width 1252 height 789
paste input "[STREET_ADDRESS]"
drag, startPoint x: 440, startPoint y: 330, endPoint x: 398, endPoint y: 332, distance: 42.8
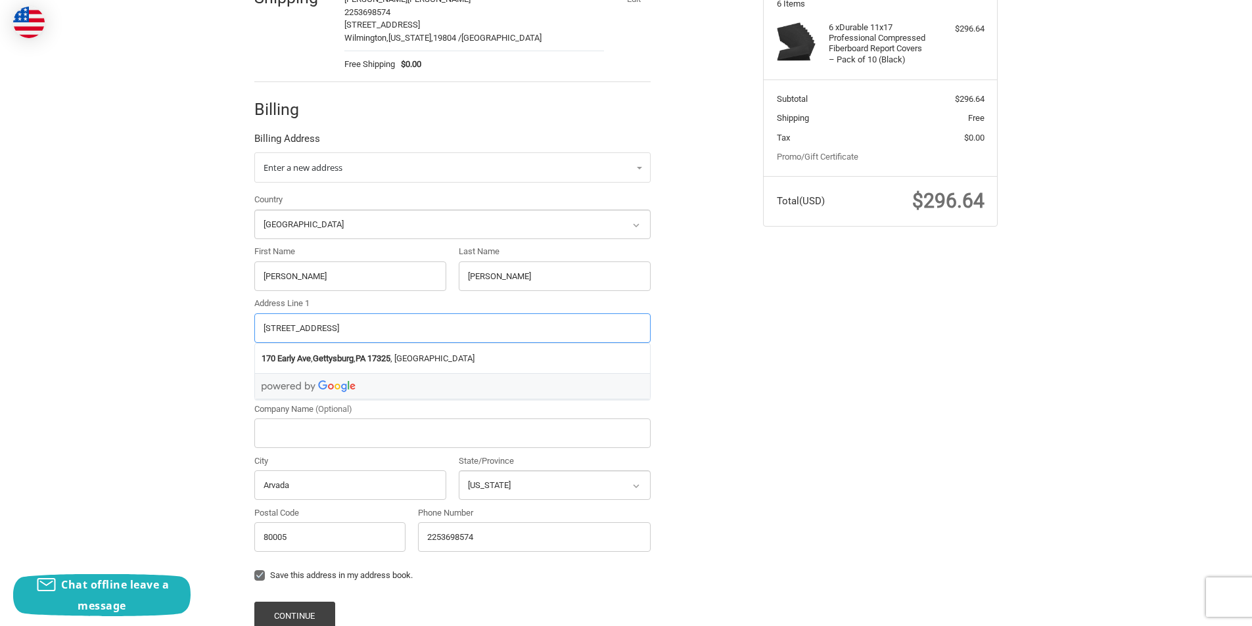
click at [398, 332] on input "[STREET_ADDRESS]" at bounding box center [452, 329] width 396 height 30
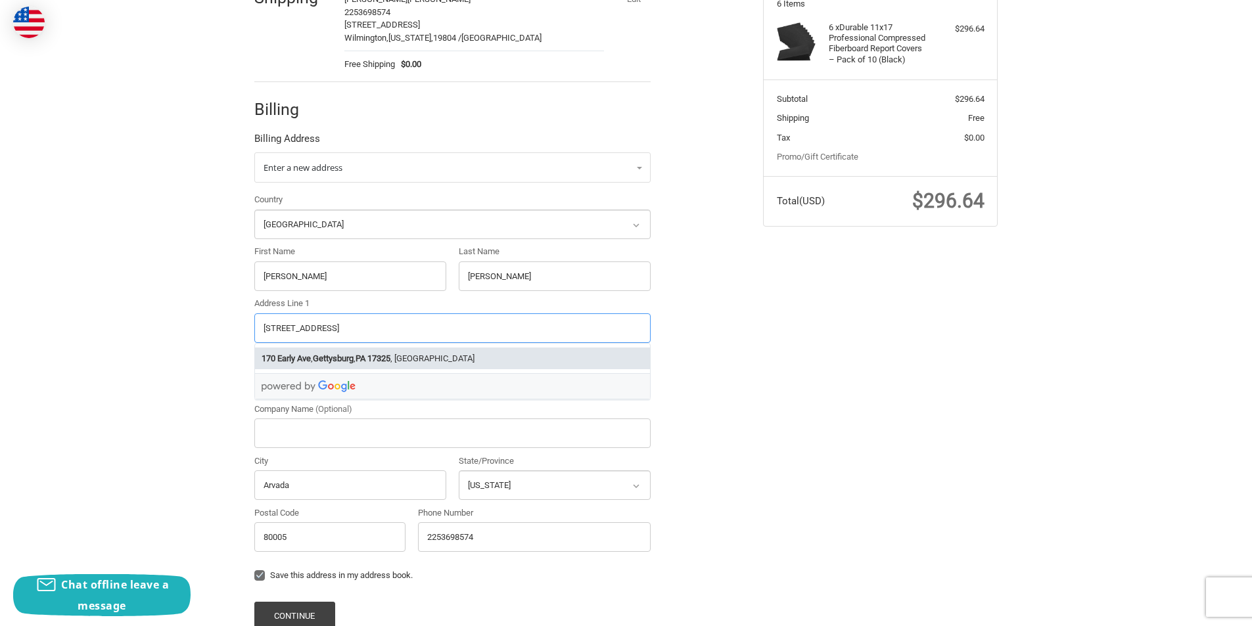
click at [390, 360] on strong "17325" at bounding box center [378, 358] width 23 height 13
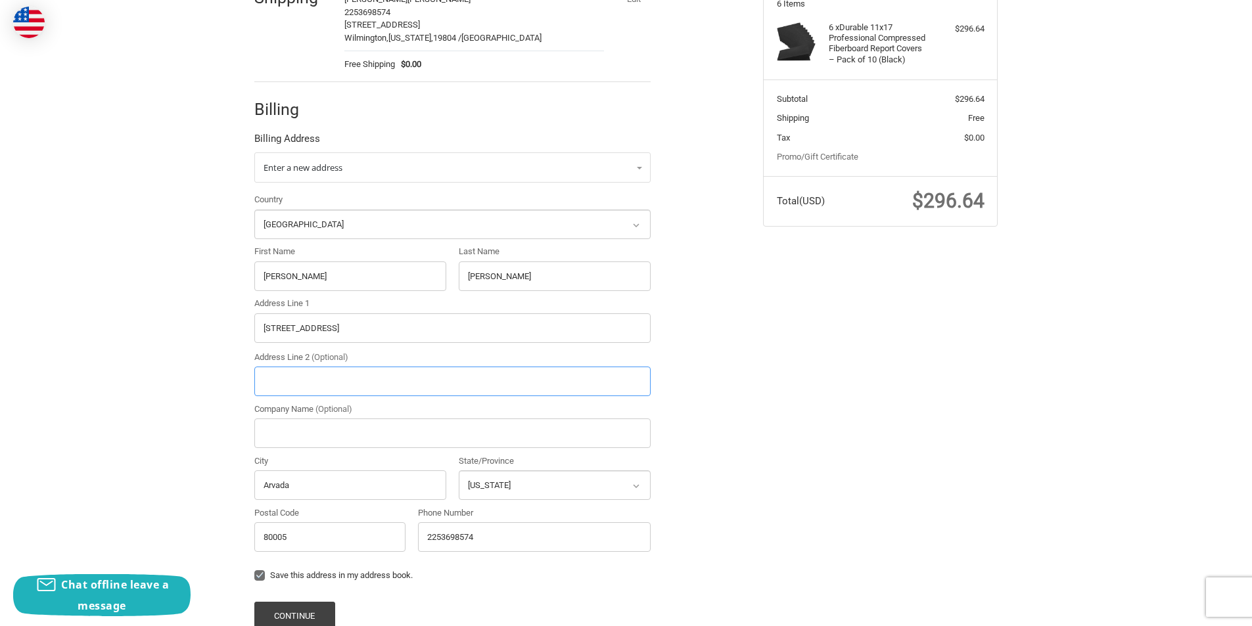
type input "[STREET_ADDRESS]"
type input "Gettysburg"
select select "PA"
type input "17325"
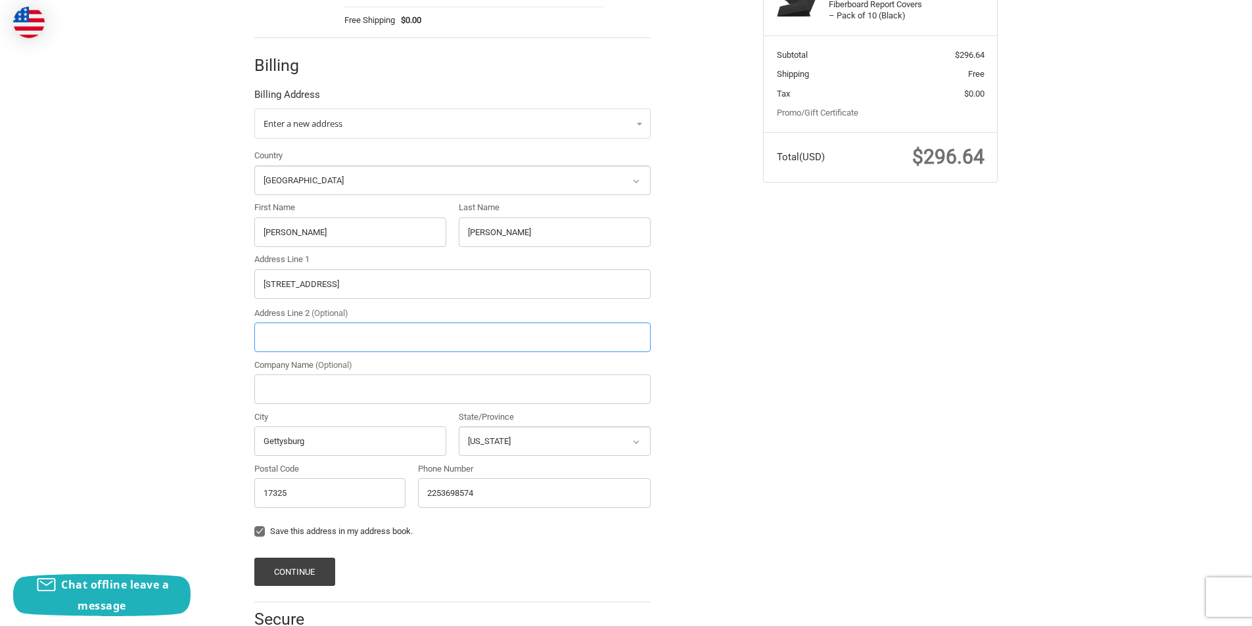
scroll to position [292, 0]
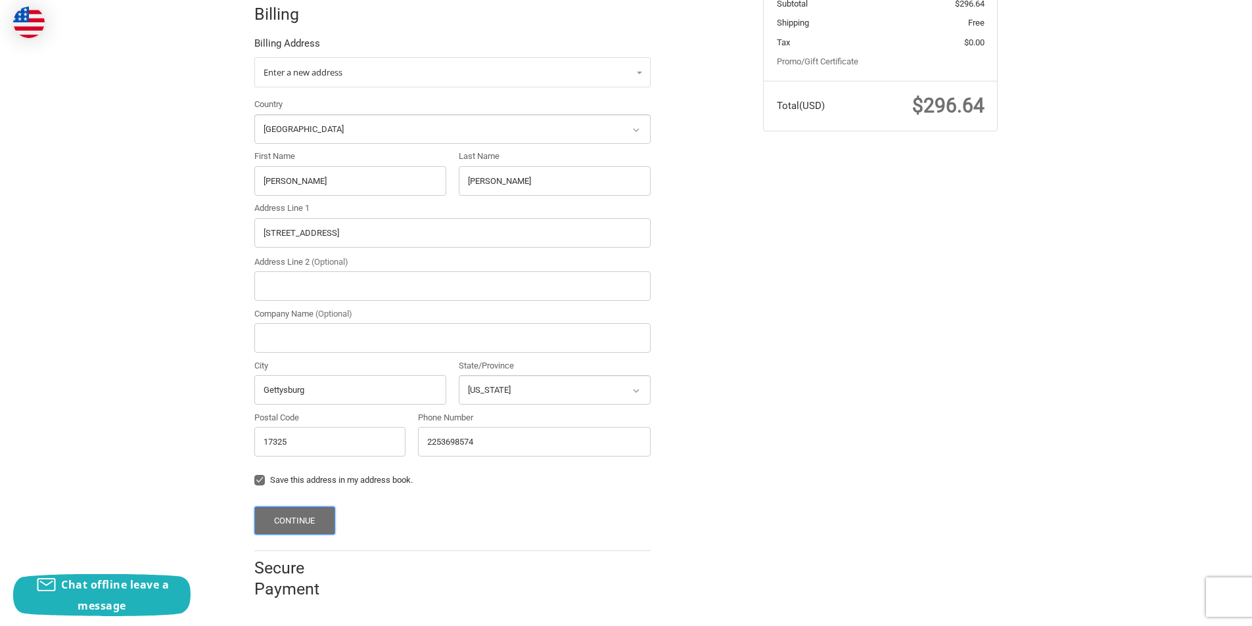
click at [310, 517] on button "Continue" at bounding box center [294, 521] width 81 height 28
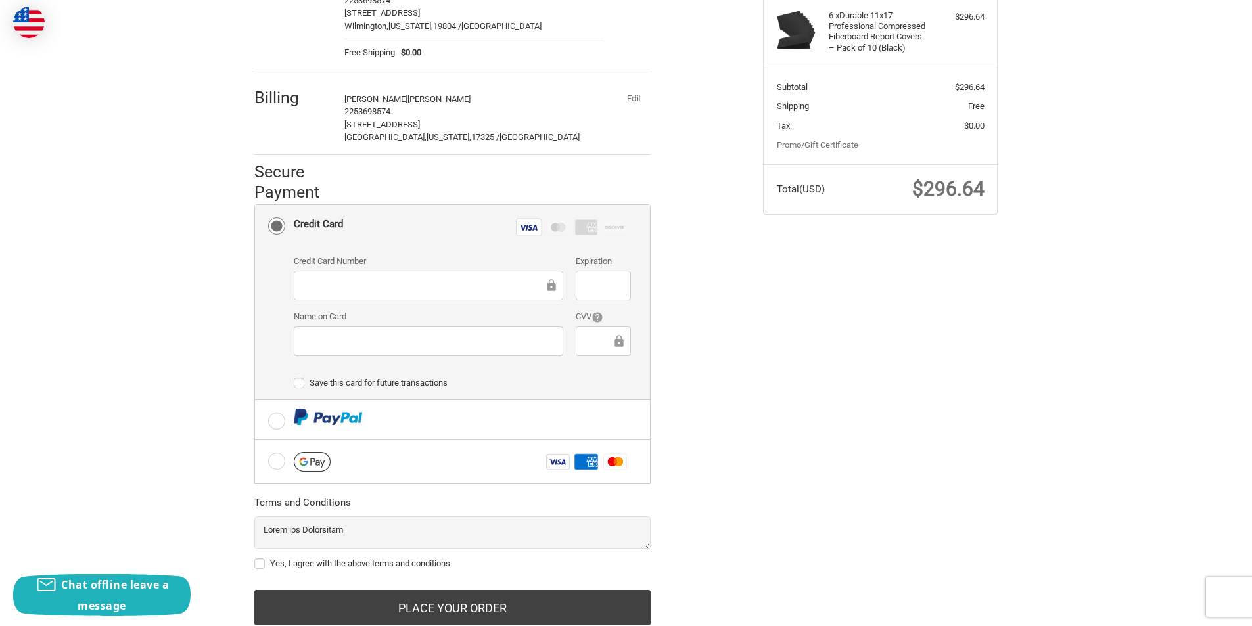
scroll to position [250, 0]
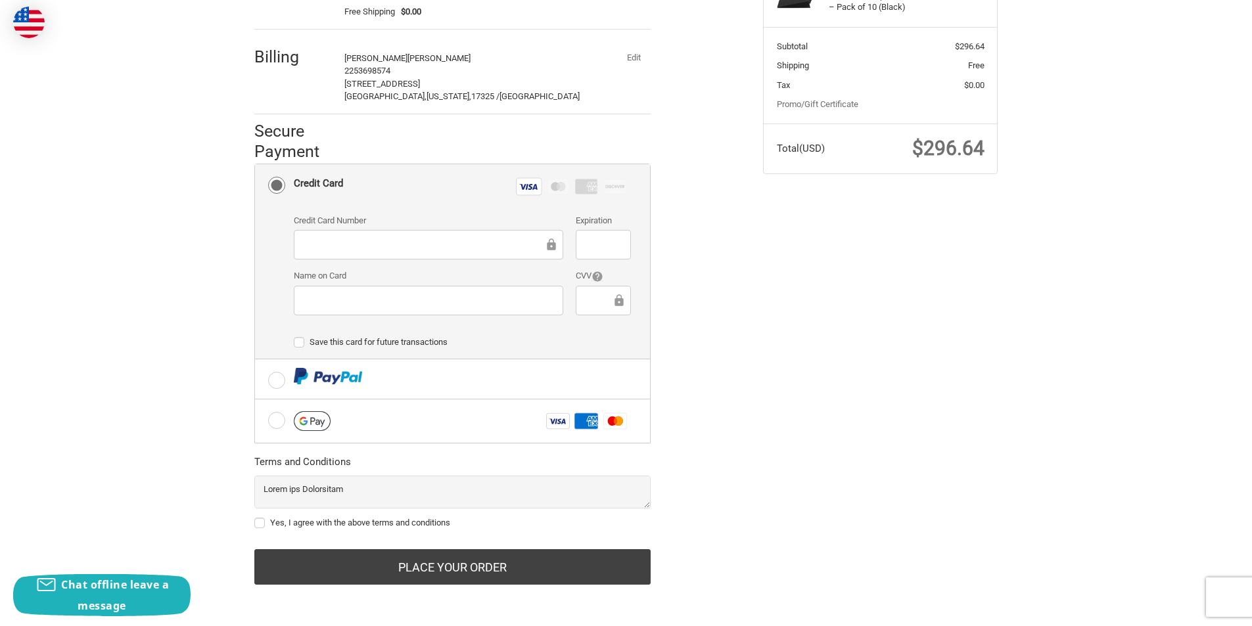
click at [258, 524] on label "Yes, I agree with the above terms and conditions" at bounding box center [452, 523] width 396 height 11
click at [255, 517] on input "Yes, I agree with the above terms and conditions" at bounding box center [254, 517] width 1 height 1
checkbox input "true"
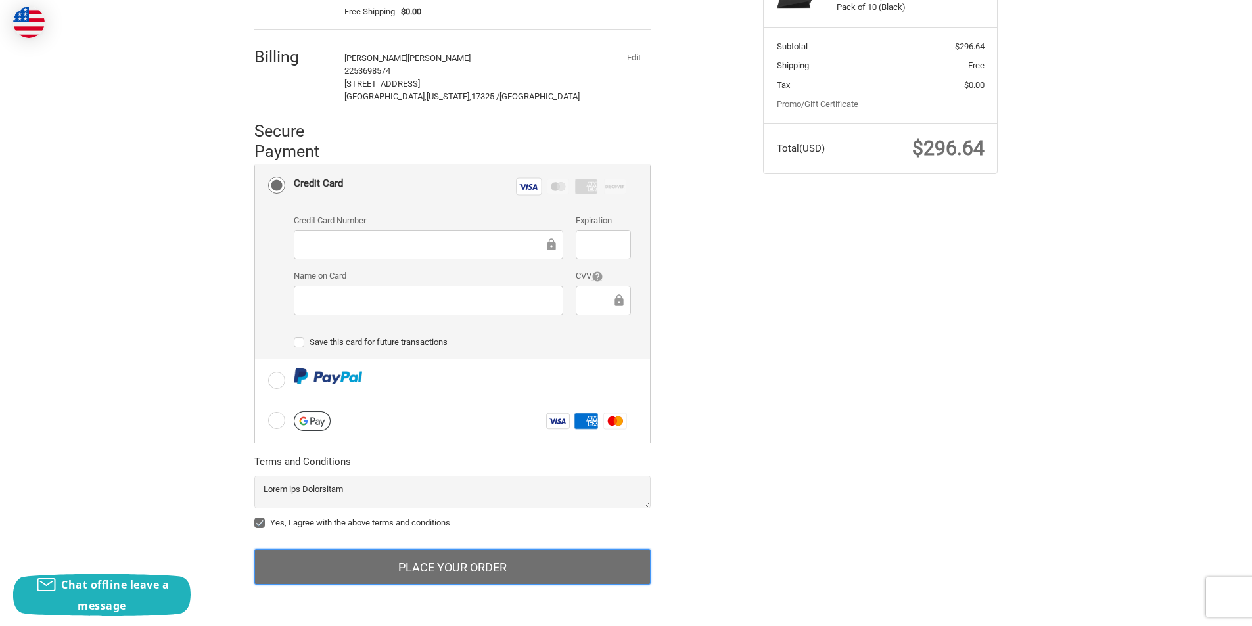
click at [398, 567] on button "Place Your Order" at bounding box center [452, 566] width 396 height 35
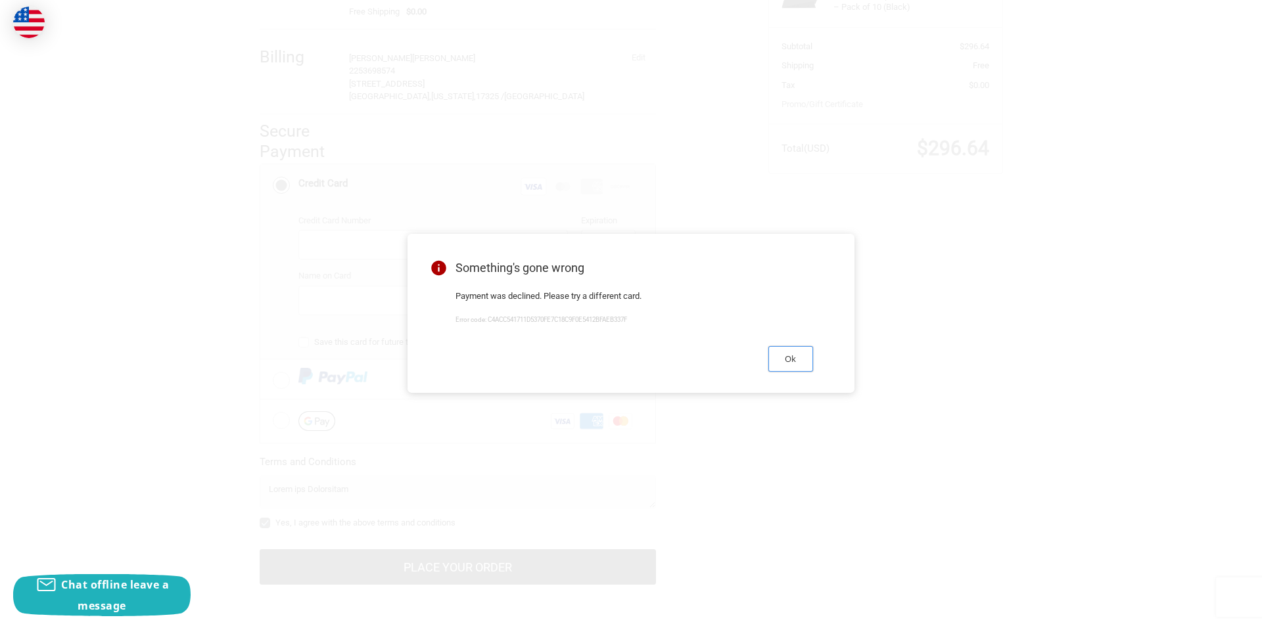
click at [783, 372] on button "Ok" at bounding box center [790, 359] width 45 height 26
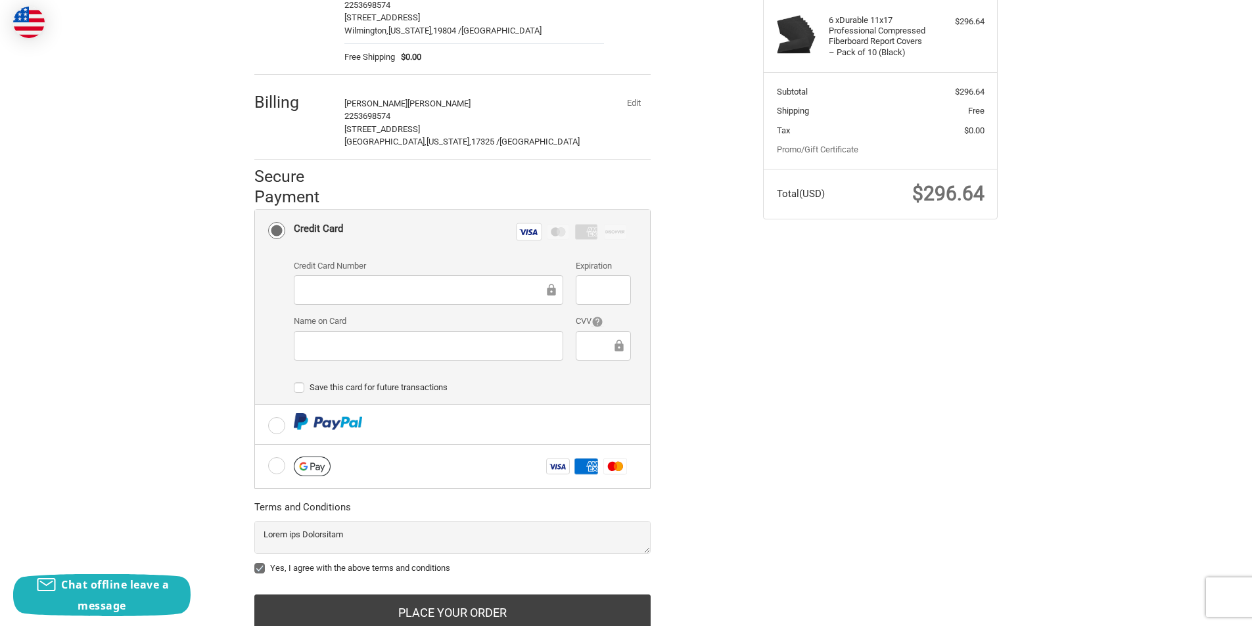
scroll to position [185, 0]
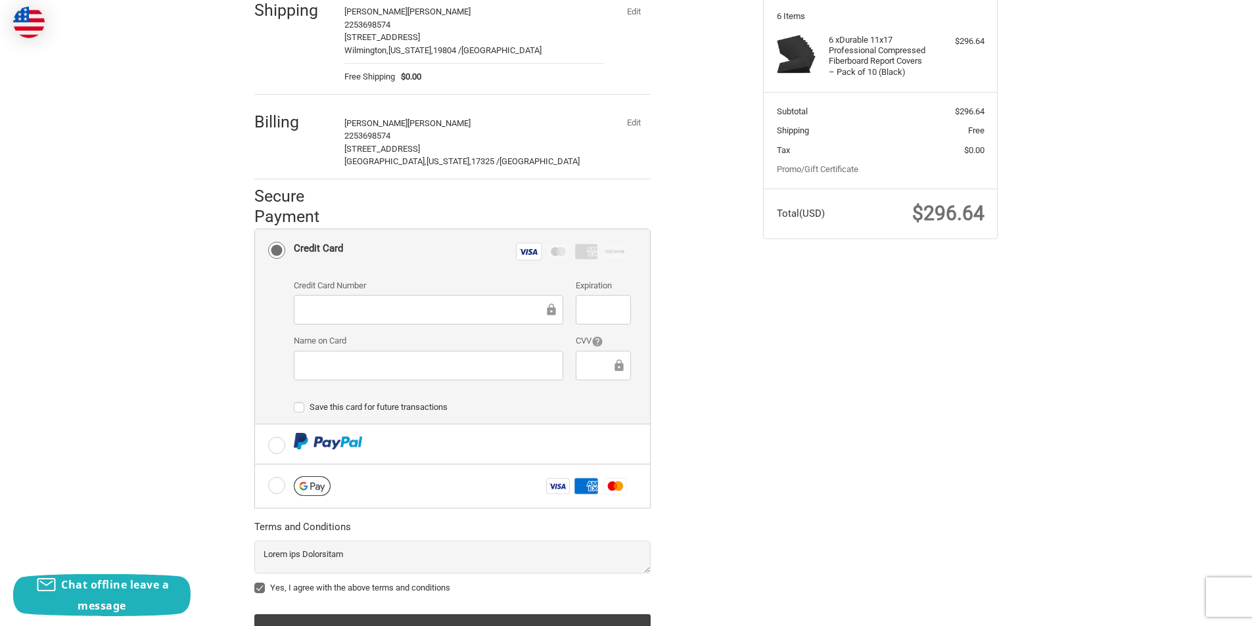
click at [629, 124] on button "Edit" at bounding box center [633, 123] width 34 height 18
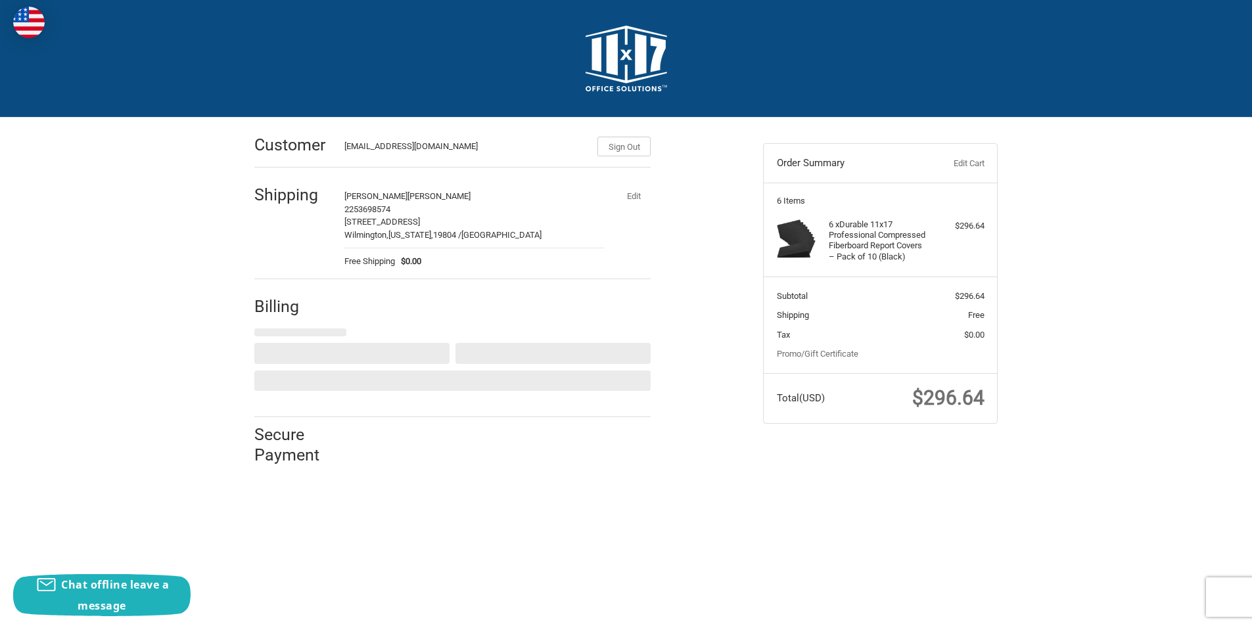
scroll to position [0, 0]
select select "US"
select select "PA"
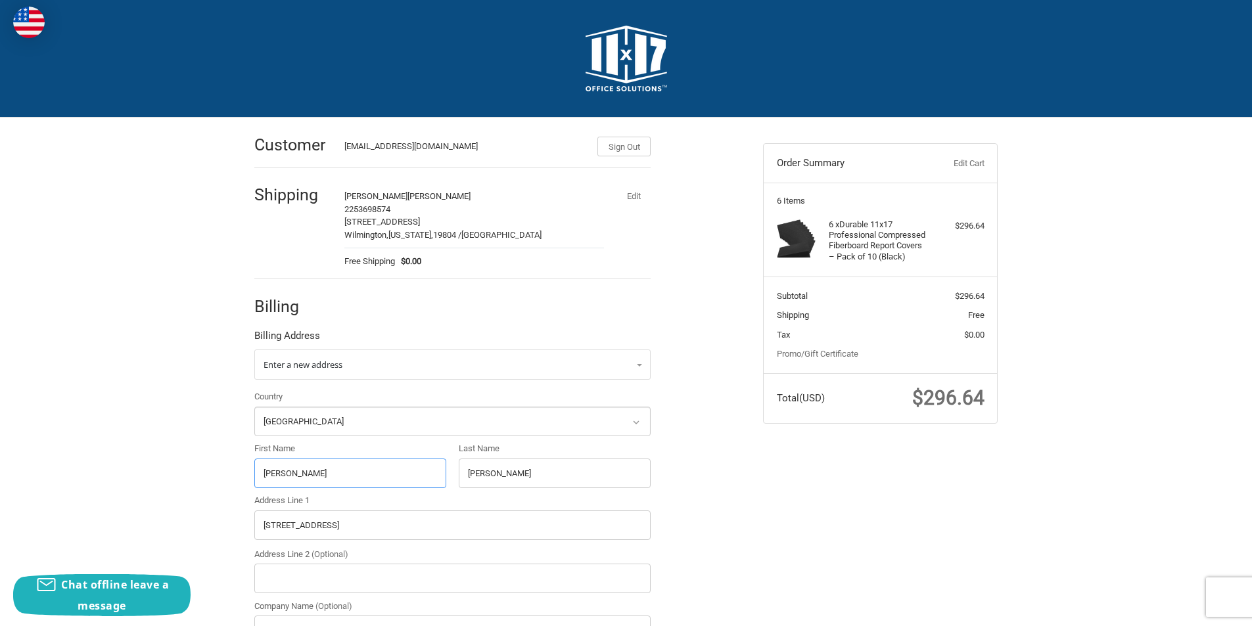
drag, startPoint x: 295, startPoint y: 480, endPoint x: 225, endPoint y: 477, distance: 70.4
click at [225, 477] on div "Customer [EMAIL_ADDRESS][DOMAIN_NAME] Sign Out Shipping [PERSON_NAME] 225369857…" at bounding box center [626, 512] width 1252 height 789
paste input "[PERSON_NAME]"
drag, startPoint x: 334, startPoint y: 477, endPoint x: 290, endPoint y: 475, distance: 44.1
click at [290, 475] on input "[PERSON_NAME]" at bounding box center [350, 474] width 192 height 30
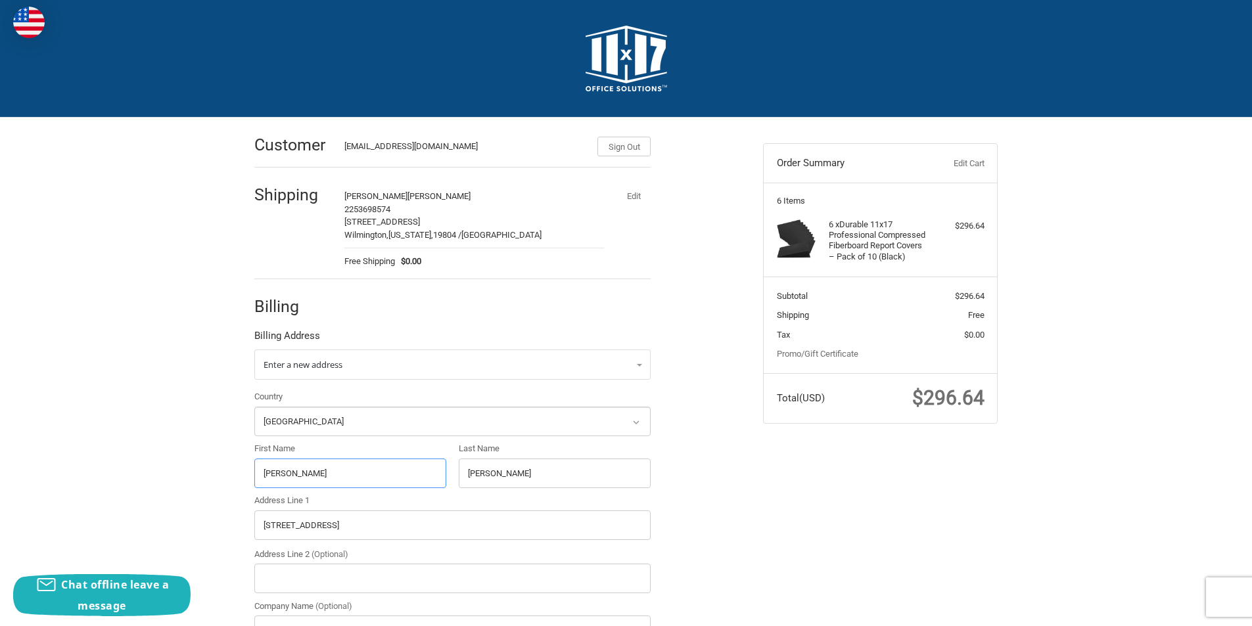
type input "[PERSON_NAME]"
drag, startPoint x: 506, startPoint y: 476, endPoint x: 432, endPoint y: 475, distance: 73.6
click at [432, 475] on div "Country Select a country [GEOGRAPHIC_DATA] [GEOGRAPHIC_DATA] [GEOGRAPHIC_DATA] …" at bounding box center [452, 572] width 409 height 365
paste input "[PERSON_NAME]"
type input "[PERSON_NAME]"
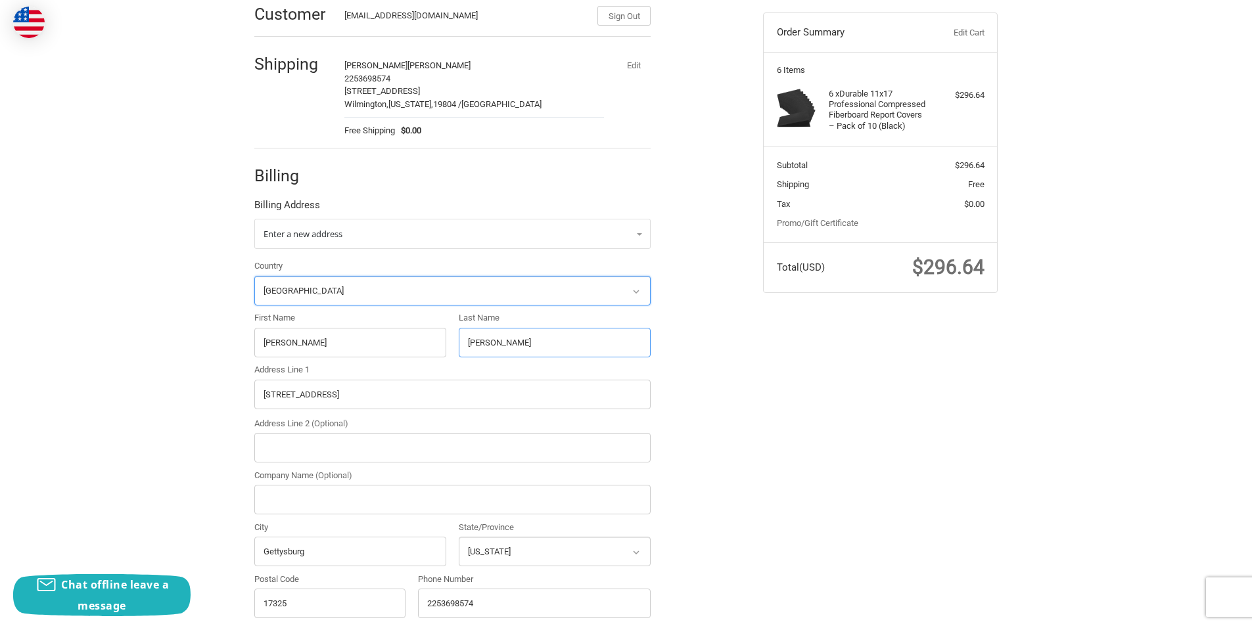
scroll to position [131, 0]
drag, startPoint x: 327, startPoint y: 400, endPoint x: 202, endPoint y: 406, distance: 125.0
click at [202, 406] on div "Customer [EMAIL_ADDRESS][DOMAIN_NAME] Sign Out Shipping [PERSON_NAME] 225369857…" at bounding box center [626, 380] width 1252 height 789
paste input "[STREET_ADDRESS]"
drag, startPoint x: 387, startPoint y: 396, endPoint x: 383, endPoint y: 429, distance: 33.1
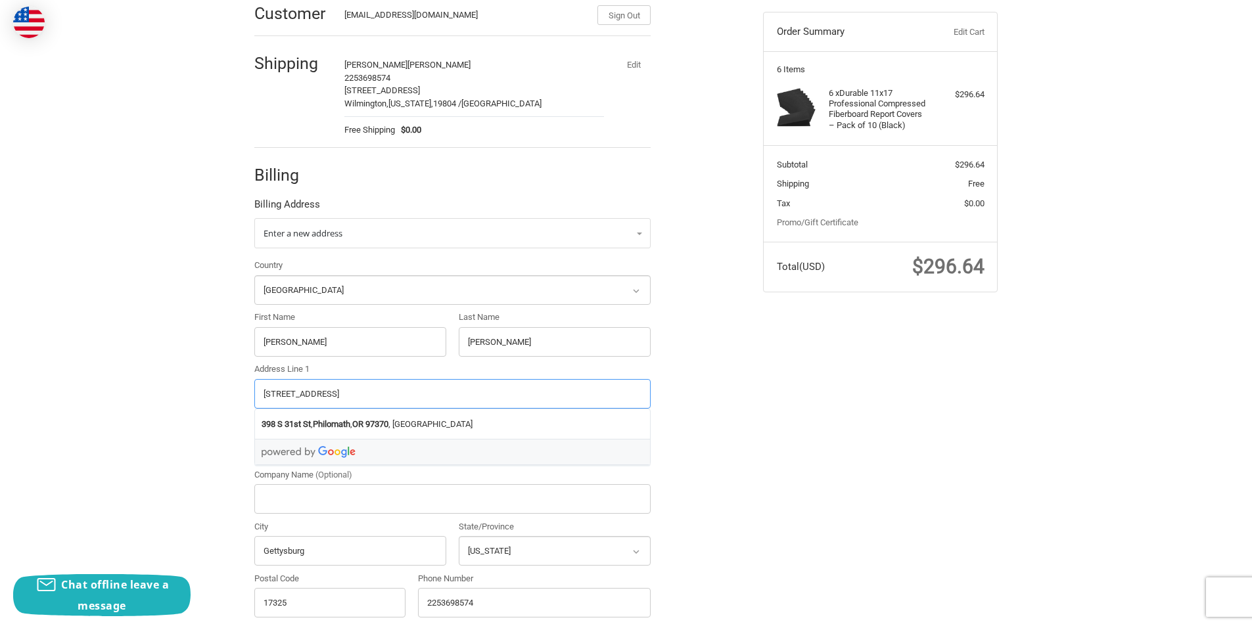
click at [376, 396] on input "[STREET_ADDRESS]" at bounding box center [452, 394] width 396 height 30
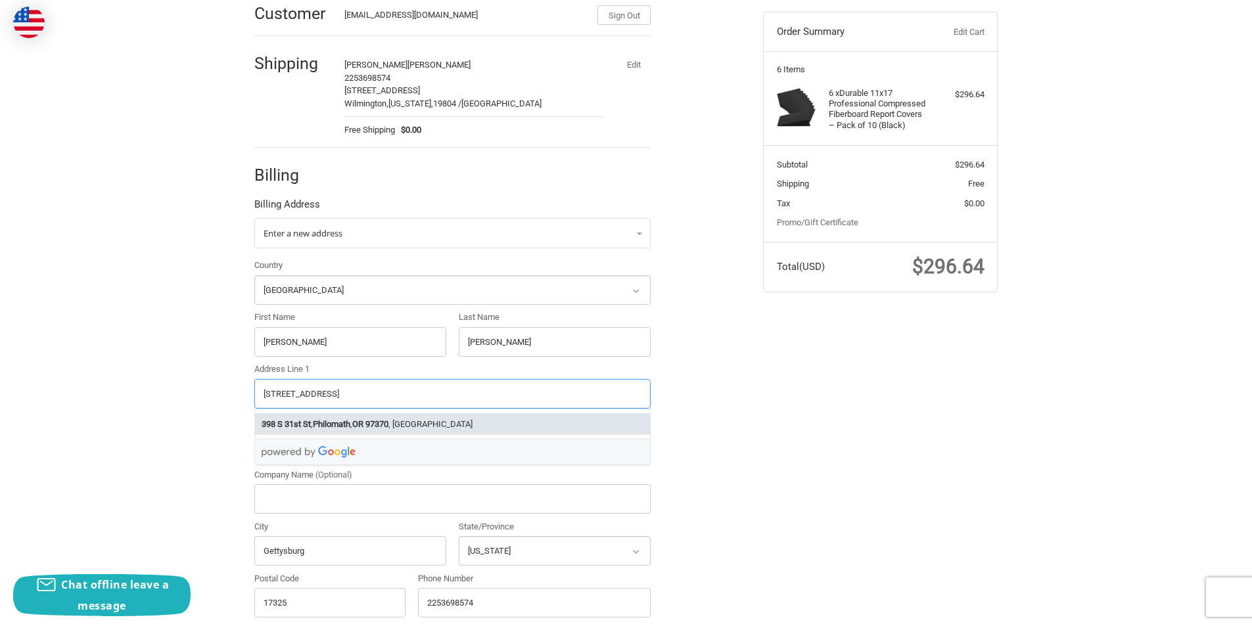
click at [383, 430] on strong "97370" at bounding box center [376, 424] width 23 height 13
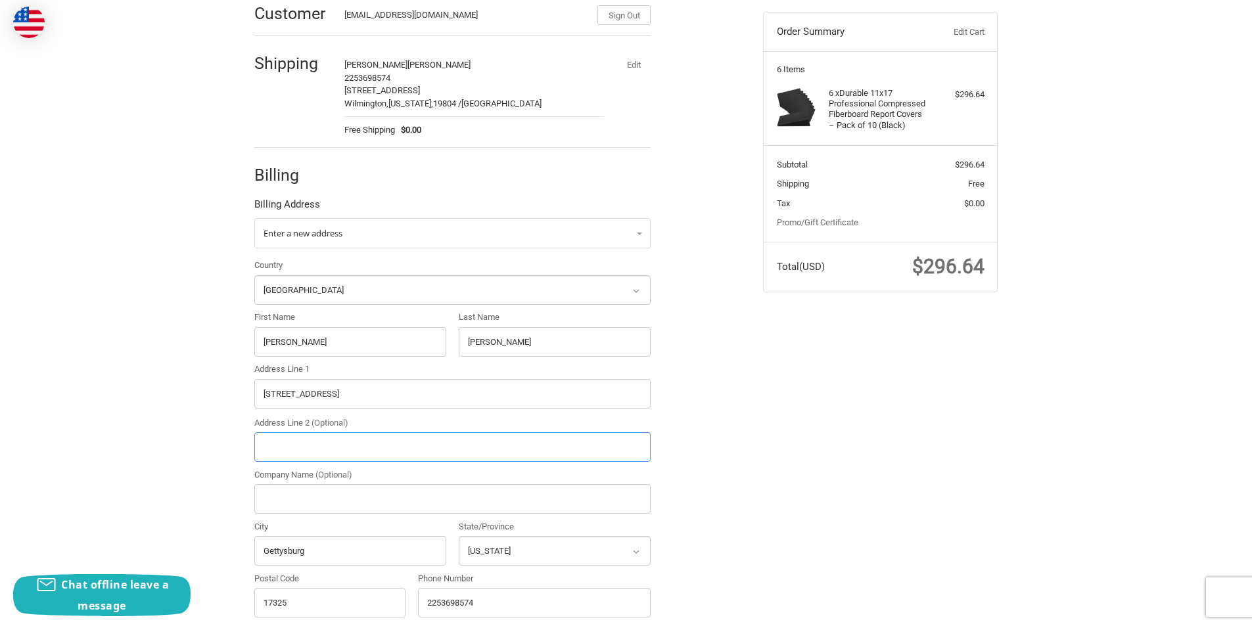
type input "[STREET_ADDRESS]"
type input "Philomath"
select select "OR"
type input "97370"
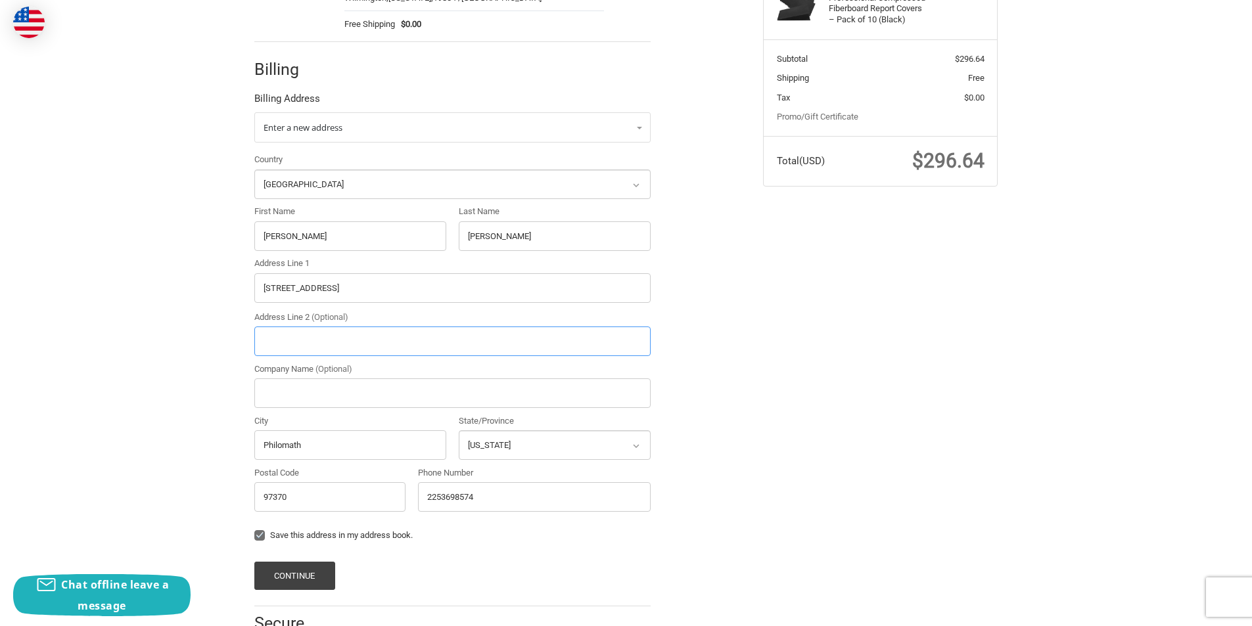
scroll to position [292, 0]
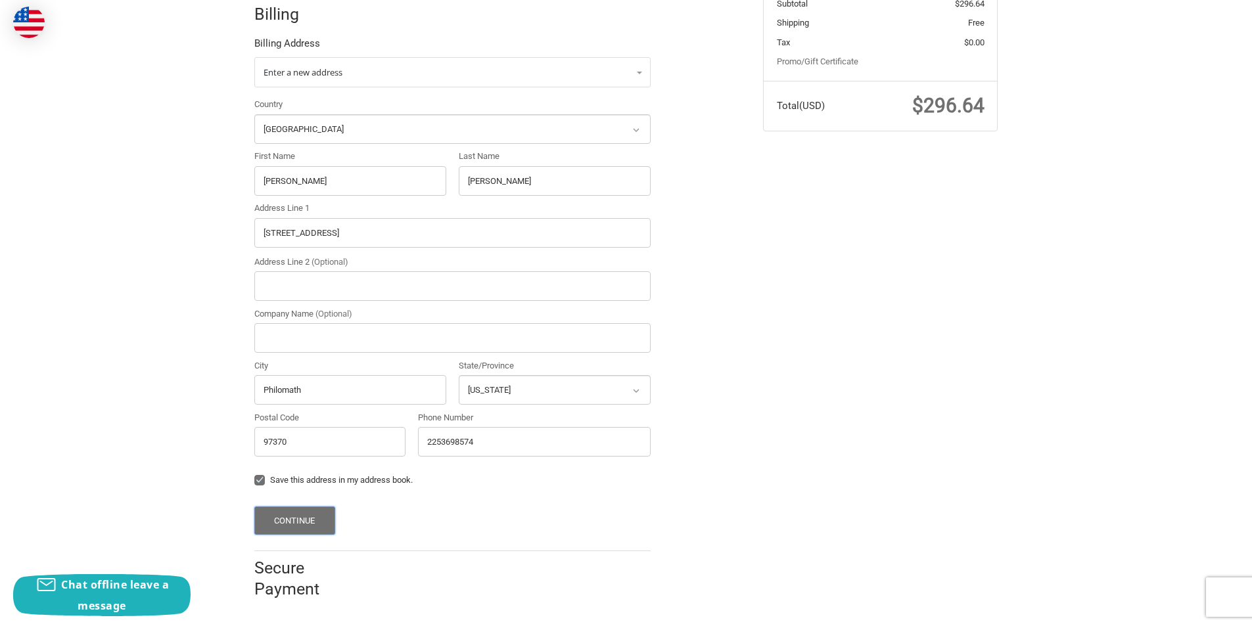
click at [302, 526] on button "Continue" at bounding box center [294, 521] width 81 height 28
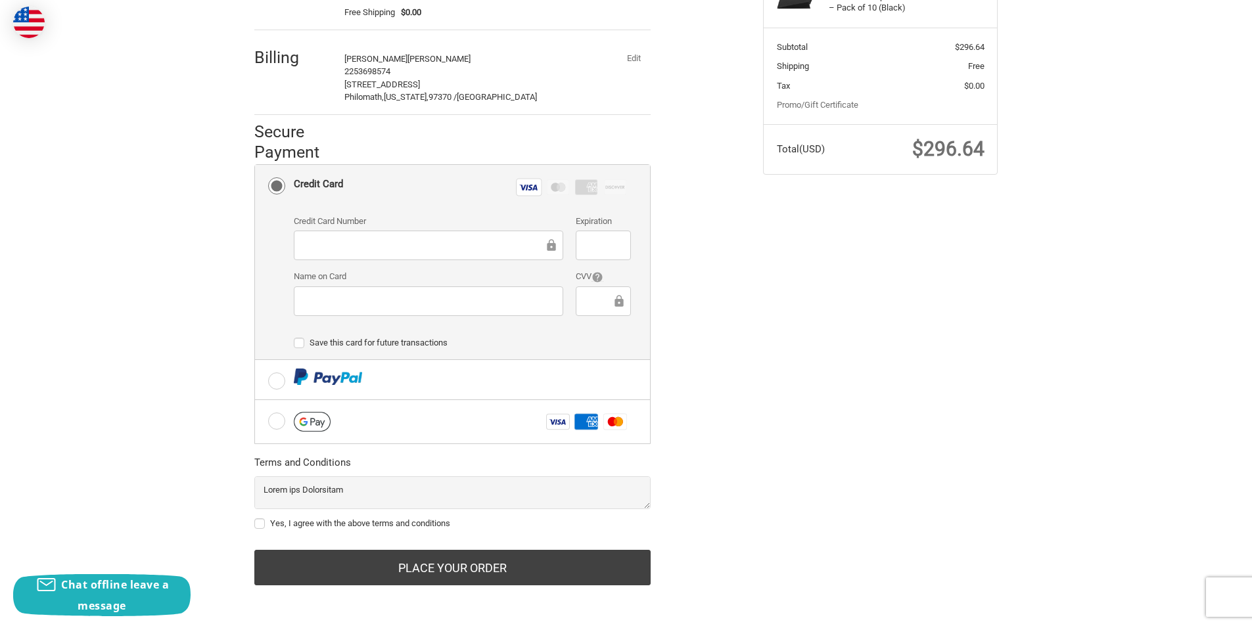
scroll to position [250, 0]
click at [258, 521] on label "Yes, I agree with the above terms and conditions" at bounding box center [452, 523] width 396 height 11
click at [255, 517] on input "Yes, I agree with the above terms and conditions" at bounding box center [254, 517] width 1 height 1
checkbox input "true"
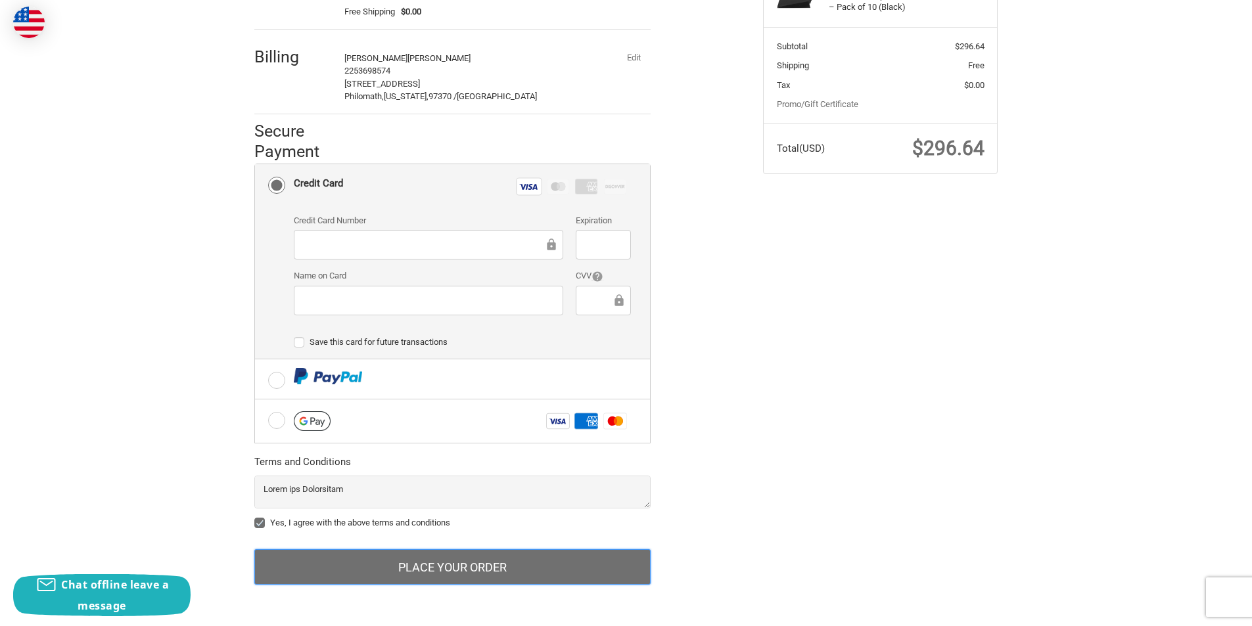
click at [411, 562] on button "Place Your Order" at bounding box center [452, 566] width 396 height 35
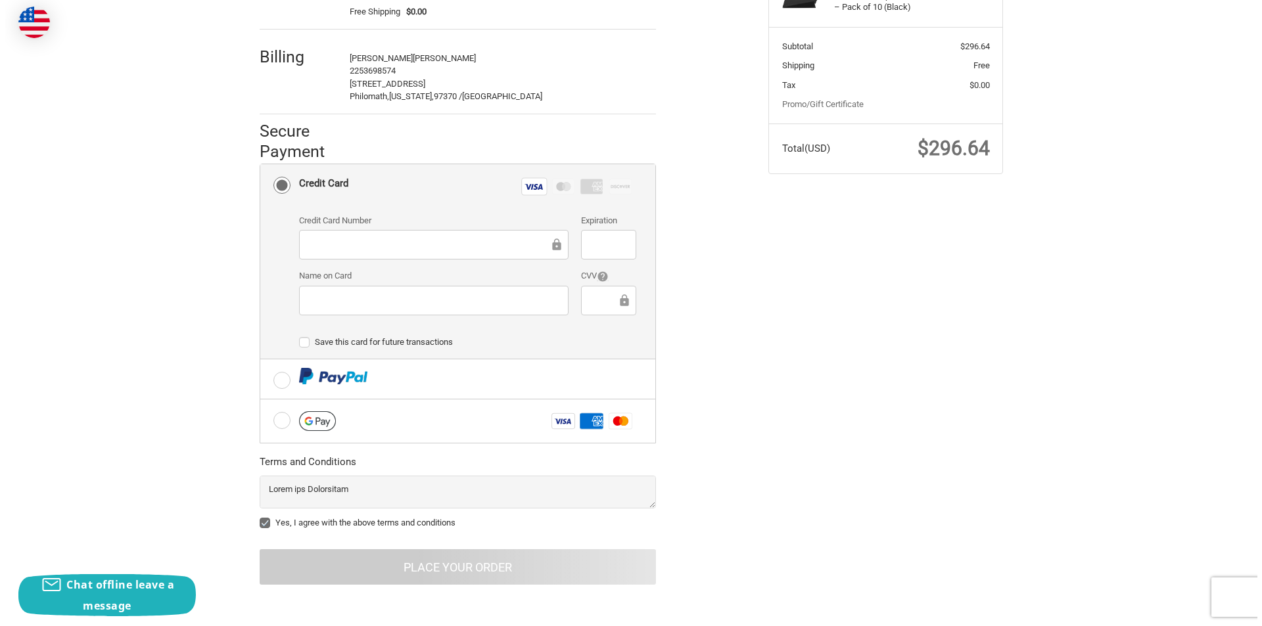
scroll to position [0, 0]
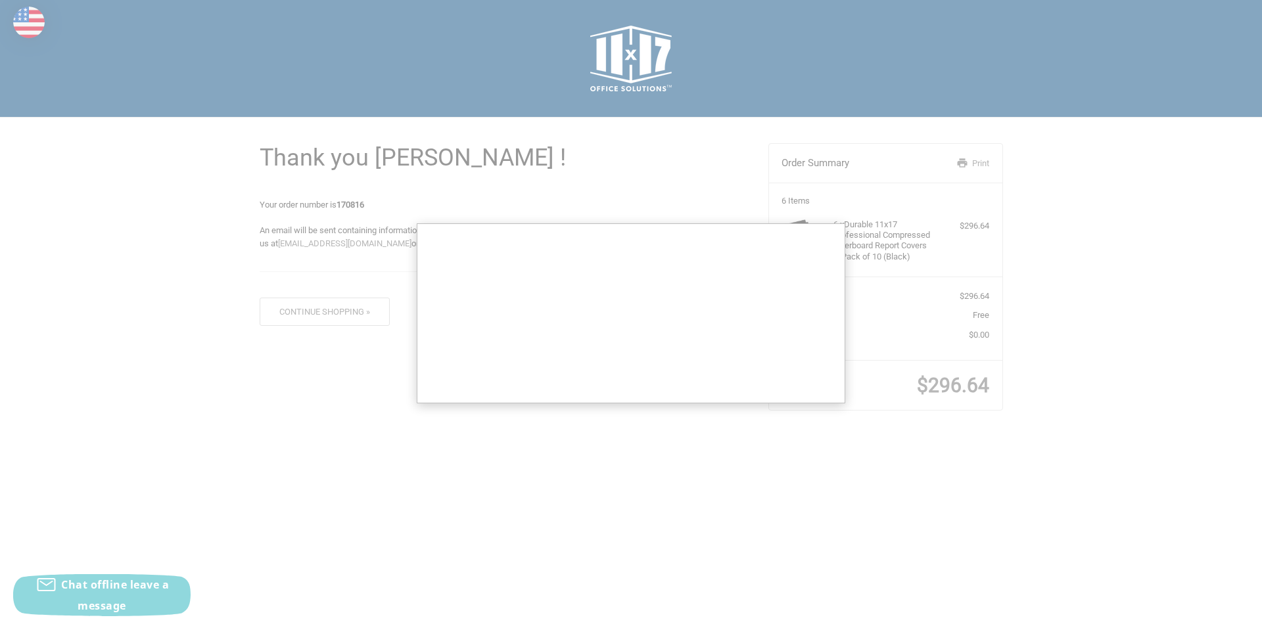
click at [639, 179] on div at bounding box center [631, 313] width 1262 height 626
click at [639, 175] on div at bounding box center [631, 313] width 1262 height 626
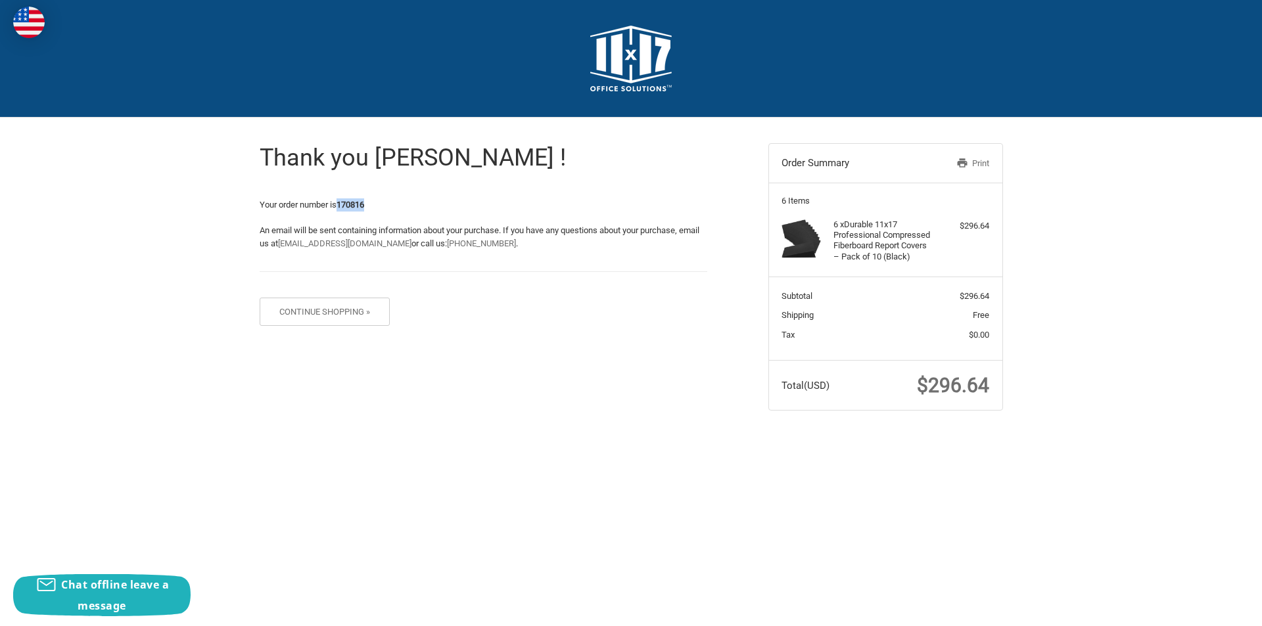
drag, startPoint x: 340, startPoint y: 204, endPoint x: 400, endPoint y: 199, distance: 60.6
click at [400, 199] on p "Your order number is 170816" at bounding box center [484, 204] width 448 height 13
copy strong "170816"
drag, startPoint x: 929, startPoint y: 390, endPoint x: 1006, endPoint y: 390, distance: 76.9
click at [1006, 390] on aside "Order Summary Print 6 Items 6 x Durable 11x17 Professional Compressed Fiberboar…" at bounding box center [885, 271] width 254 height 306
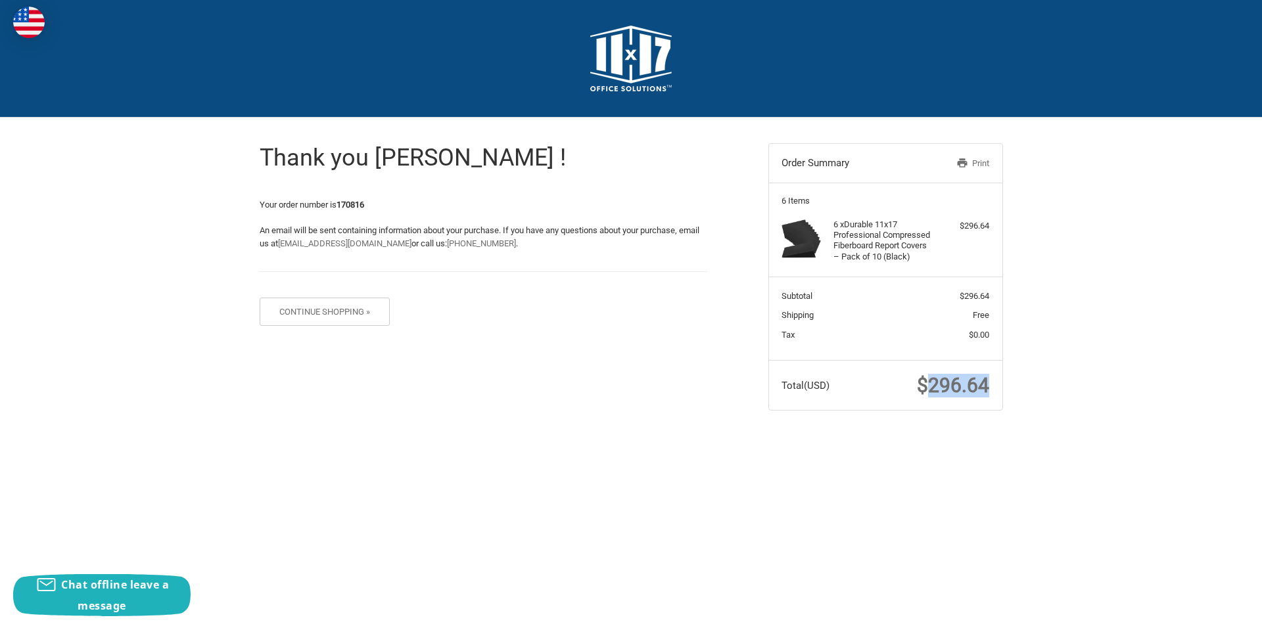
copy span "296.64"
